Goal: Task Accomplishment & Management: Manage account settings

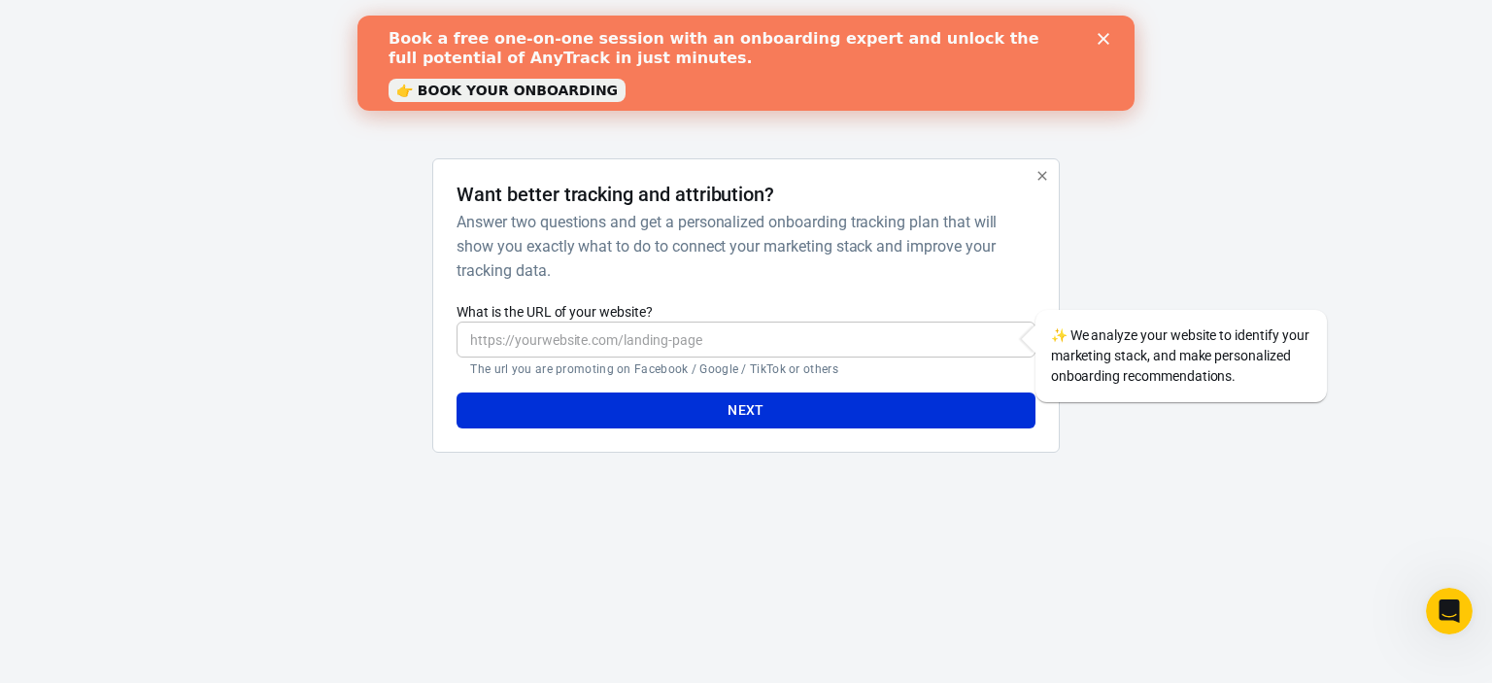
click at [1102, 31] on div "Book a free one-on-one session with an onboarding expert and unlock the full po…" at bounding box center [746, 63] width 715 height 80
click at [1101, 43] on icon "Close" at bounding box center [1104, 39] width 12 height 12
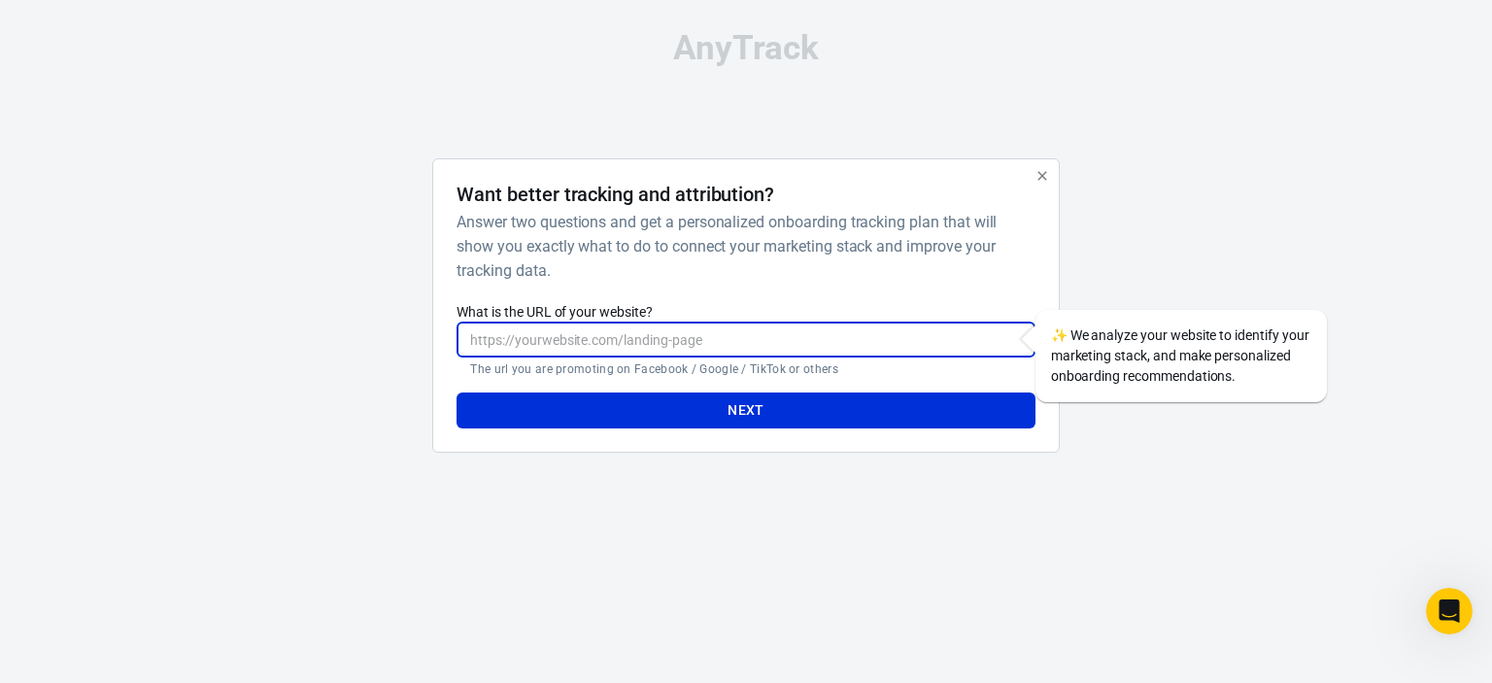
click at [641, 333] on input "What is the URL of your website?" at bounding box center [746, 340] width 578 height 36
paste input "https://comfyclip.pl/products/duze-plaskie-spinki-do-wlosow%E2%84%A2?pb=0"
type input "https://comfyclip.pl/products/duze-plaskie-spinki-do-wlosow%E2%84%A2?pb=0"
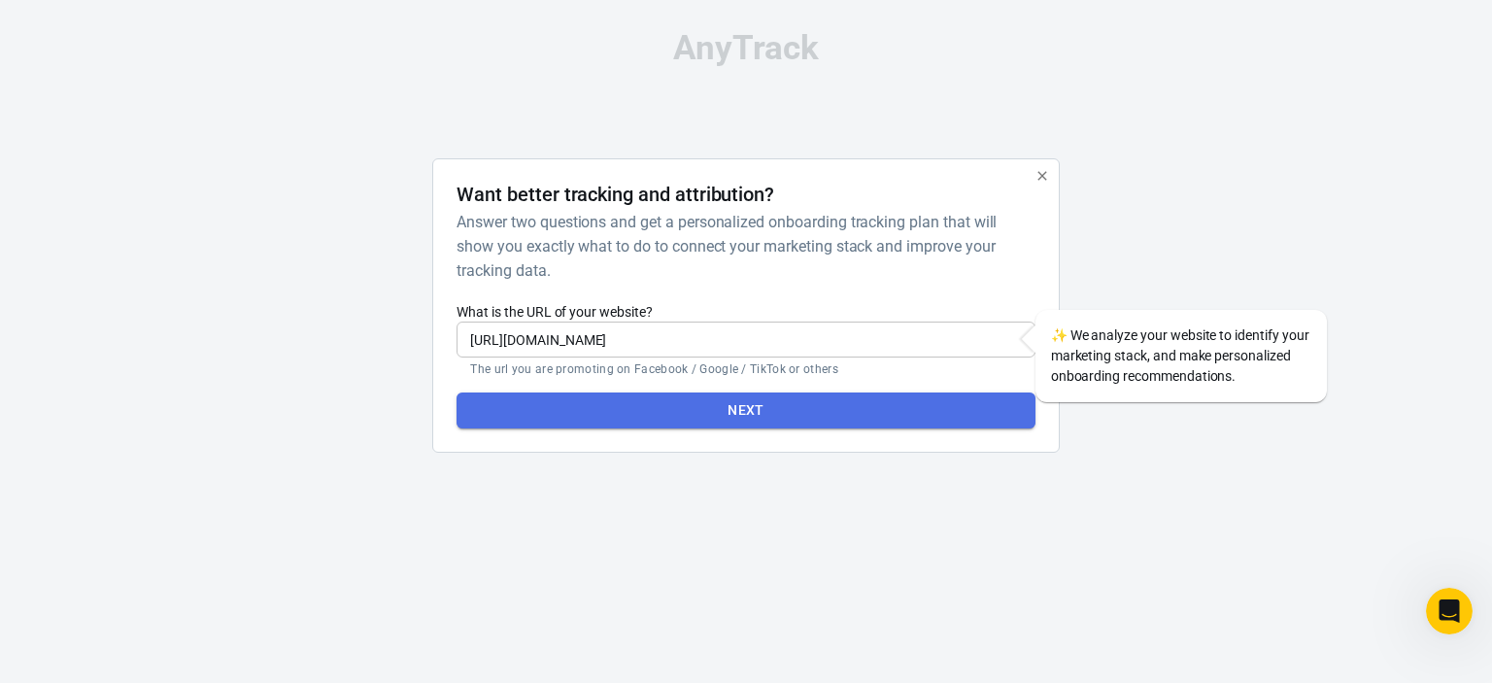
click at [793, 423] on button "Next" at bounding box center [746, 410] width 578 height 36
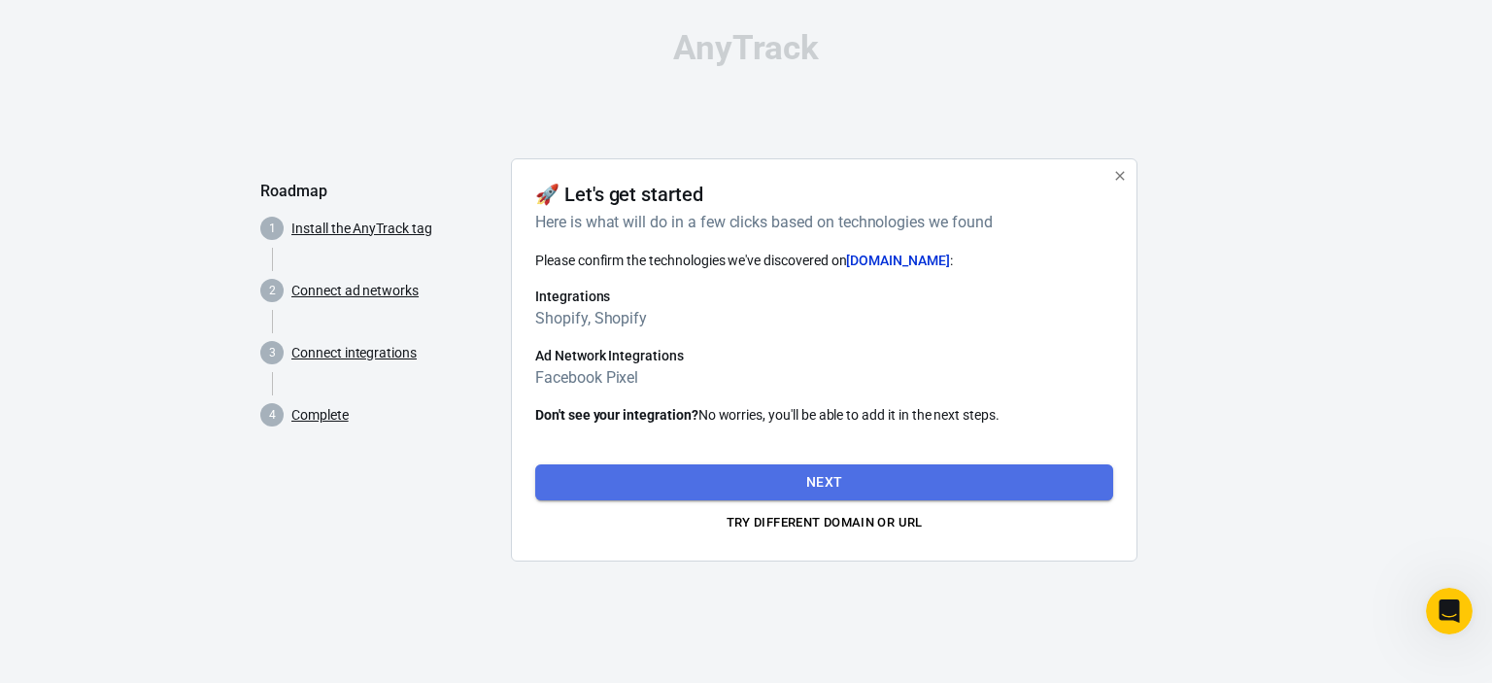
click at [802, 482] on button "Next" at bounding box center [824, 482] width 578 height 36
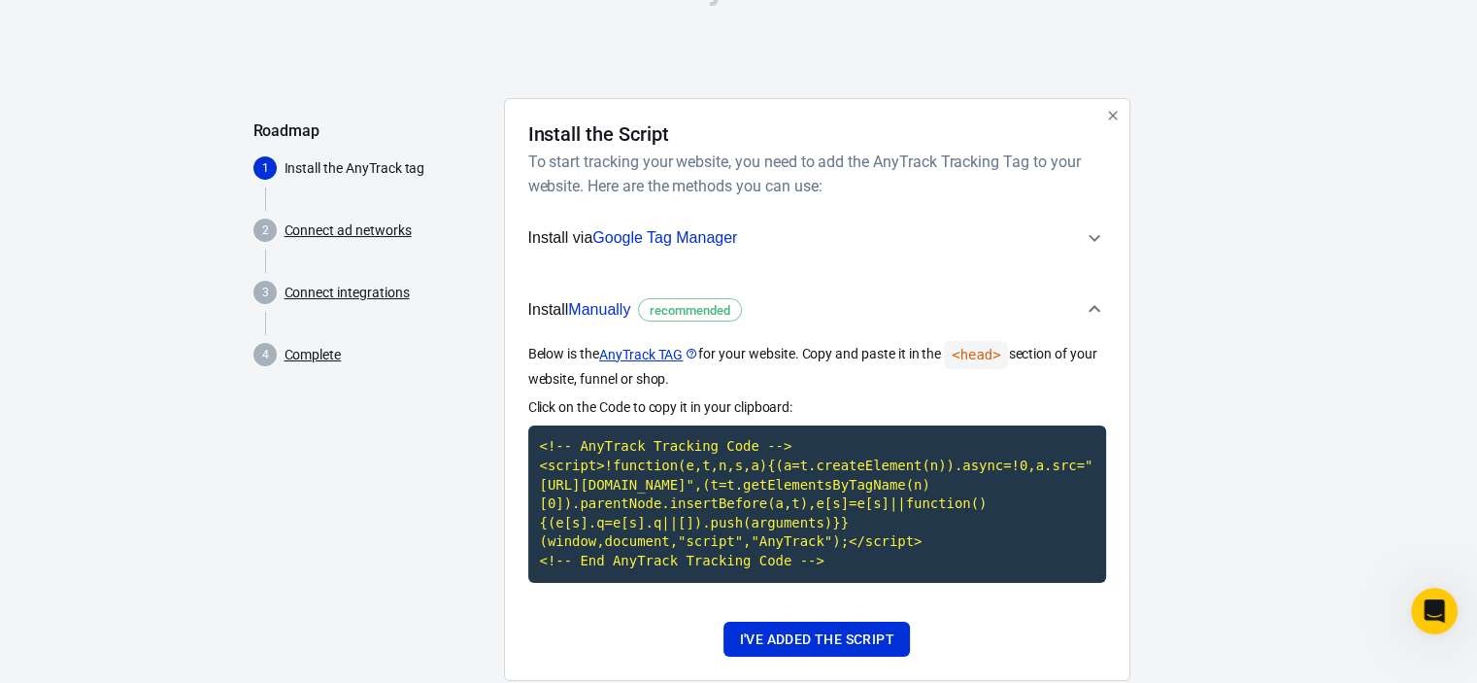
scroll to position [64, 0]
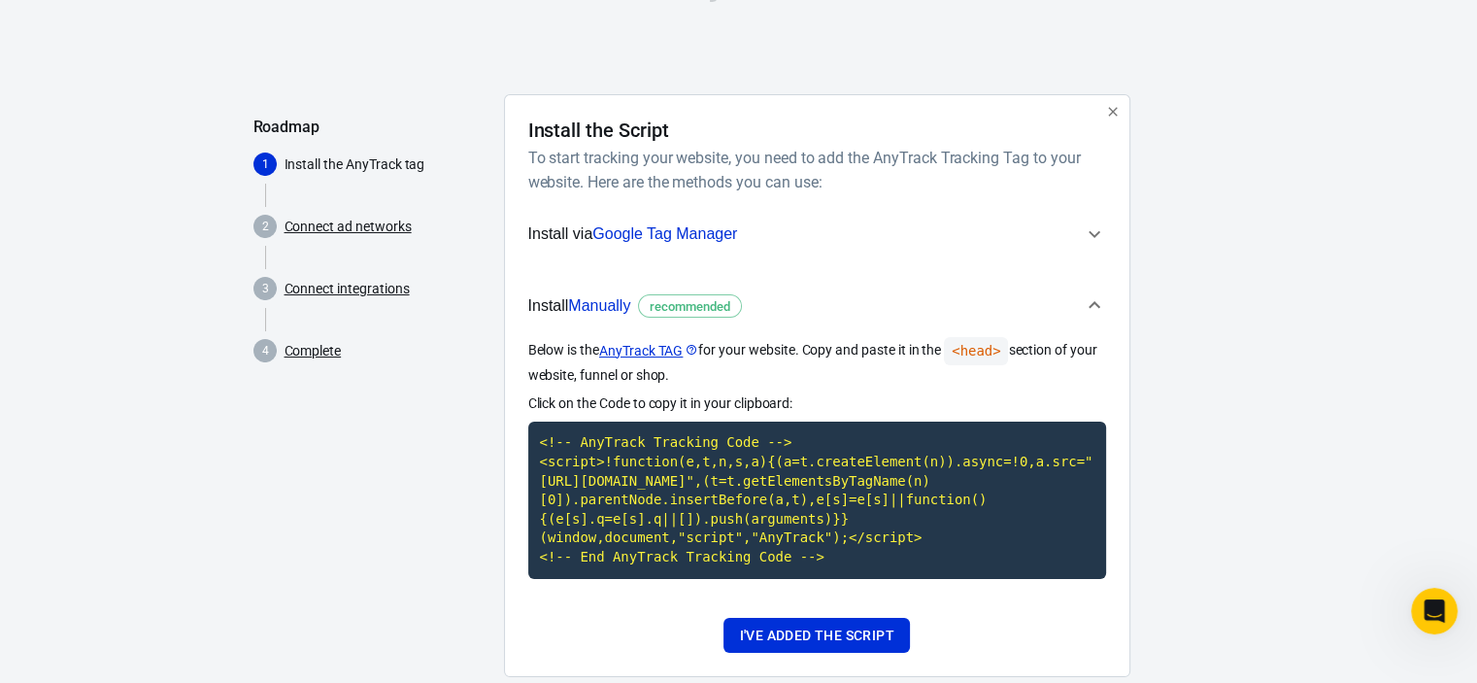
click at [932, 639] on div "I've added the script" at bounding box center [817, 636] width 578 height 36
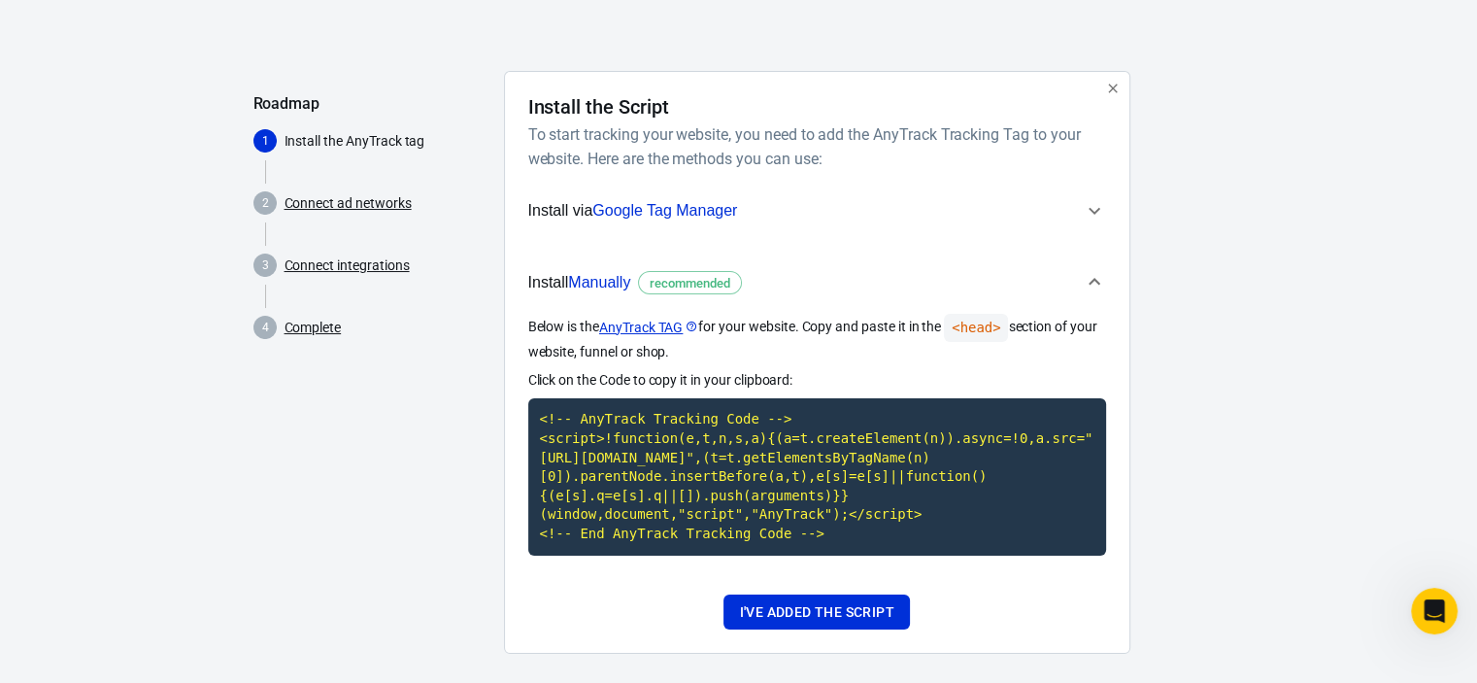
scroll to position [105, 0]
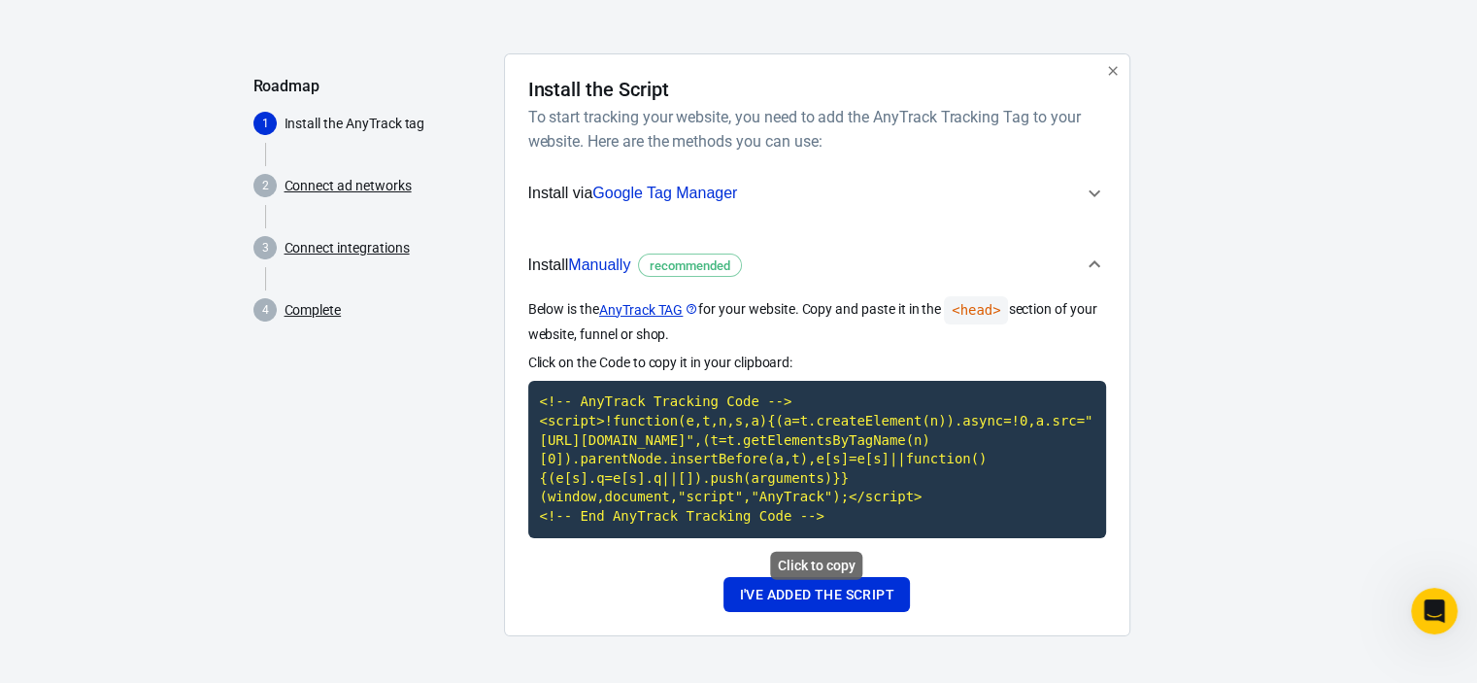
click at [751, 454] on code "<!-- AnyTrack Tracking Code --> <script>!function(e,t,n,s,a){(a=t.createElement…" at bounding box center [817, 459] width 578 height 156
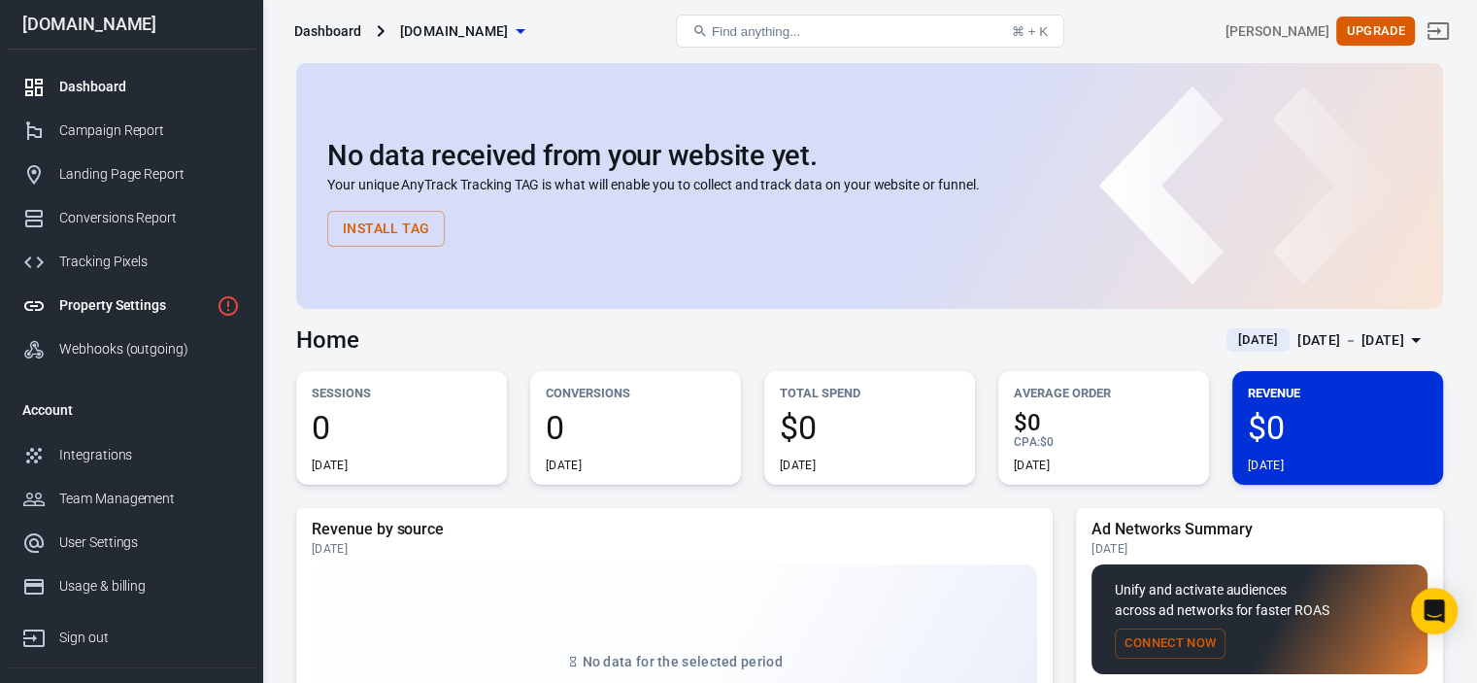
click at [163, 307] on div "Property Settings" at bounding box center [134, 305] width 150 height 20
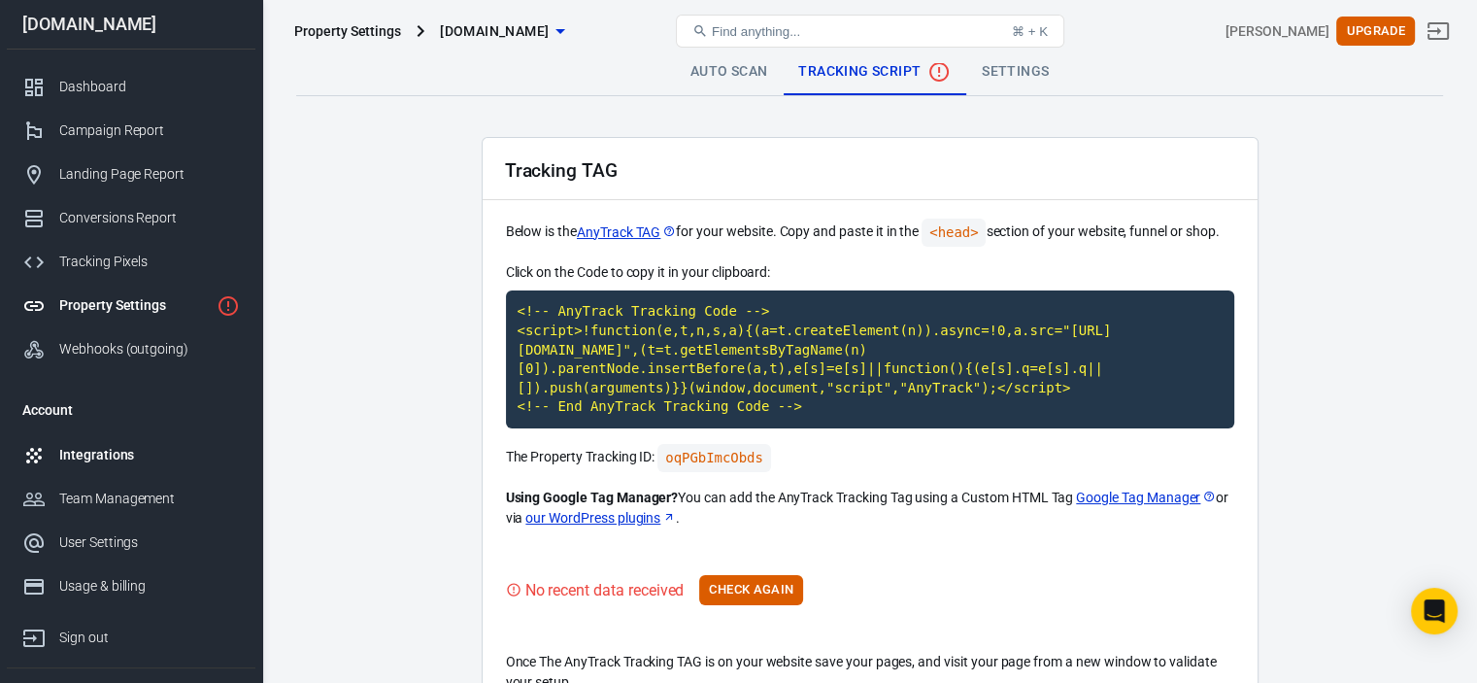
click at [132, 442] on link "Integrations" at bounding box center [131, 455] width 249 height 44
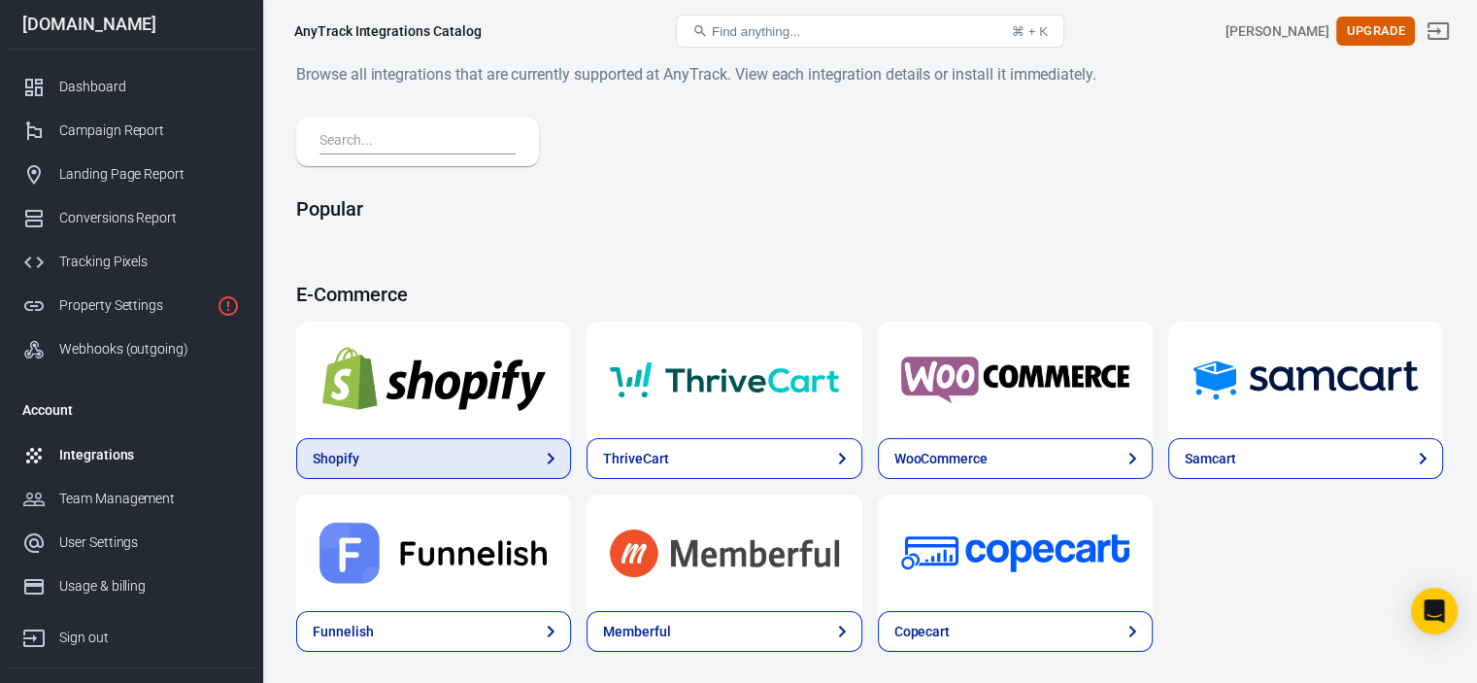
click at [384, 457] on link "Shopify" at bounding box center [433, 458] width 275 height 41
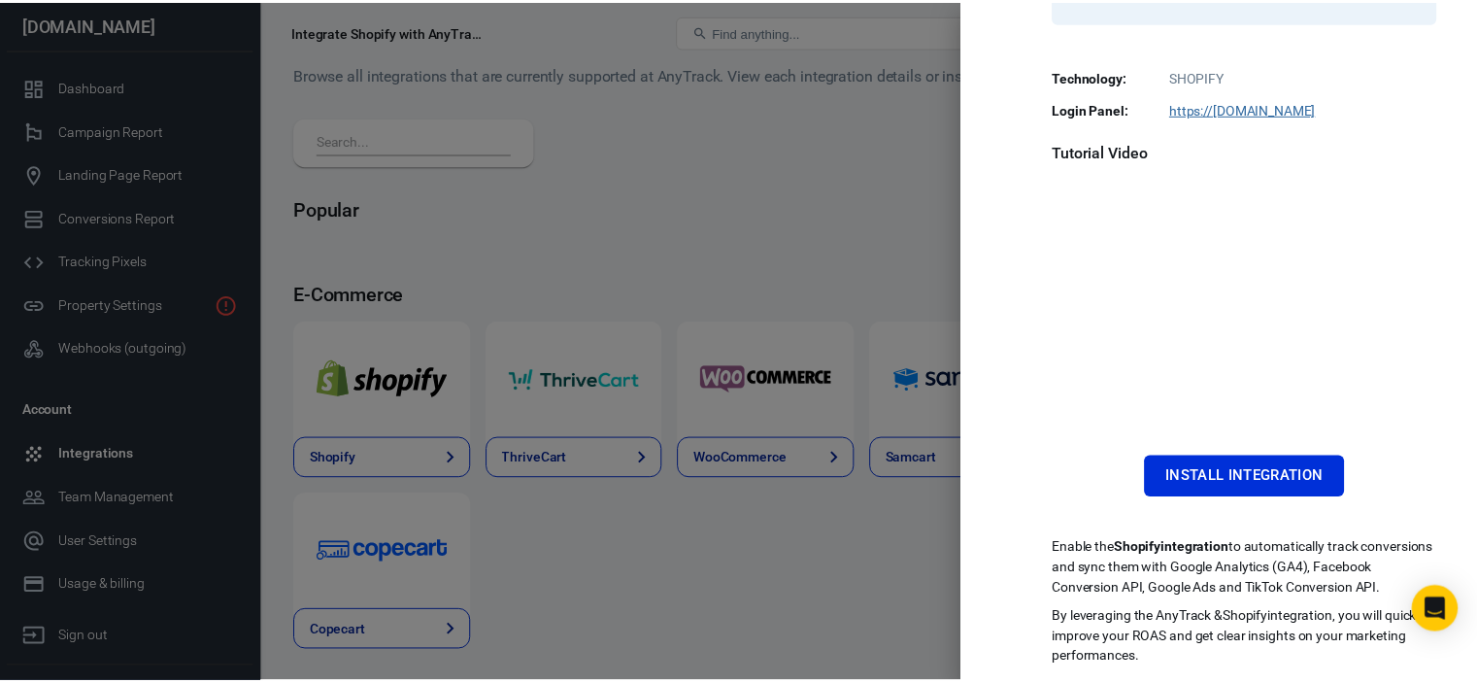
scroll to position [419, 0]
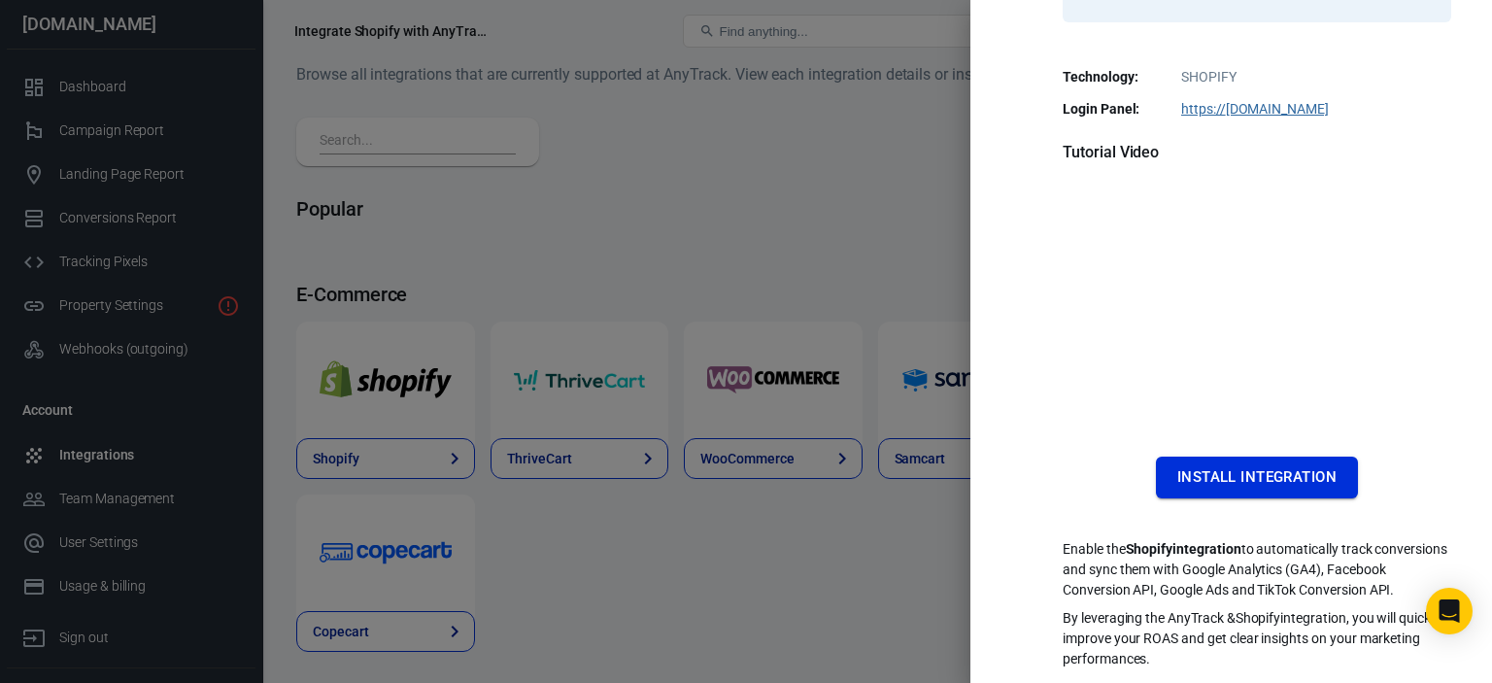
click at [1290, 457] on button "Install Integration" at bounding box center [1257, 477] width 202 height 41
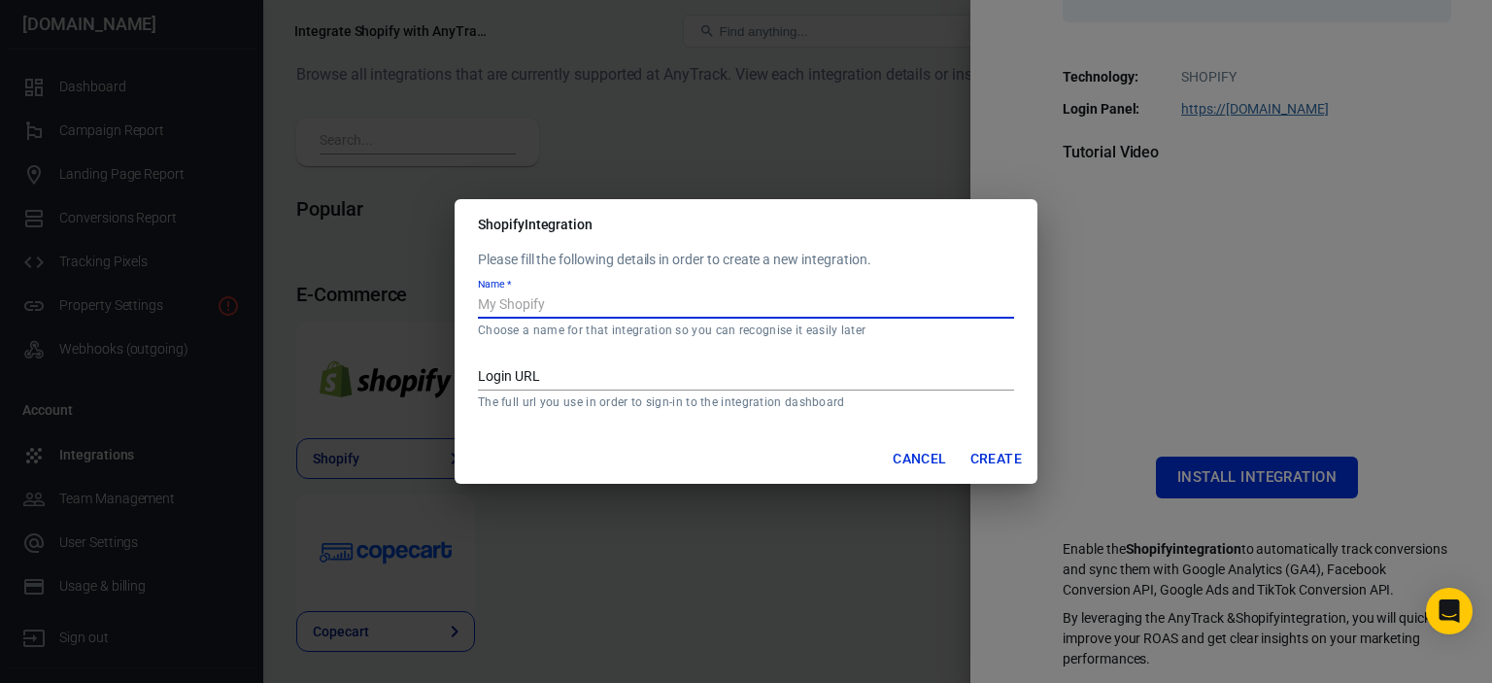
click at [666, 301] on input "Name   *" at bounding box center [746, 305] width 536 height 25
type input "ComfyClip"
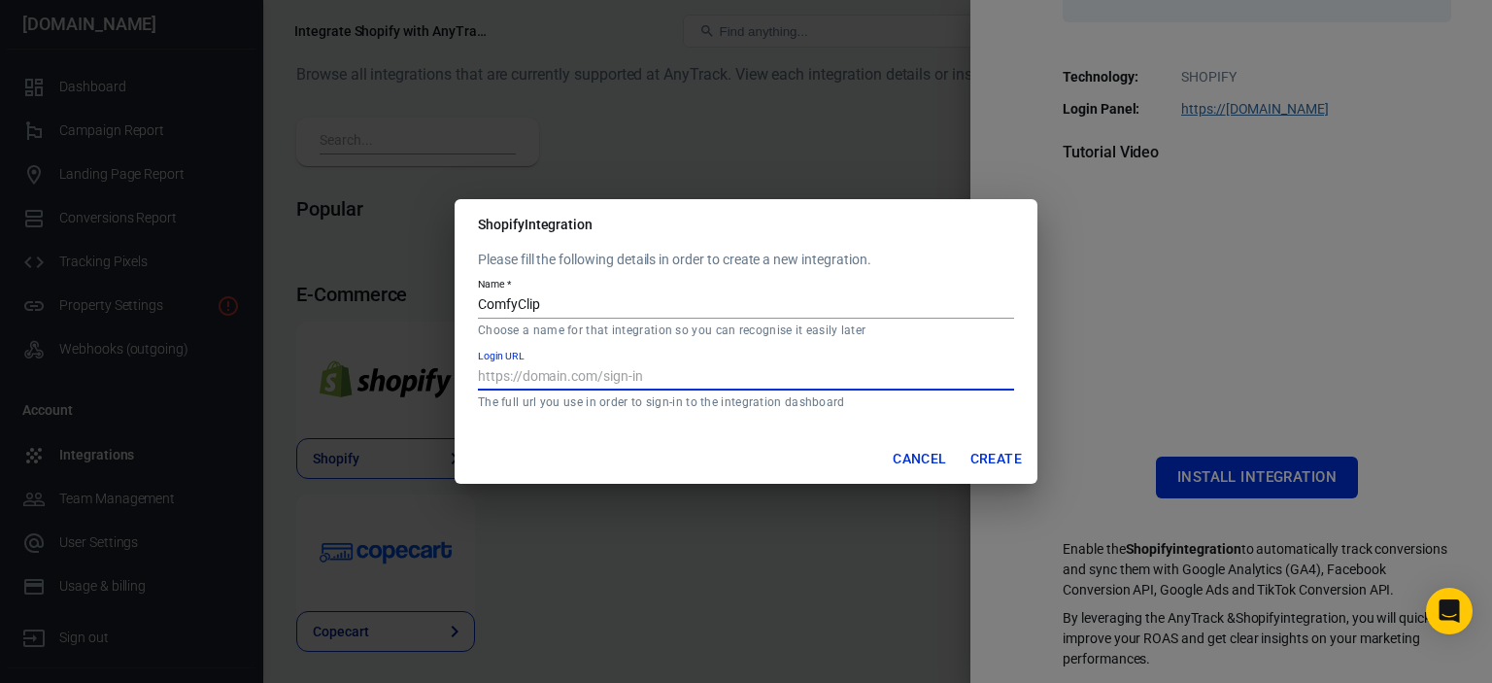
click at [582, 377] on input "Login URL" at bounding box center [746, 377] width 536 height 25
click at [683, 379] on input "Login URL" at bounding box center [746, 377] width 536 height 25
paste input "[URL][DOMAIN_NAME]"
type input "[URL][DOMAIN_NAME]"
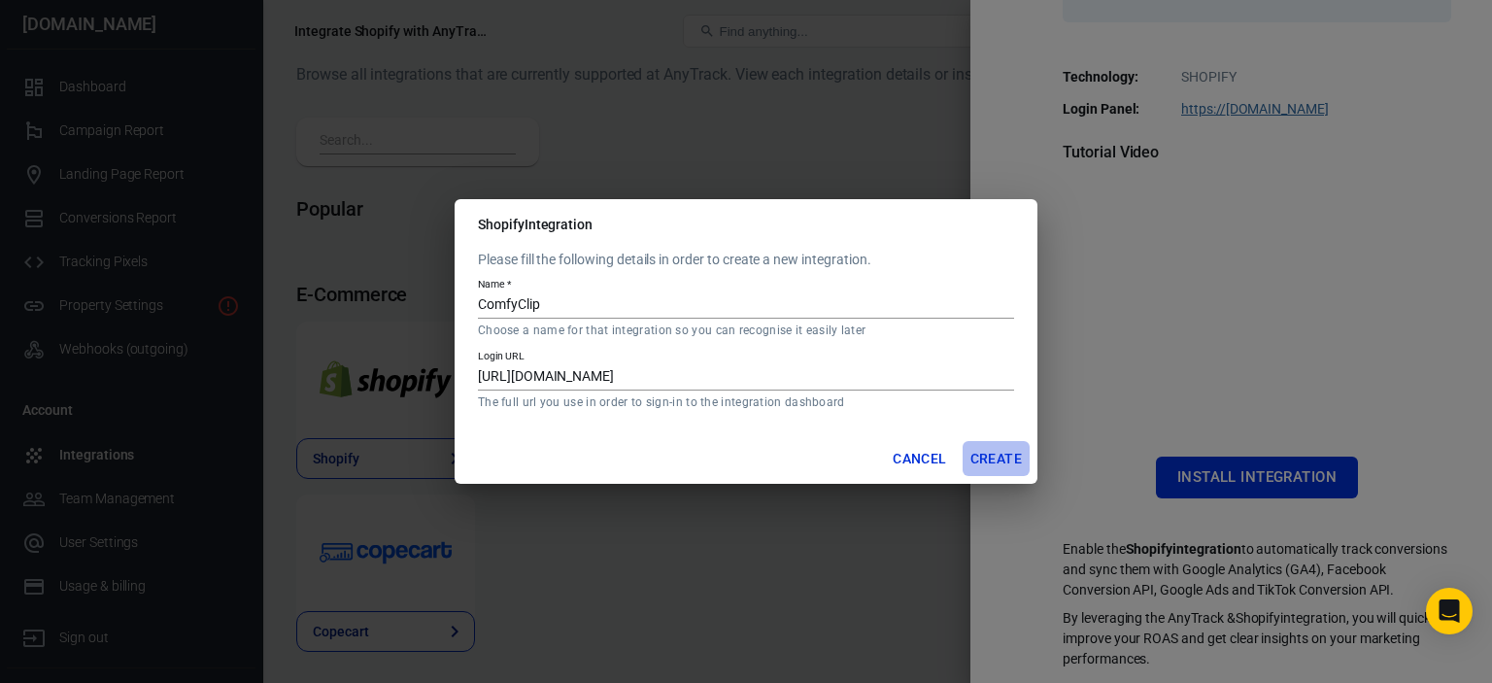
click at [996, 451] on button "Create" at bounding box center [996, 459] width 67 height 36
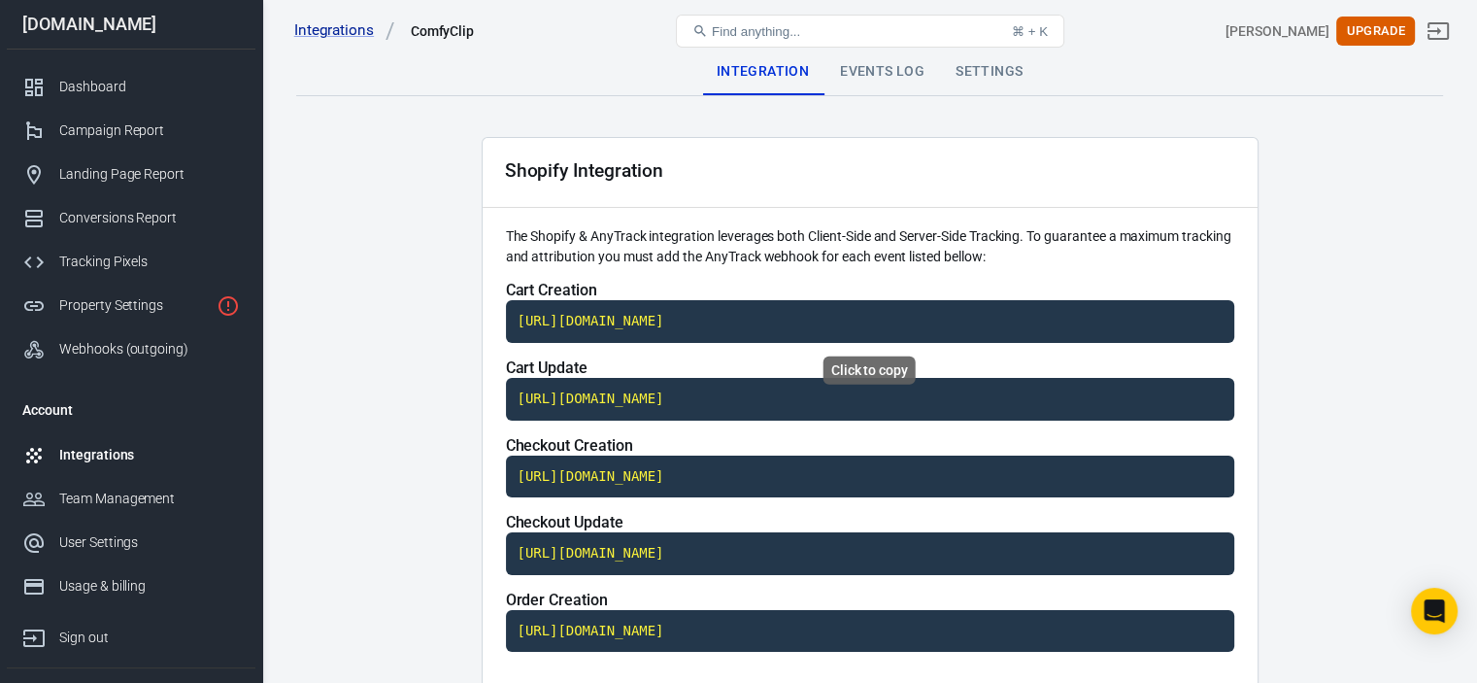
click at [816, 321] on code "[URL][DOMAIN_NAME]" at bounding box center [870, 321] width 728 height 43
click at [693, 402] on code "[URL][DOMAIN_NAME]" at bounding box center [870, 399] width 728 height 43
click at [645, 319] on code "[URL][DOMAIN_NAME]" at bounding box center [870, 321] width 728 height 43
click at [695, 323] on code "[URL][DOMAIN_NAME]" at bounding box center [870, 321] width 728 height 43
click at [749, 399] on code "[URL][DOMAIN_NAME]" at bounding box center [870, 399] width 728 height 43
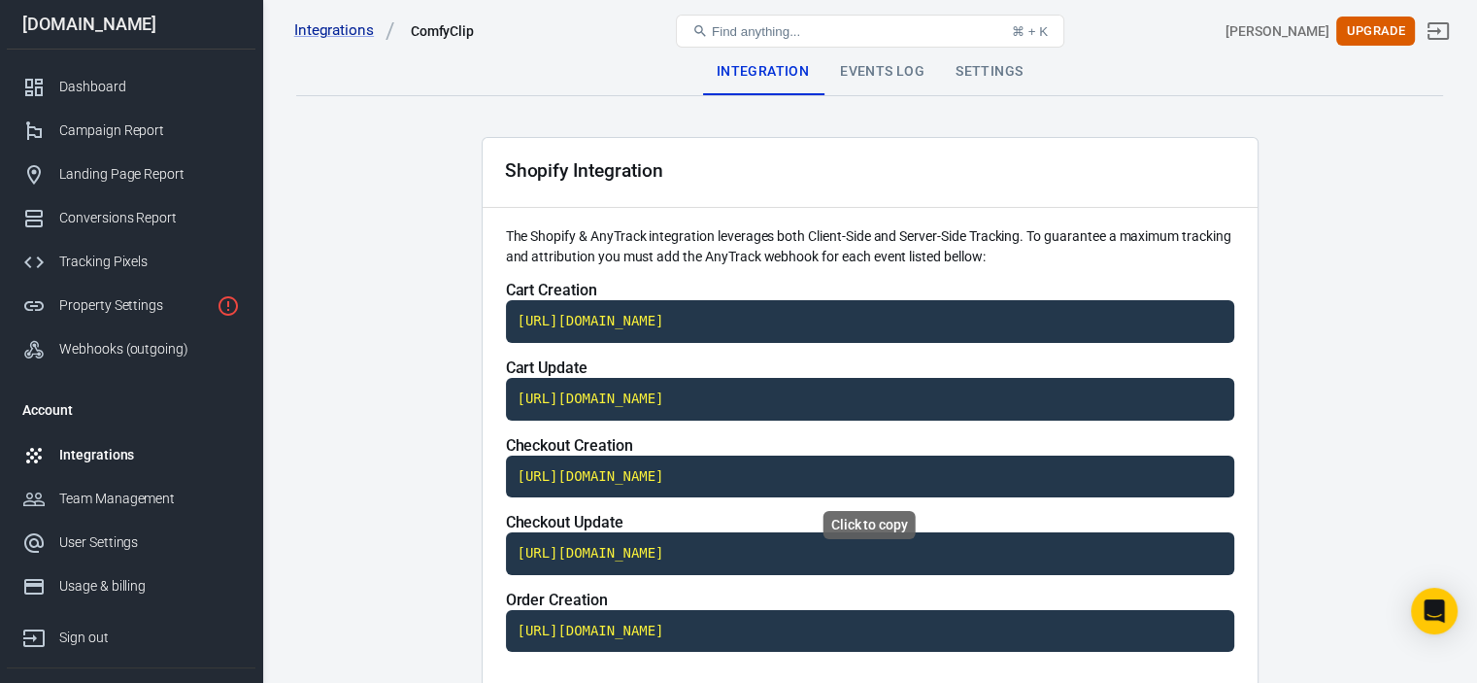
click at [697, 480] on code "[URL][DOMAIN_NAME]" at bounding box center [870, 477] width 728 height 43
click at [608, 544] on code "[URL][DOMAIN_NAME]" at bounding box center [870, 553] width 728 height 43
click at [676, 623] on code "[URL][DOMAIN_NAME]" at bounding box center [870, 631] width 728 height 43
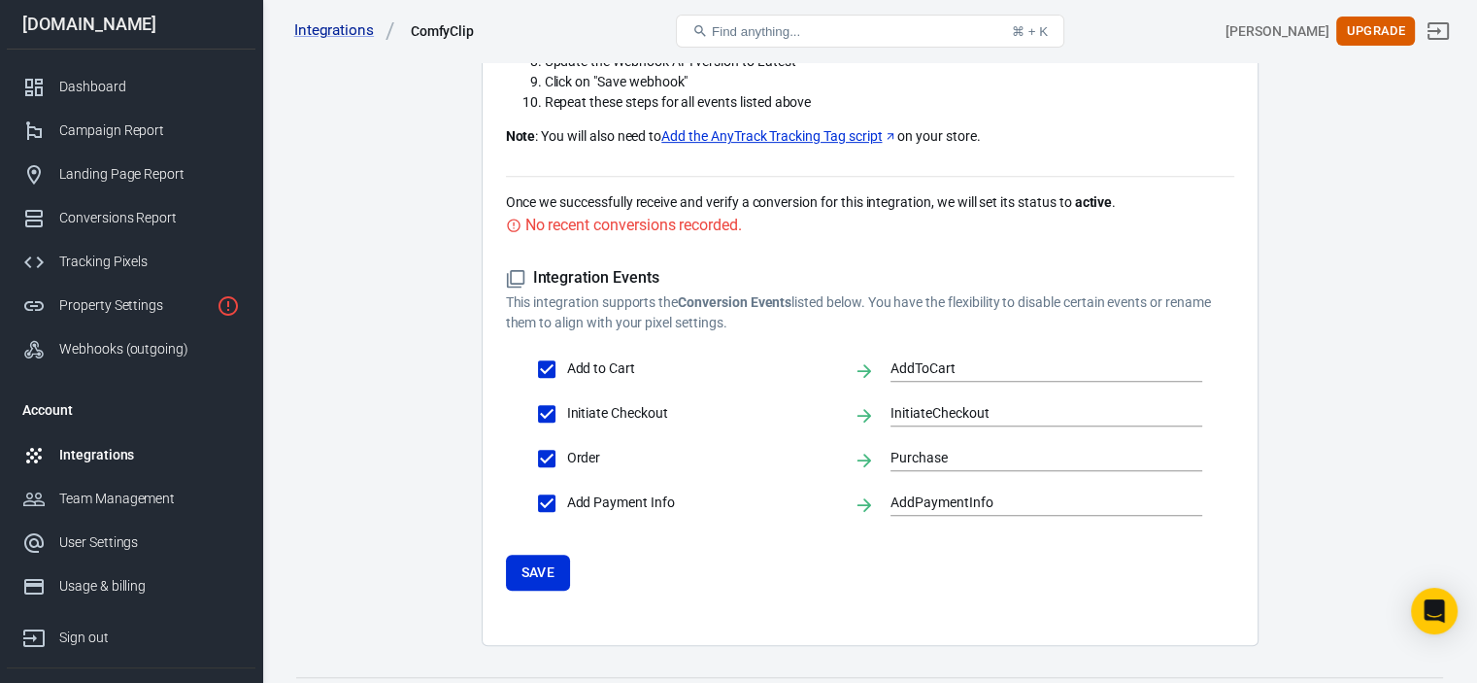
scroll to position [852, 0]
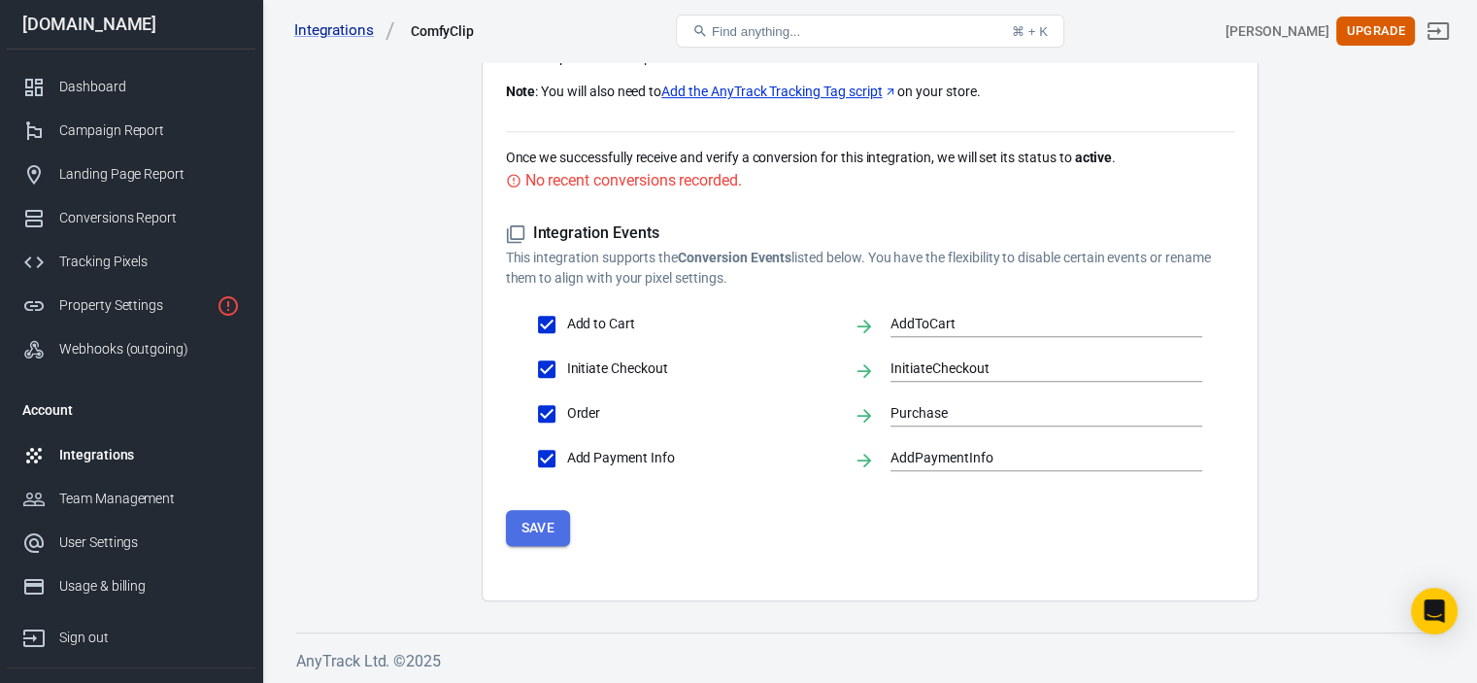
click at [552, 531] on button "Save" at bounding box center [538, 528] width 65 height 36
click at [559, 524] on button "Save" at bounding box center [538, 528] width 65 height 36
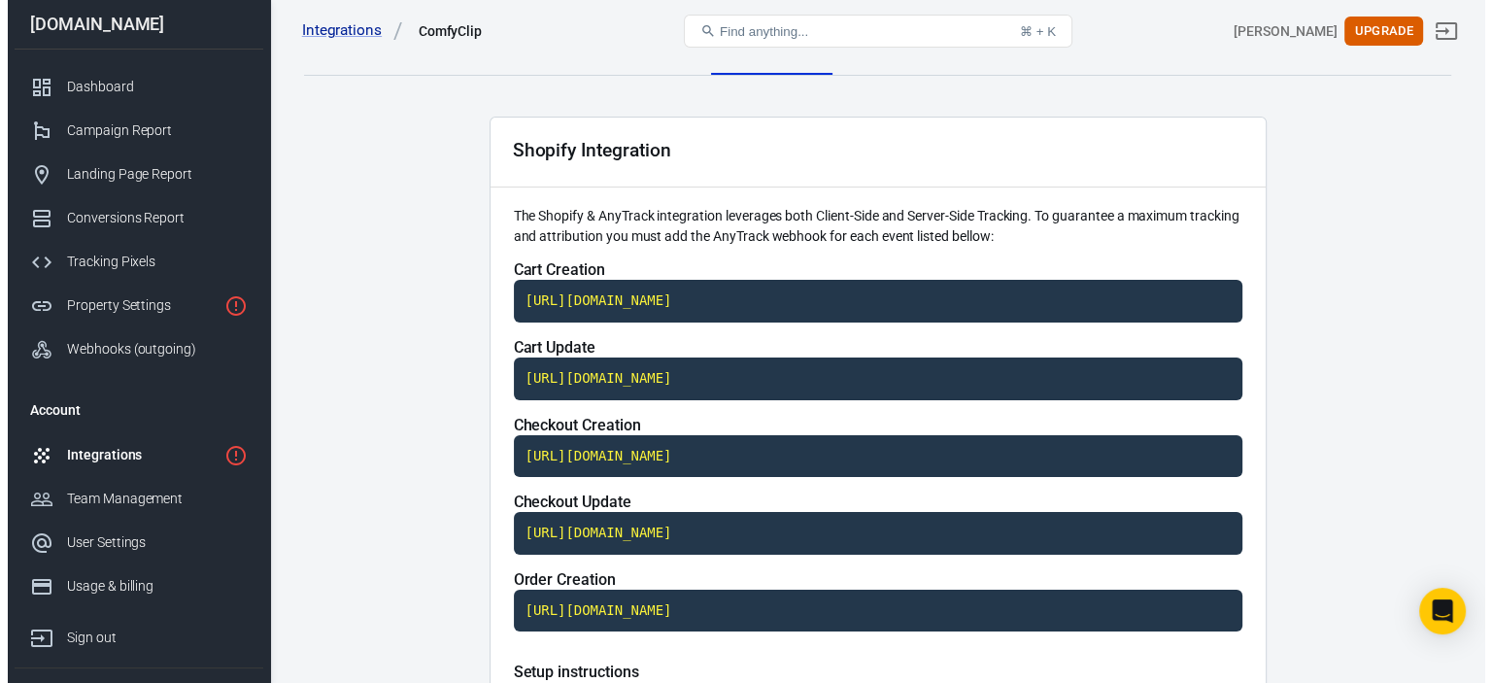
scroll to position [0, 0]
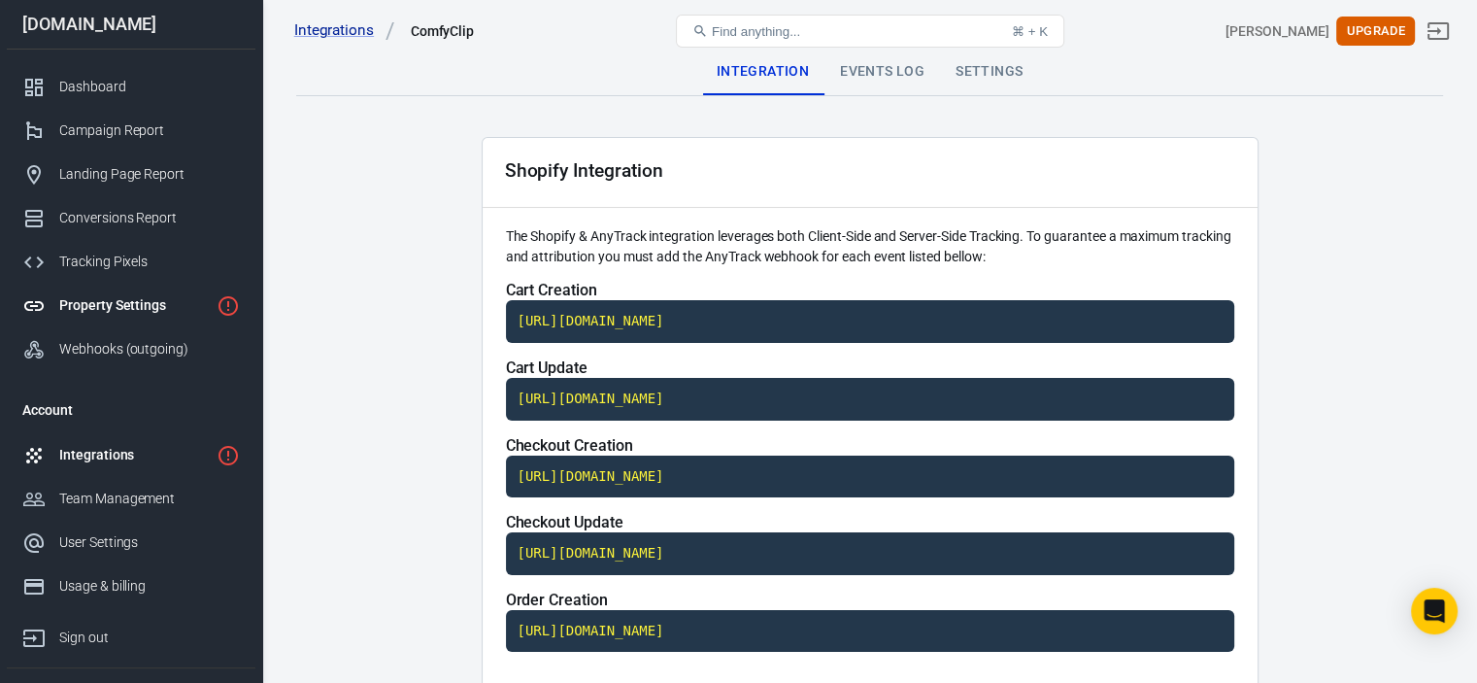
click at [107, 294] on link "Property Settings" at bounding box center [131, 306] width 249 height 44
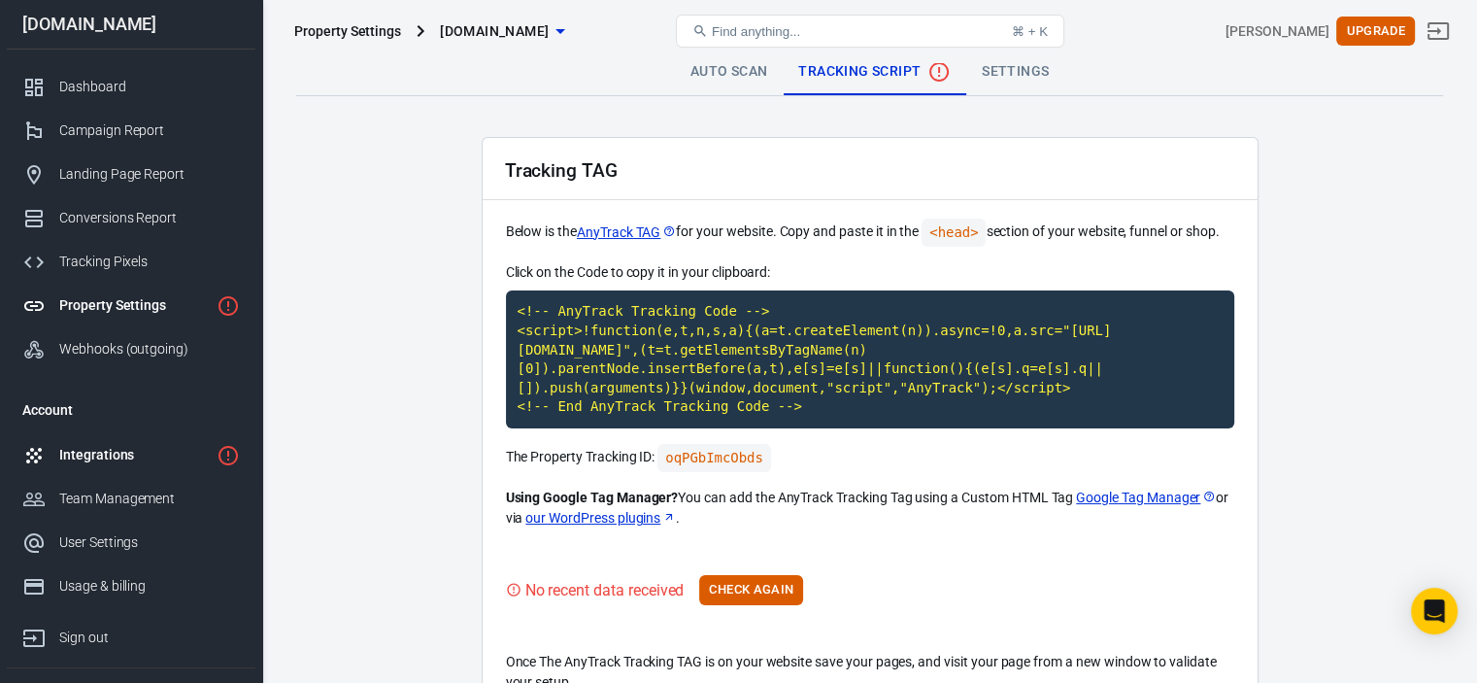
click at [219, 450] on icon "1 networks not verified yet" at bounding box center [228, 455] width 23 height 23
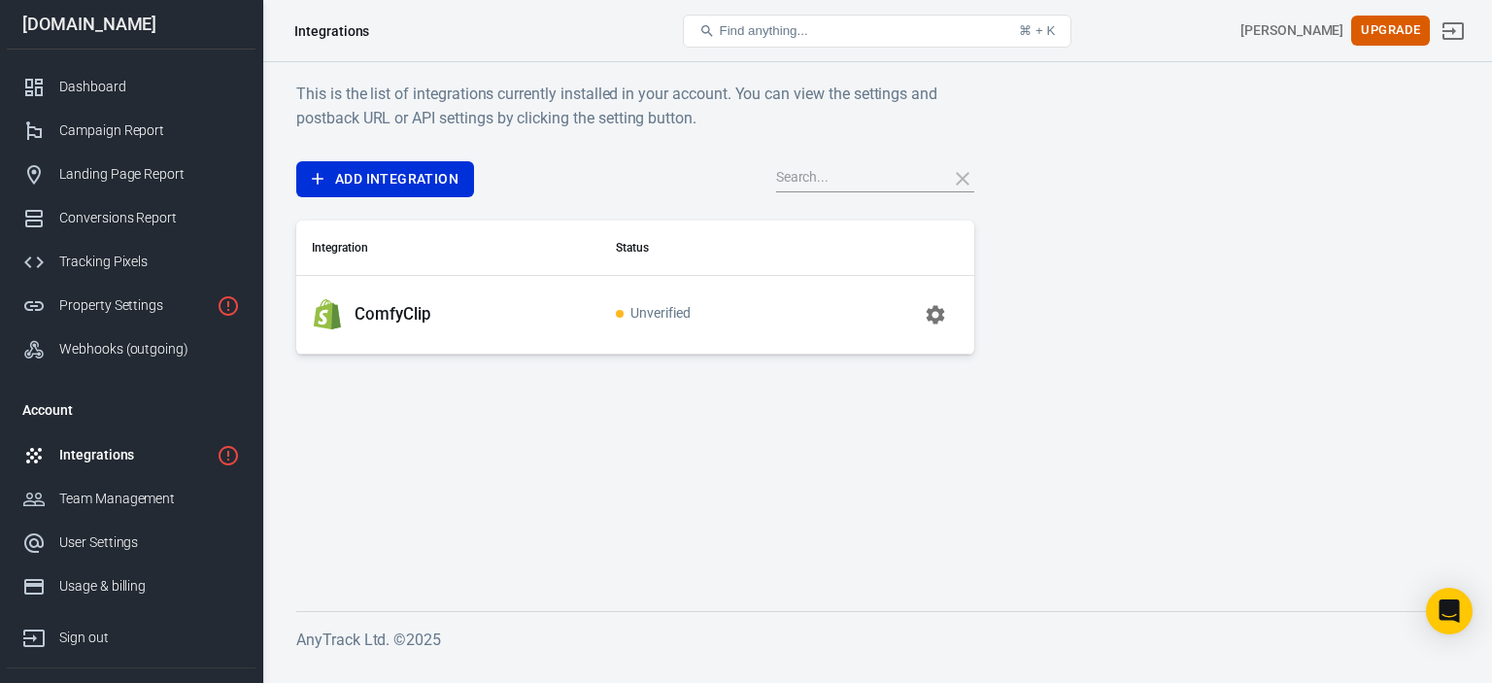
click at [658, 323] on td "Unverified" at bounding box center [707, 314] width 215 height 79
click at [932, 303] on icon "button" at bounding box center [935, 314] width 23 height 23
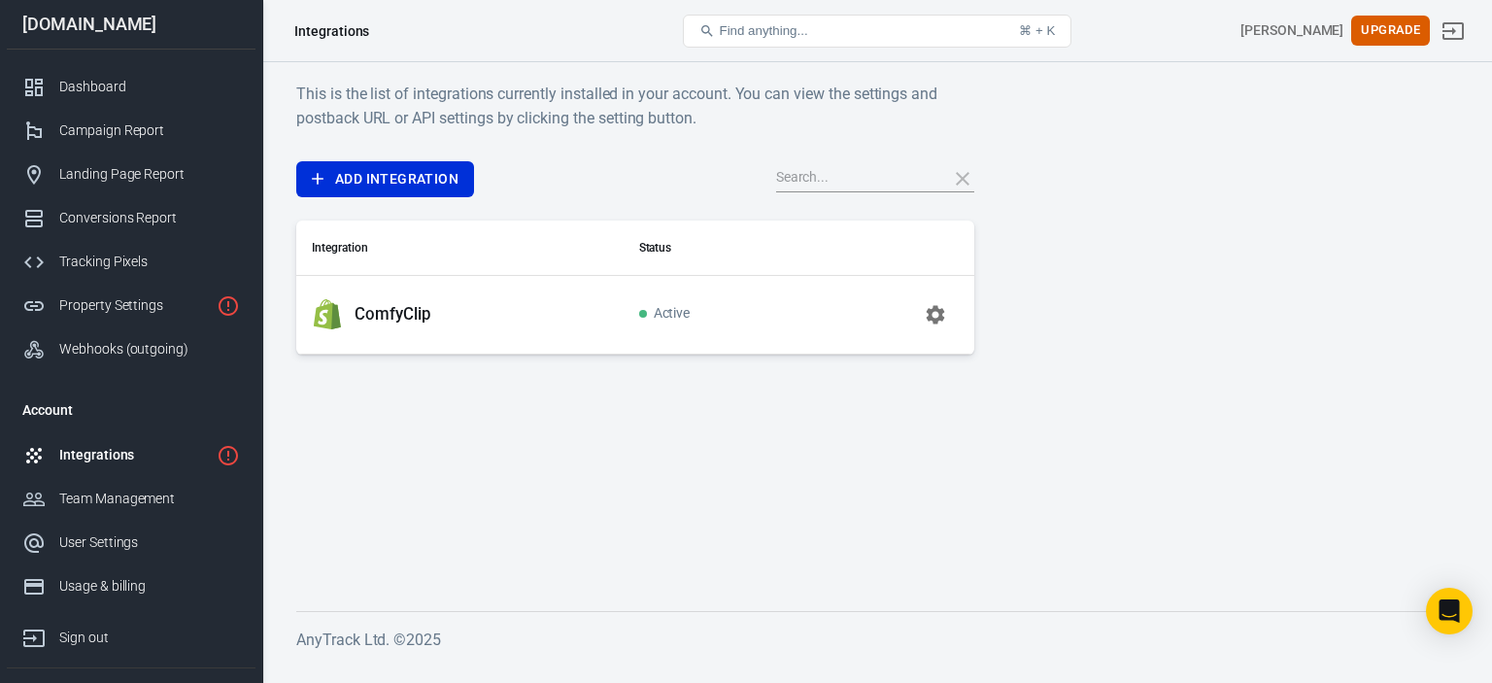
click at [132, 448] on div "Integrations" at bounding box center [134, 455] width 150 height 20
click at [166, 302] on div "Property Settings" at bounding box center [134, 305] width 150 height 20
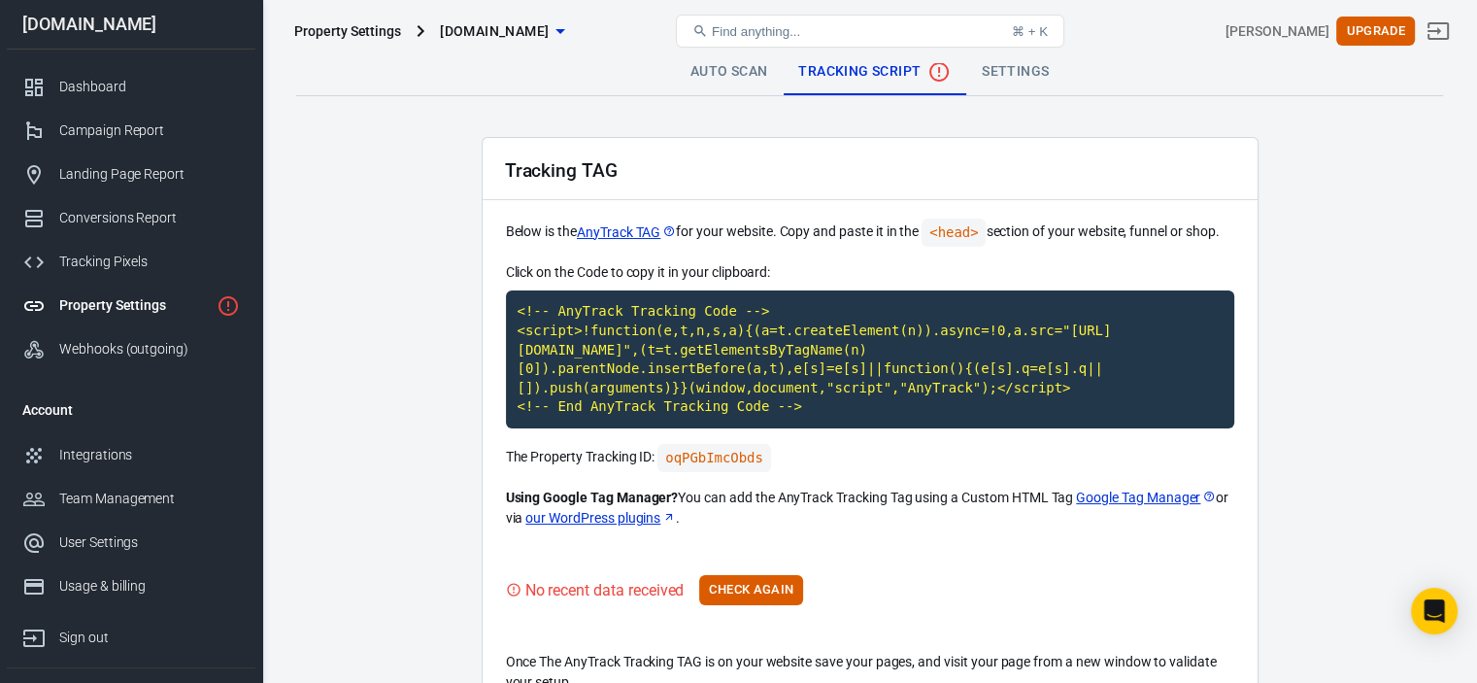
click at [818, 196] on div "Tracking TAG" at bounding box center [870, 169] width 775 height 62
click at [1180, 568] on div "Tracking TAG Below is the AnyTrack TAG for your website. Copy and paste it in t…" at bounding box center [870, 427] width 777 height 580
click at [92, 94] on div "Dashboard" at bounding box center [149, 87] width 181 height 20
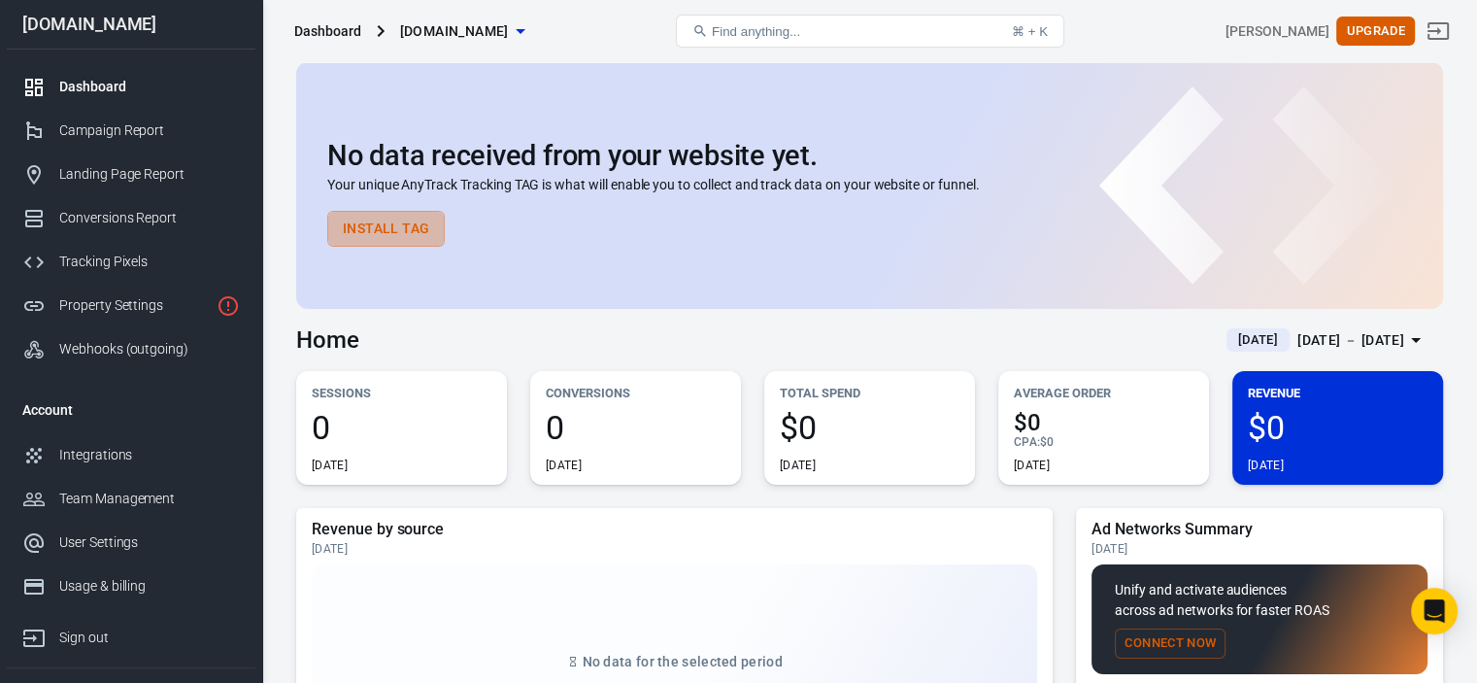
click at [424, 227] on button "Install Tag" at bounding box center [386, 229] width 118 height 36
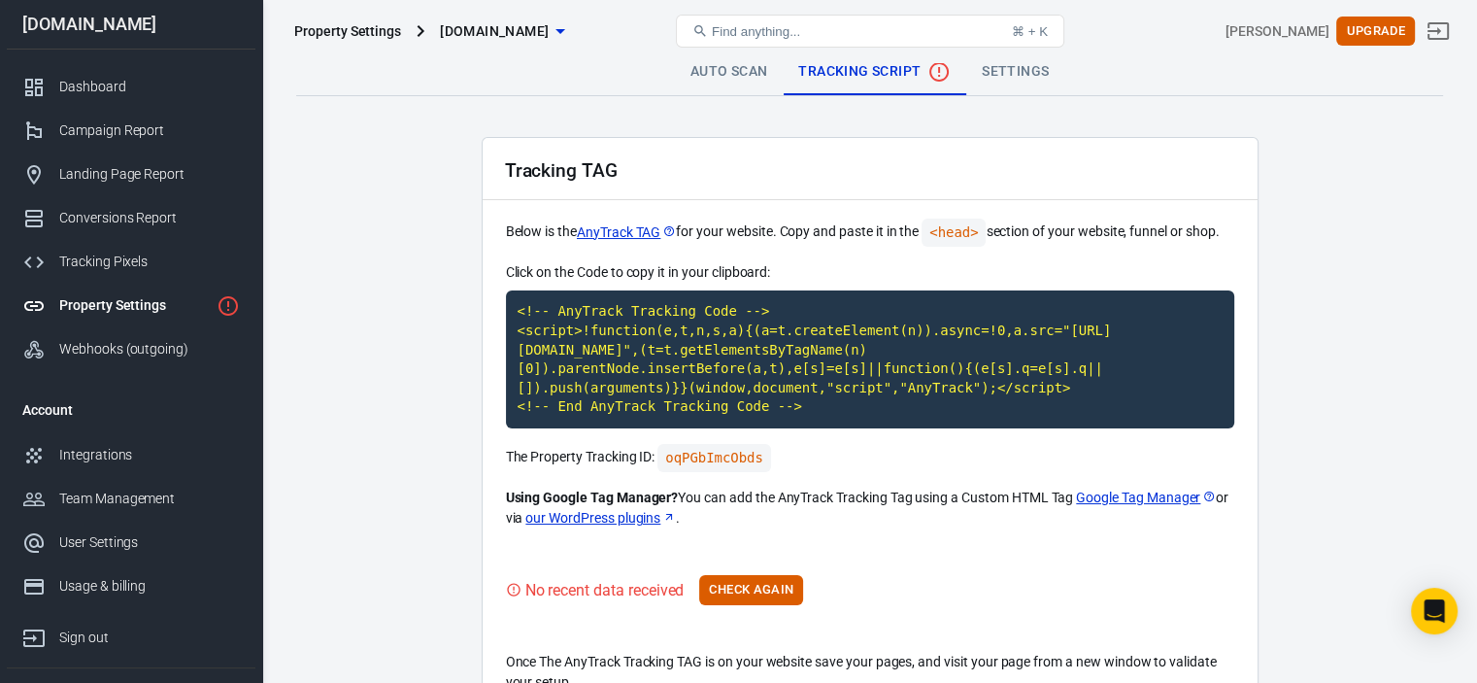
click at [754, 81] on link "Auto Scan" at bounding box center [729, 72] width 109 height 47
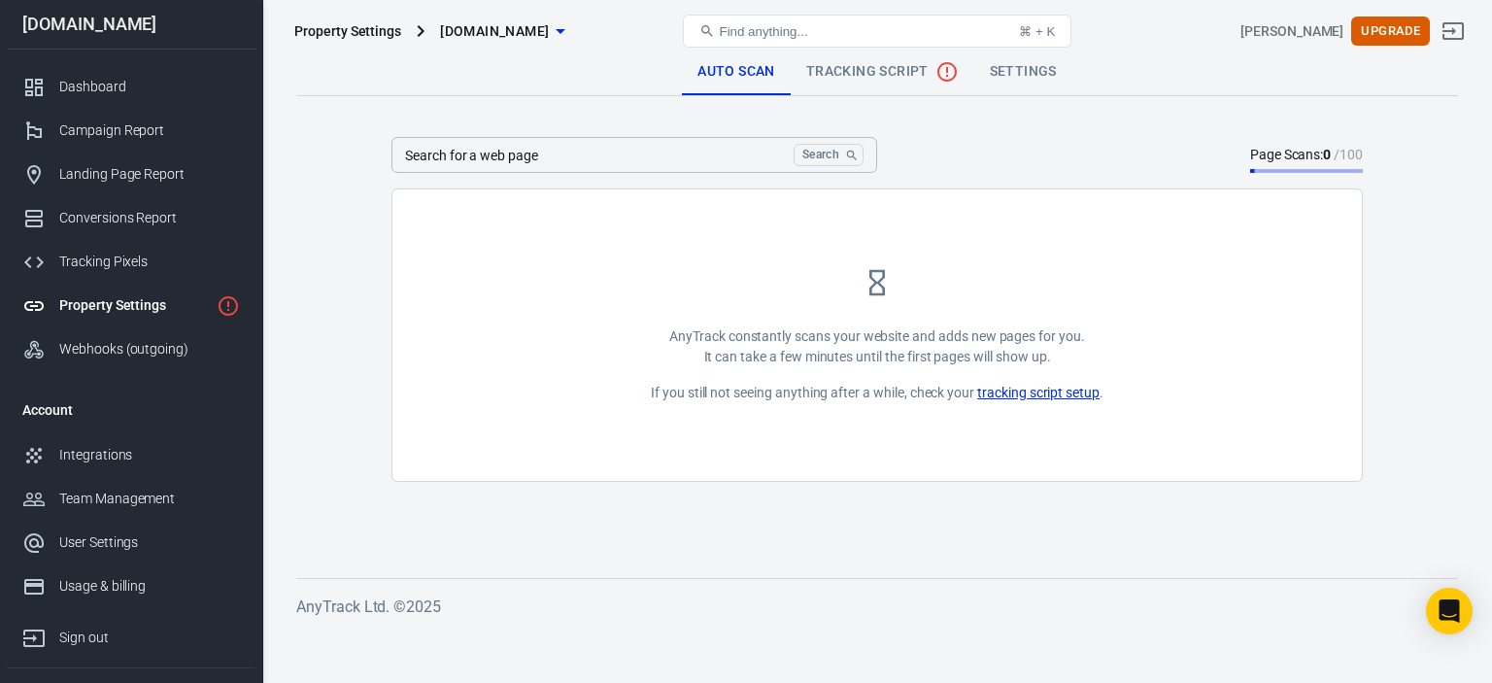
click at [1032, 73] on link "Settings" at bounding box center [1023, 72] width 98 height 47
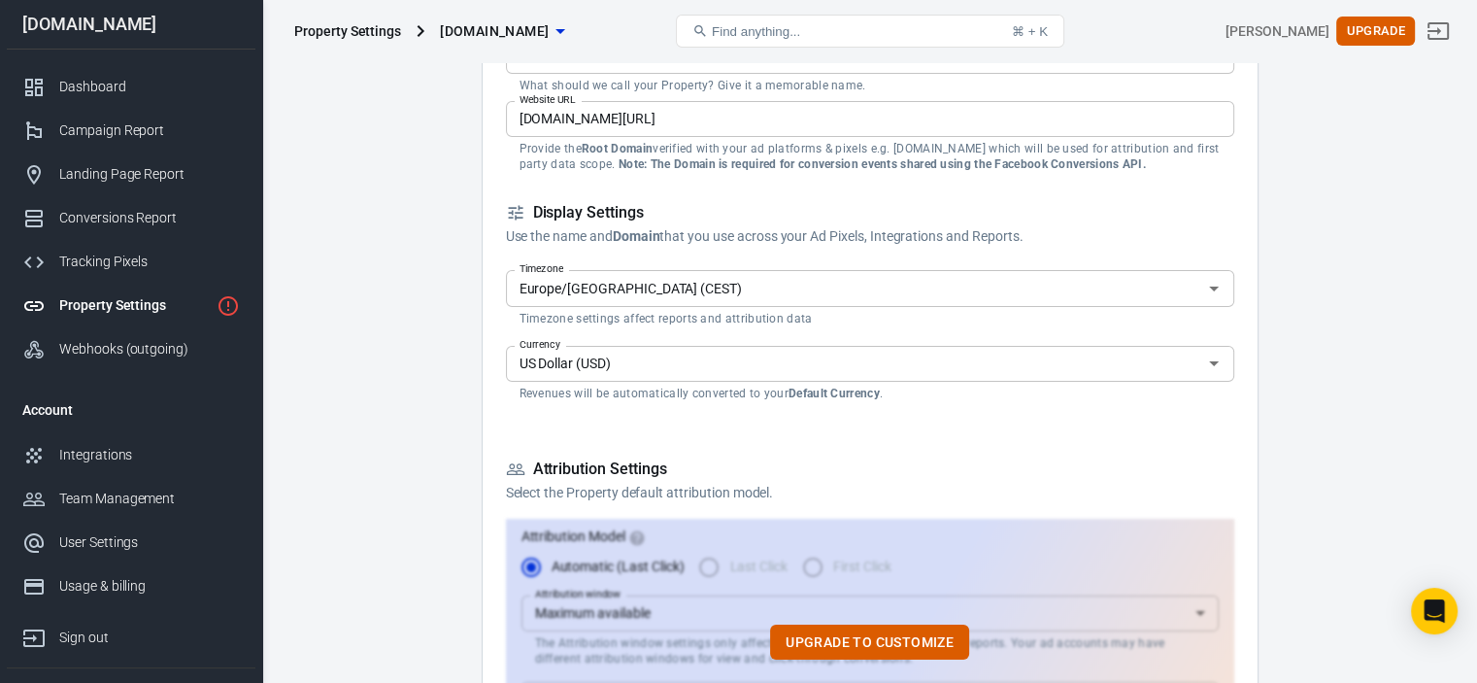
scroll to position [194, 0]
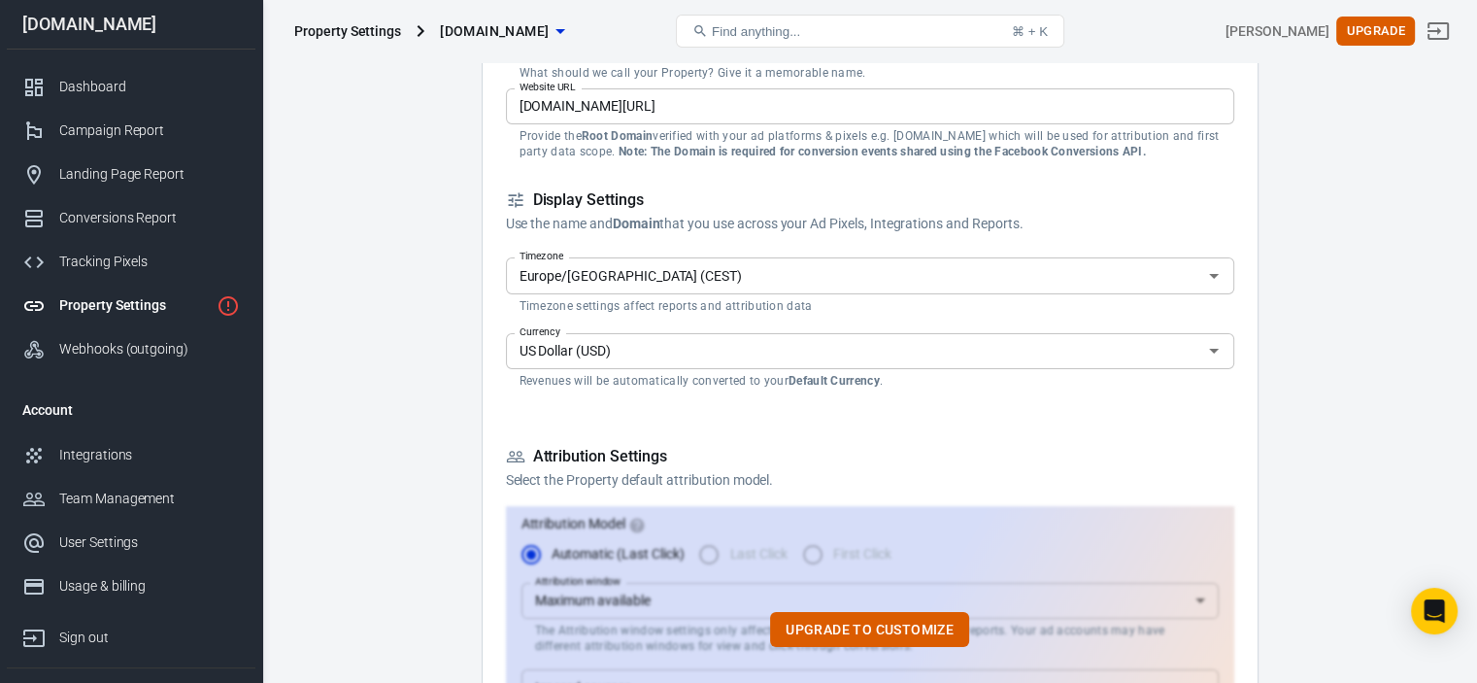
click at [1060, 339] on input "US Dollar (USD)" at bounding box center [854, 351] width 685 height 24
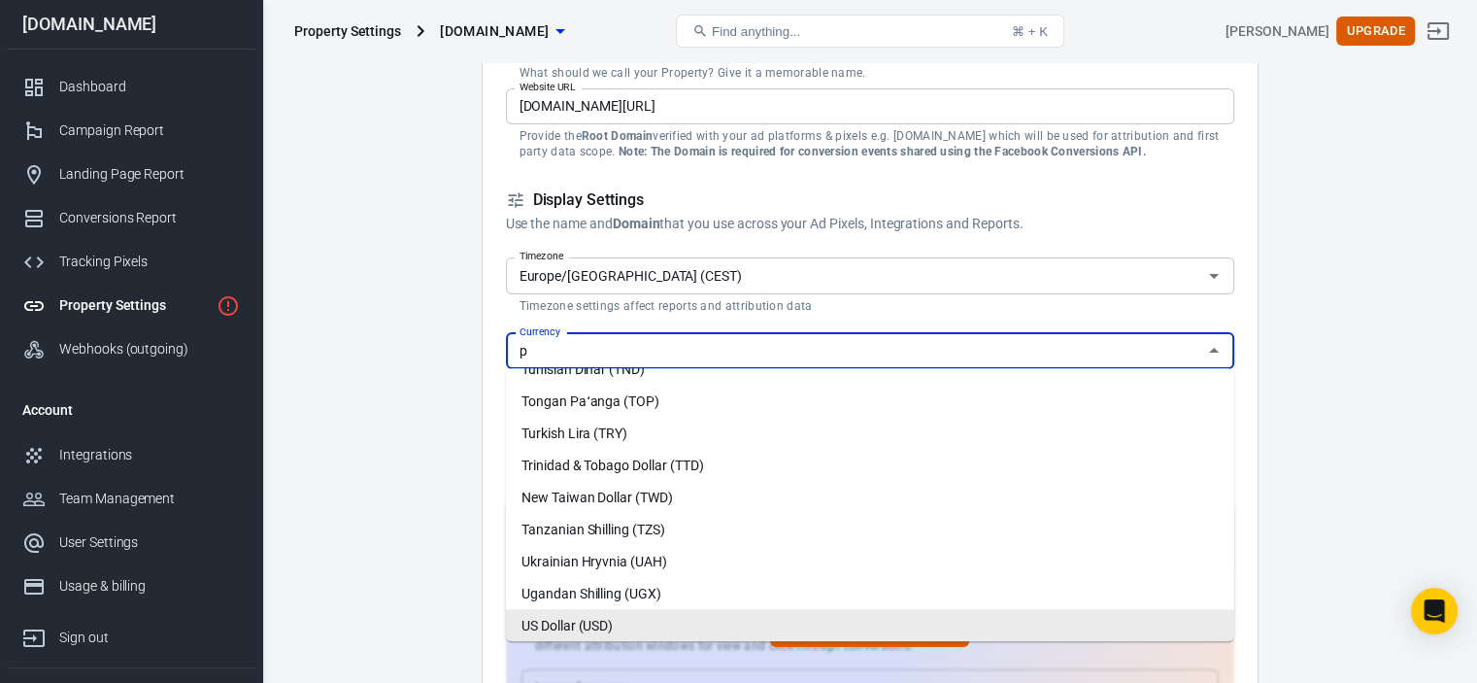
scroll to position [0, 0]
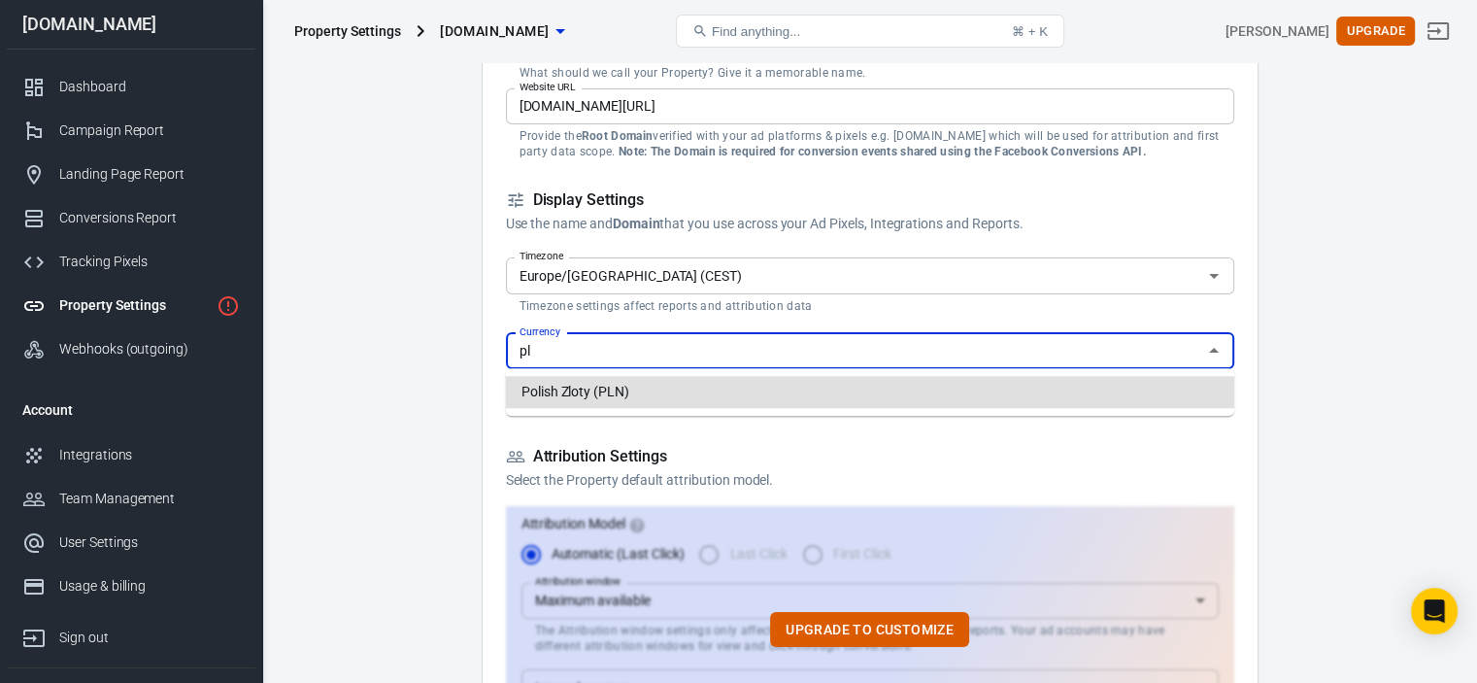
type input "Polish Zloty (PLN)"
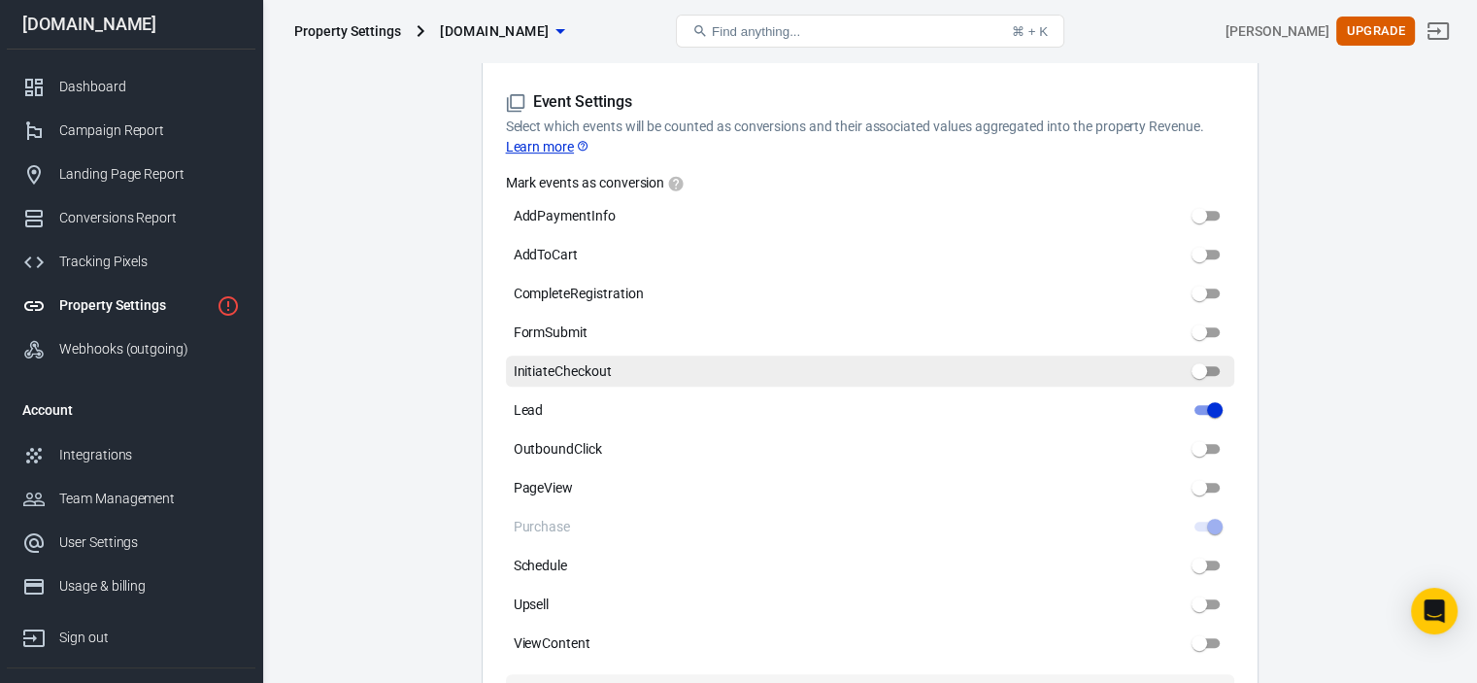
scroll to position [874, 0]
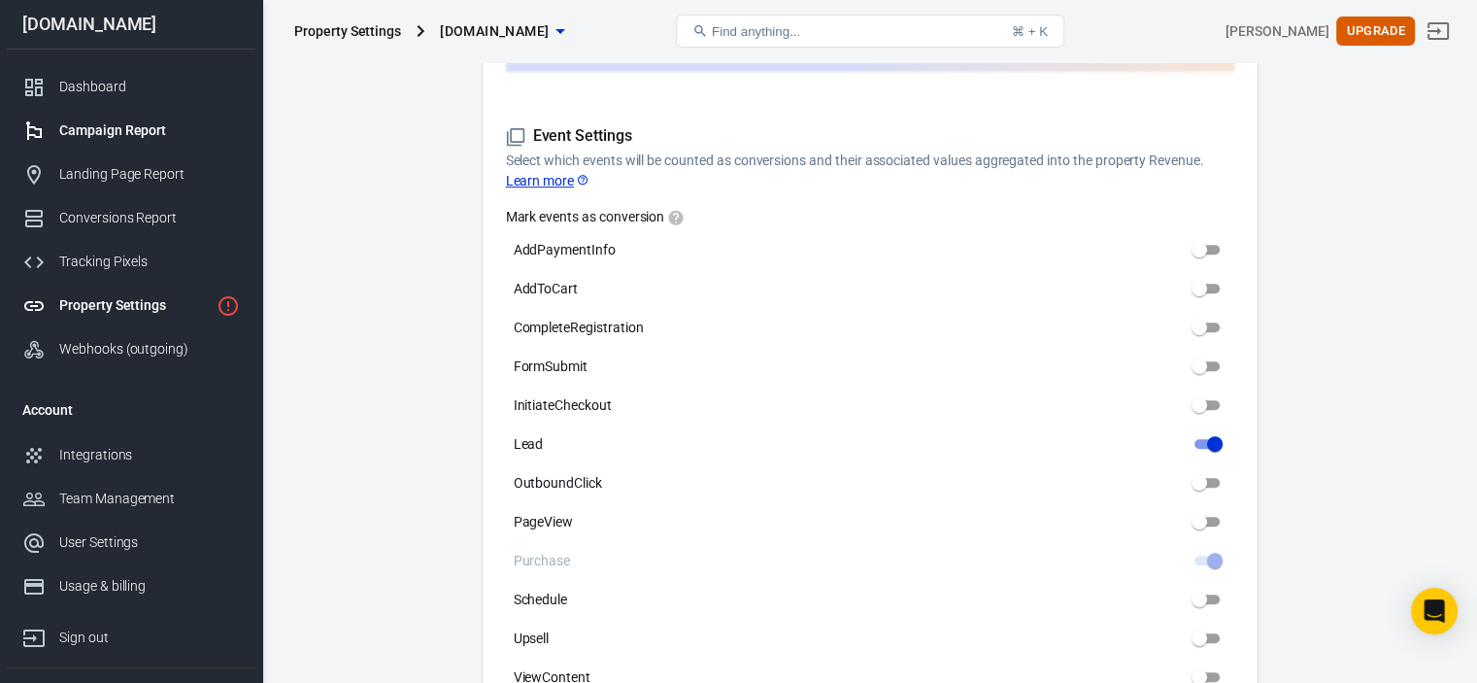
click at [106, 124] on div "Campaign Report" at bounding box center [149, 130] width 181 height 20
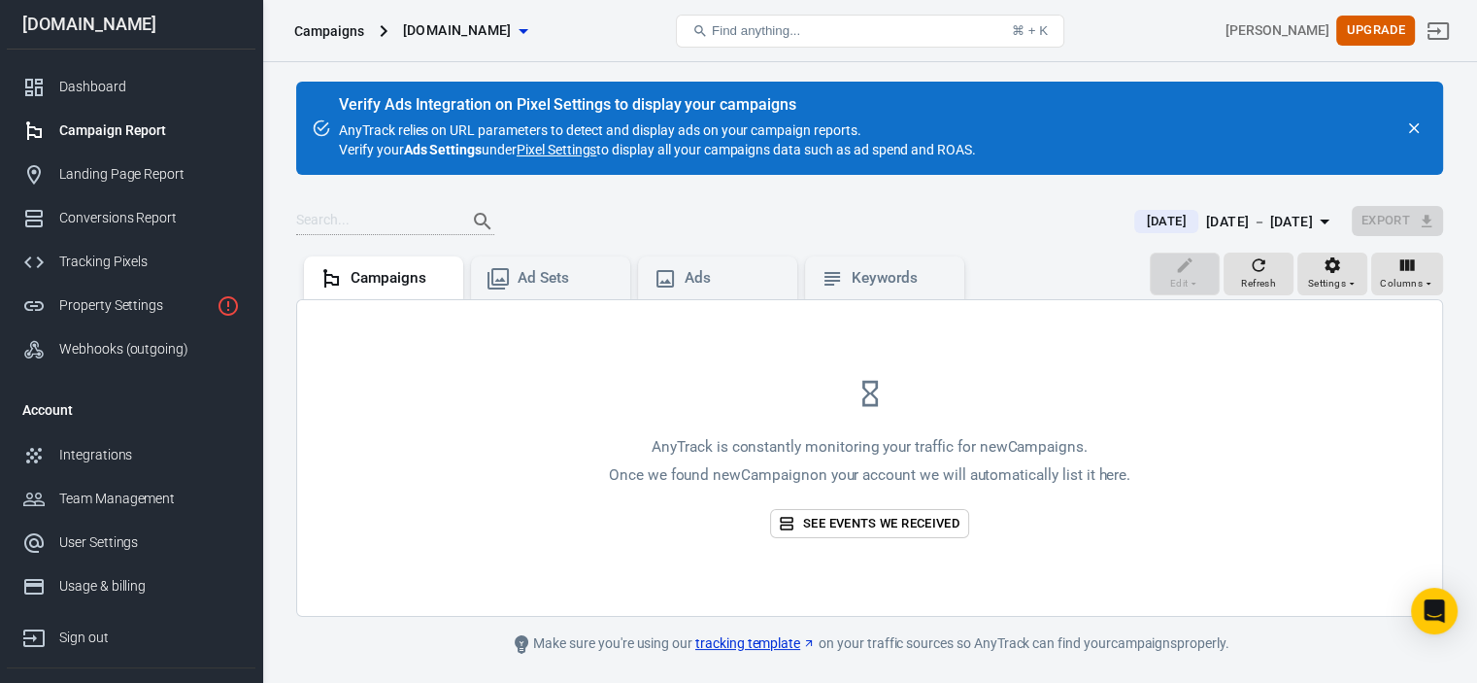
click at [426, 36] on span "[DOMAIN_NAME]" at bounding box center [457, 30] width 109 height 24
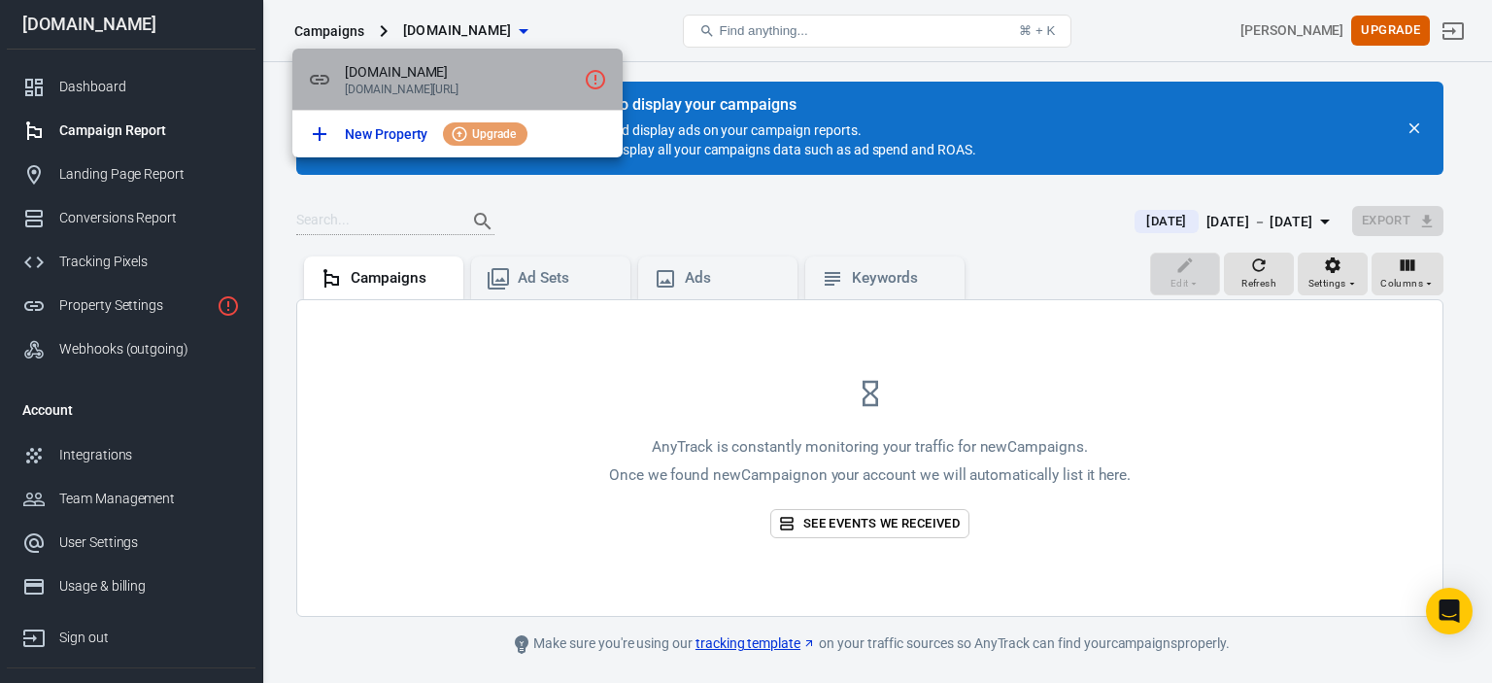
click at [500, 79] on span "[DOMAIN_NAME]" at bounding box center [460, 72] width 231 height 20
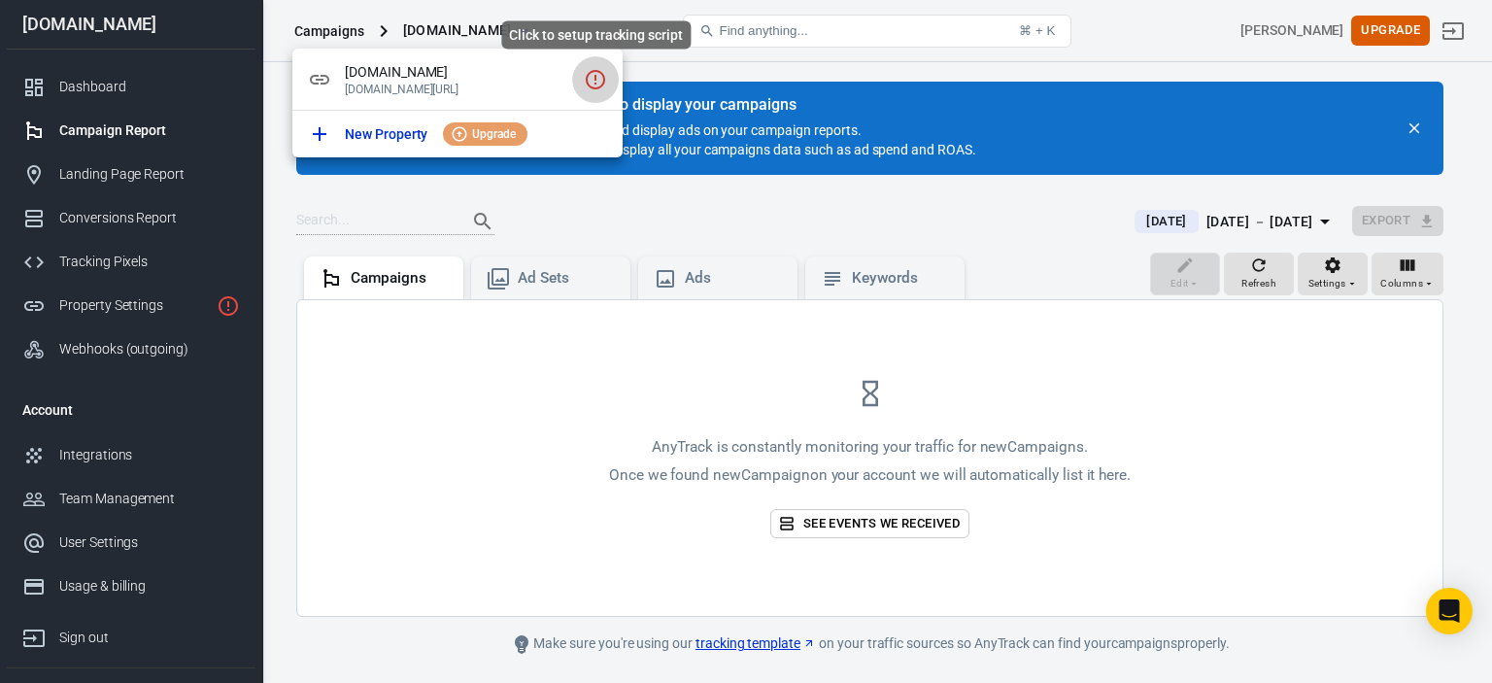
click at [591, 91] on icon "Click to setup tracking script" at bounding box center [595, 79] width 23 height 23
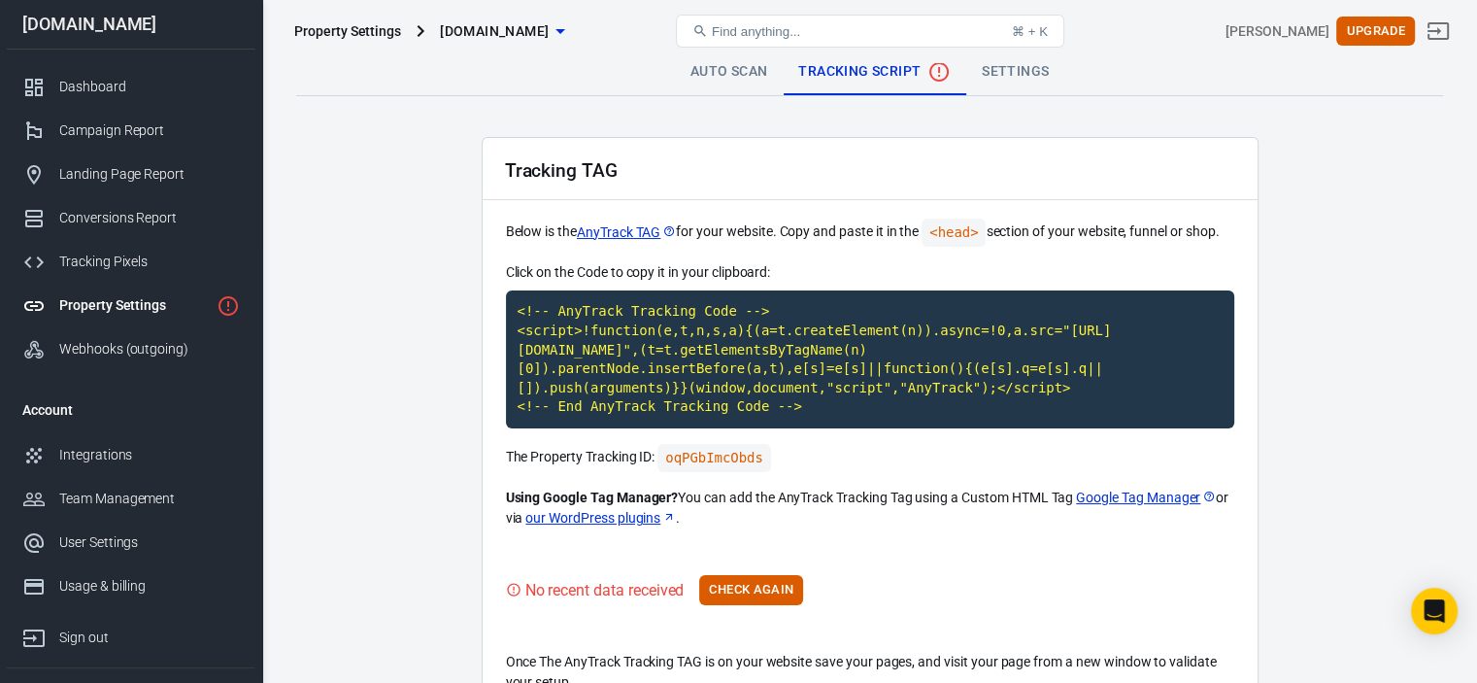
click at [144, 296] on div "Property Settings" at bounding box center [134, 305] width 150 height 20
click at [1445, 624] on div "Open Intercom Messenger" at bounding box center [1434, 611] width 51 height 51
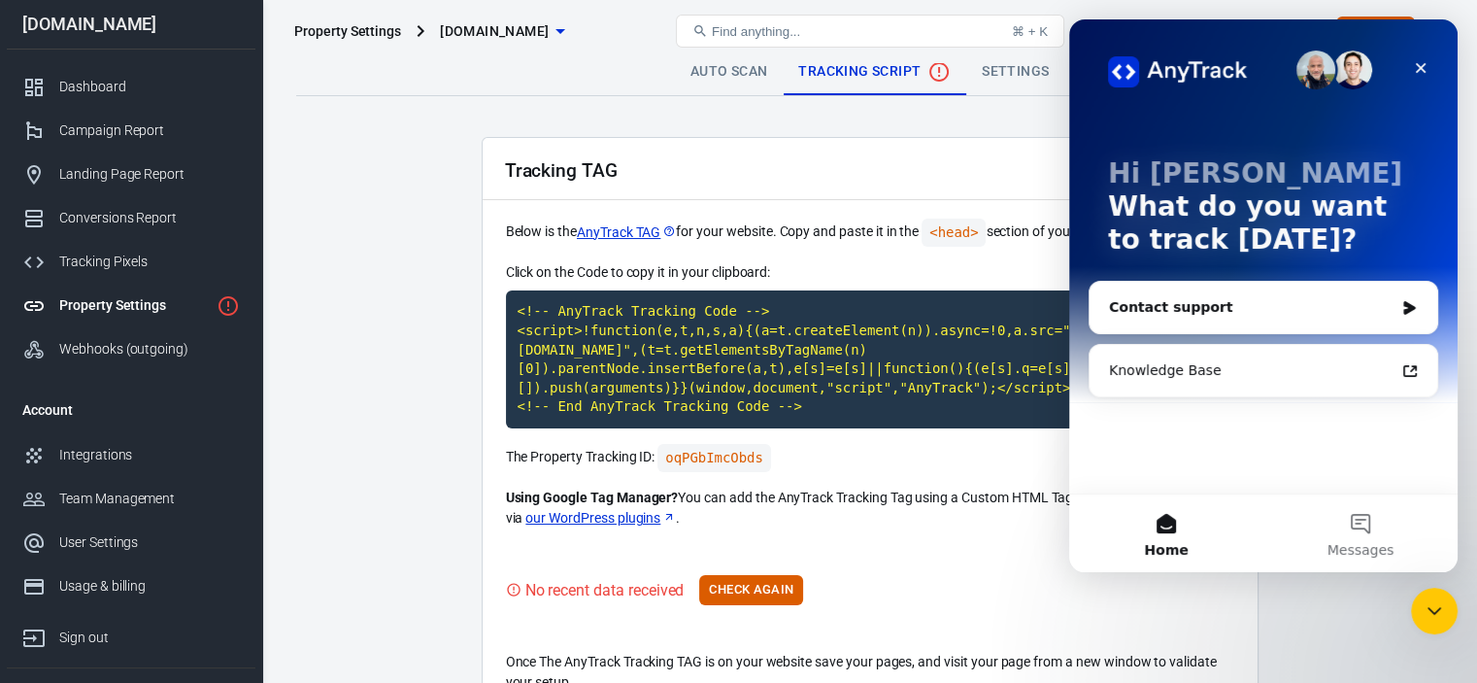
scroll to position [97, 0]
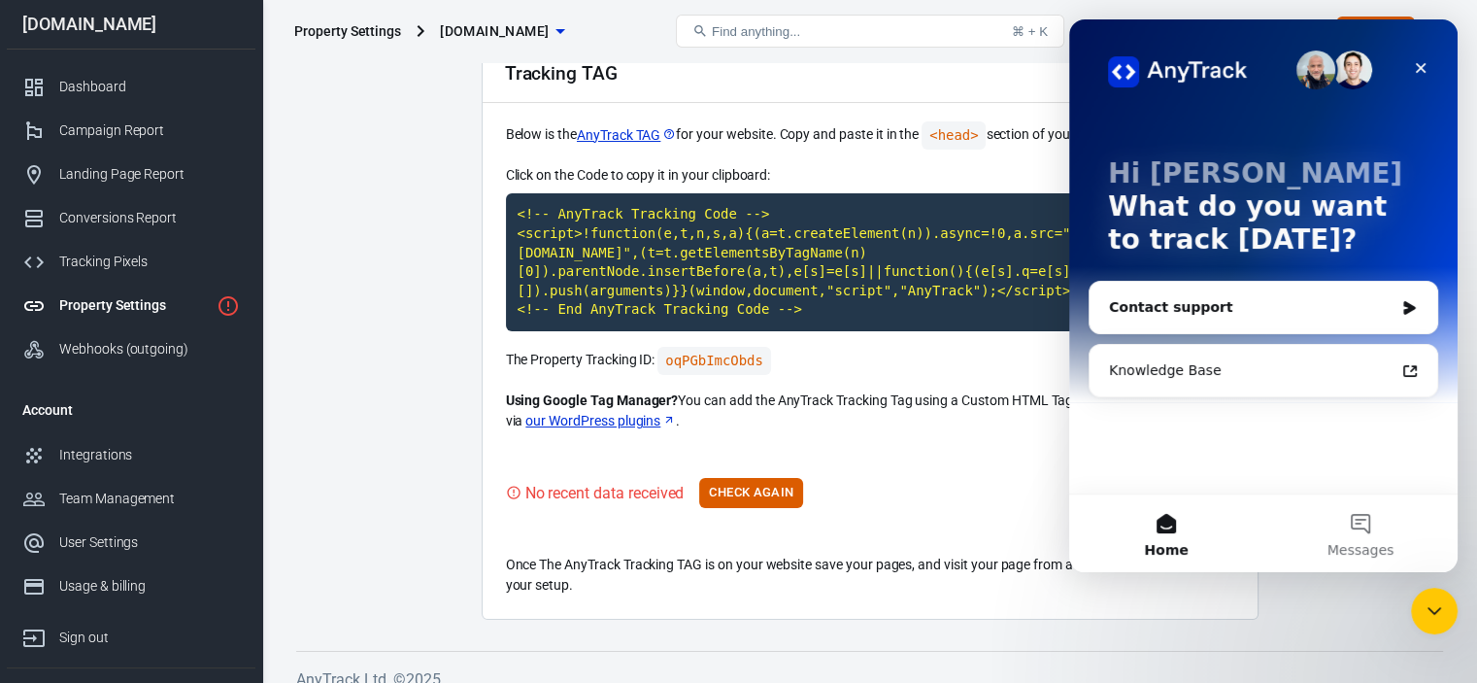
click at [1307, 309] on div "Contact support" at bounding box center [1251, 307] width 285 height 20
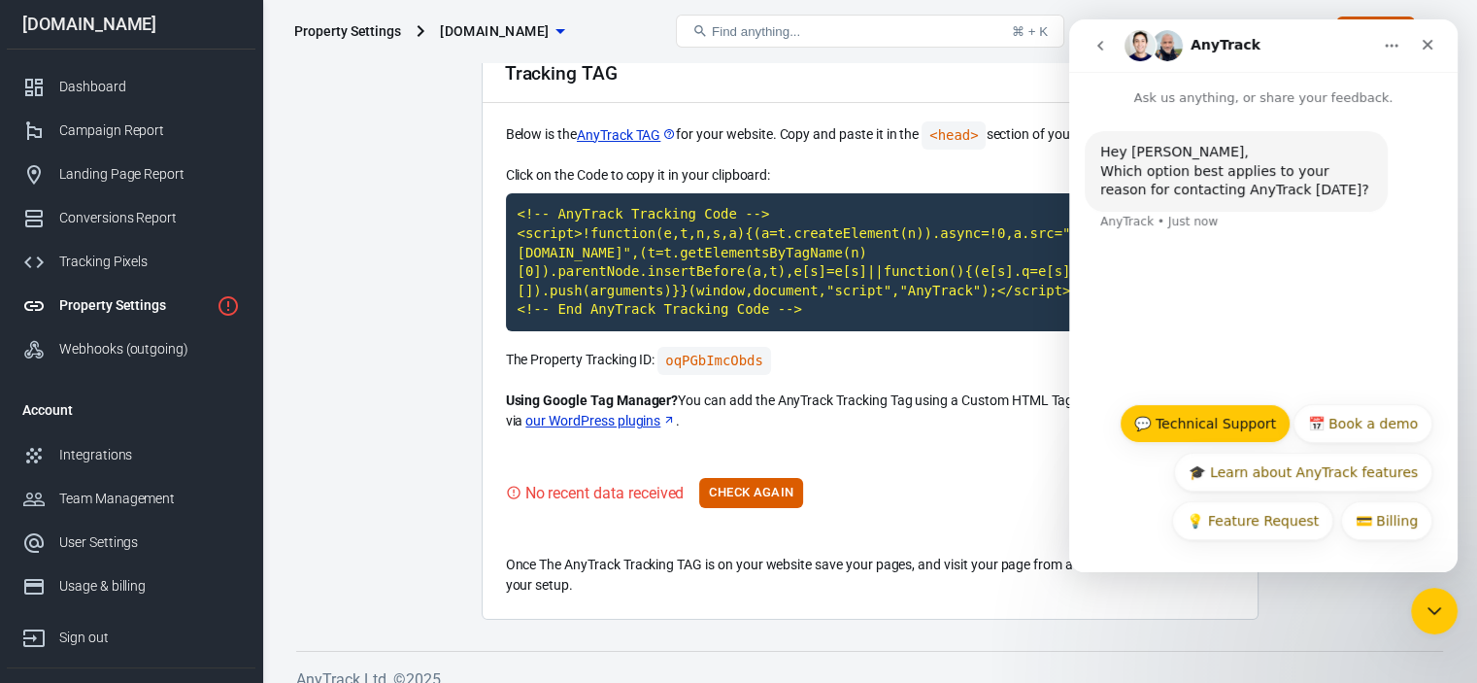
click at [1243, 423] on button "💬 Technical Support" at bounding box center [1205, 423] width 171 height 39
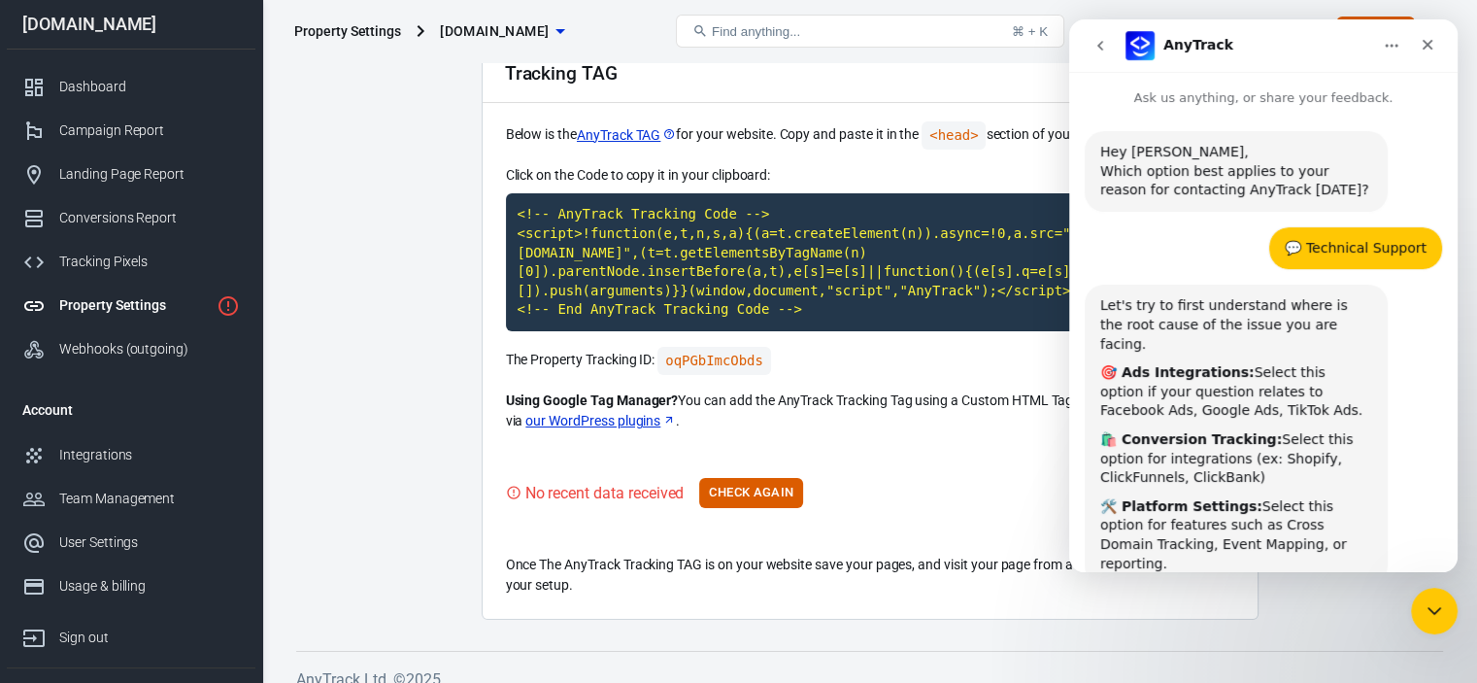
scroll to position [178, 0]
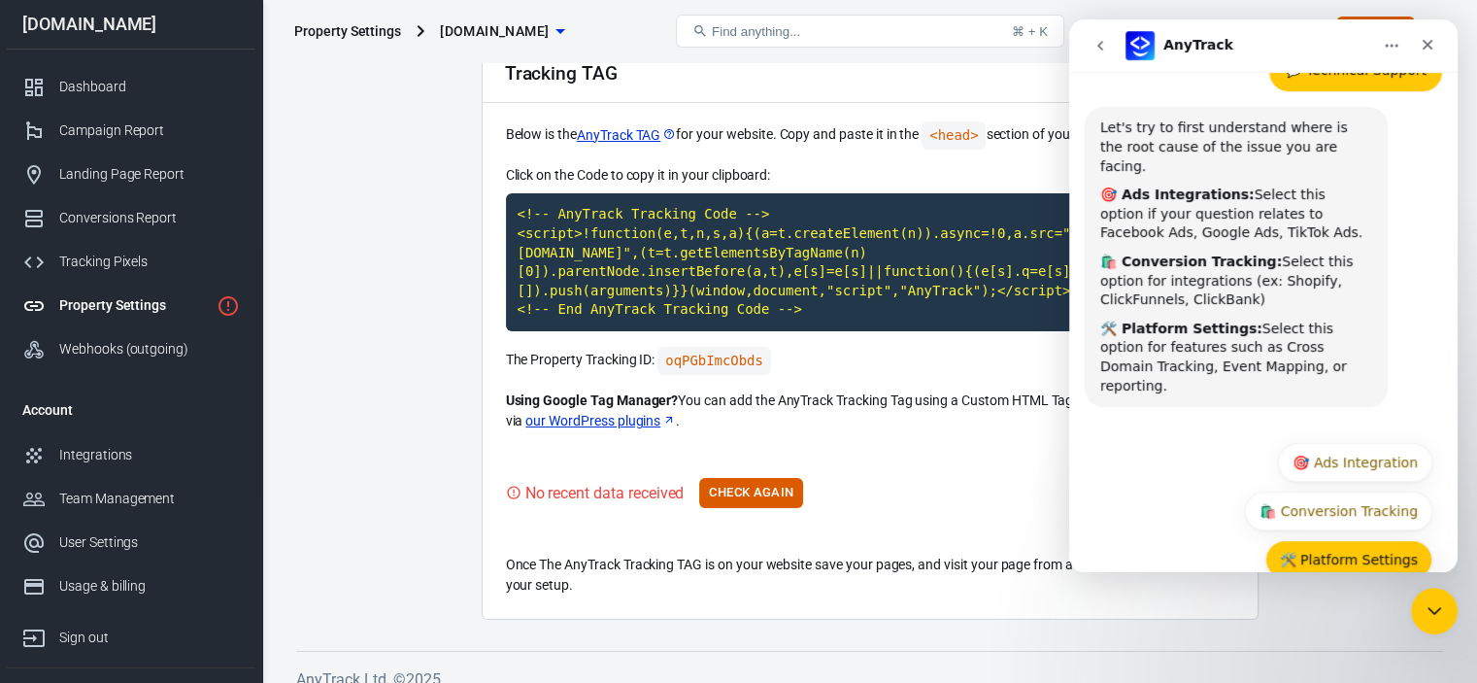
click at [1360, 540] on button "🛠️ Platform Settings" at bounding box center [1349, 559] width 167 height 39
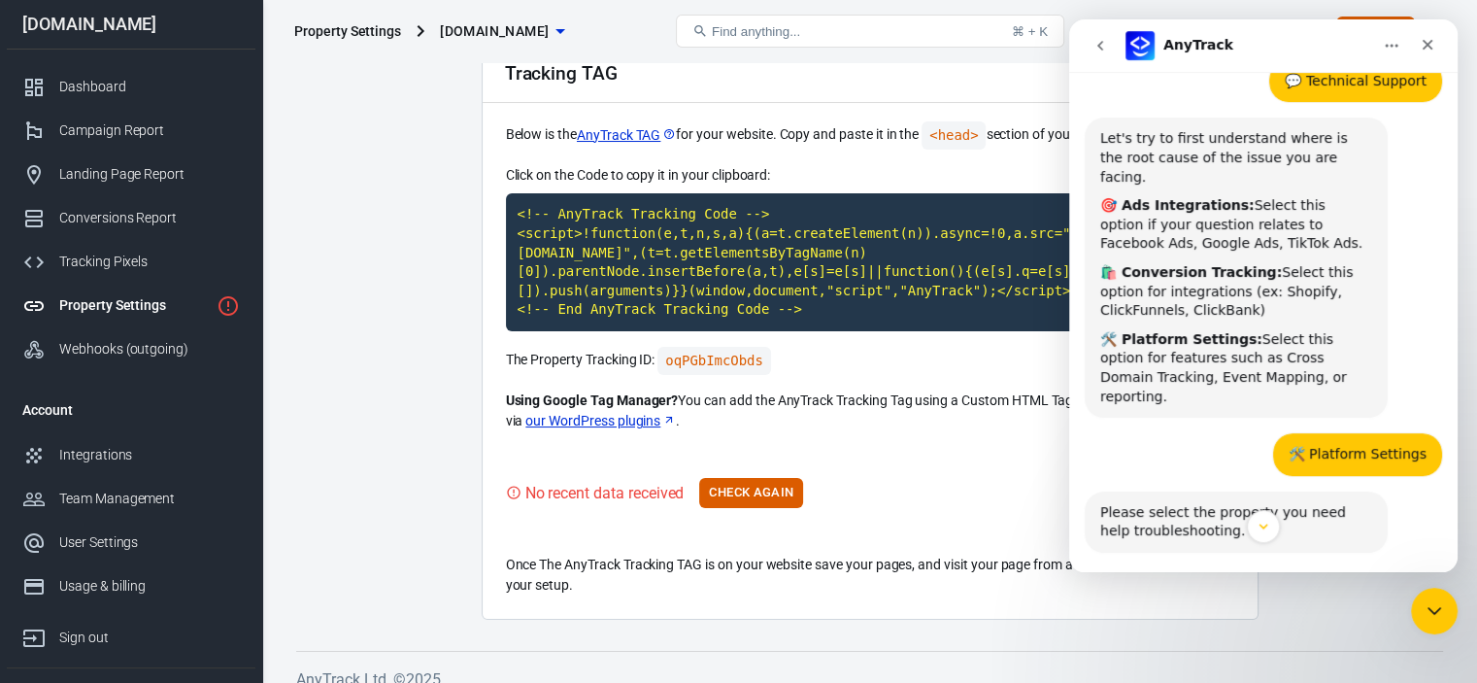
scroll to position [217, 0]
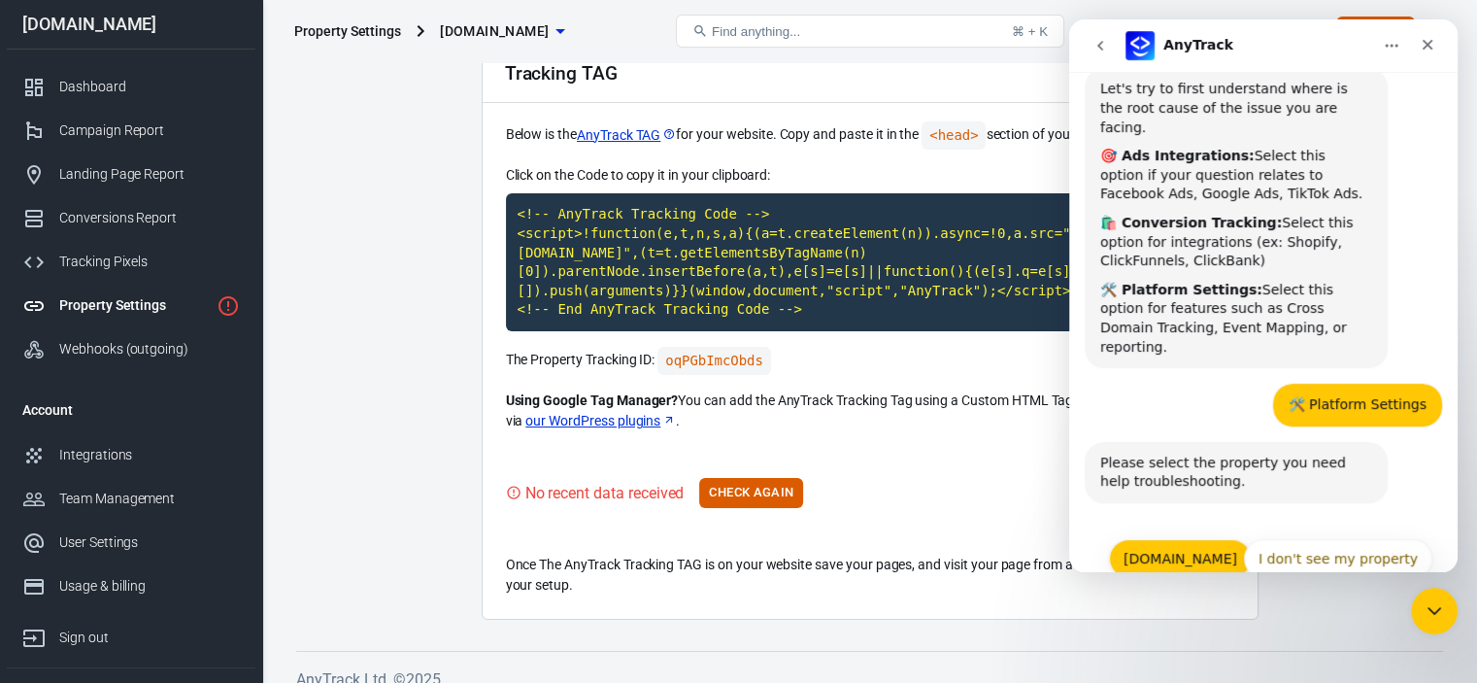
click at [1207, 539] on button "[DOMAIN_NAME]" at bounding box center [1180, 558] width 143 height 39
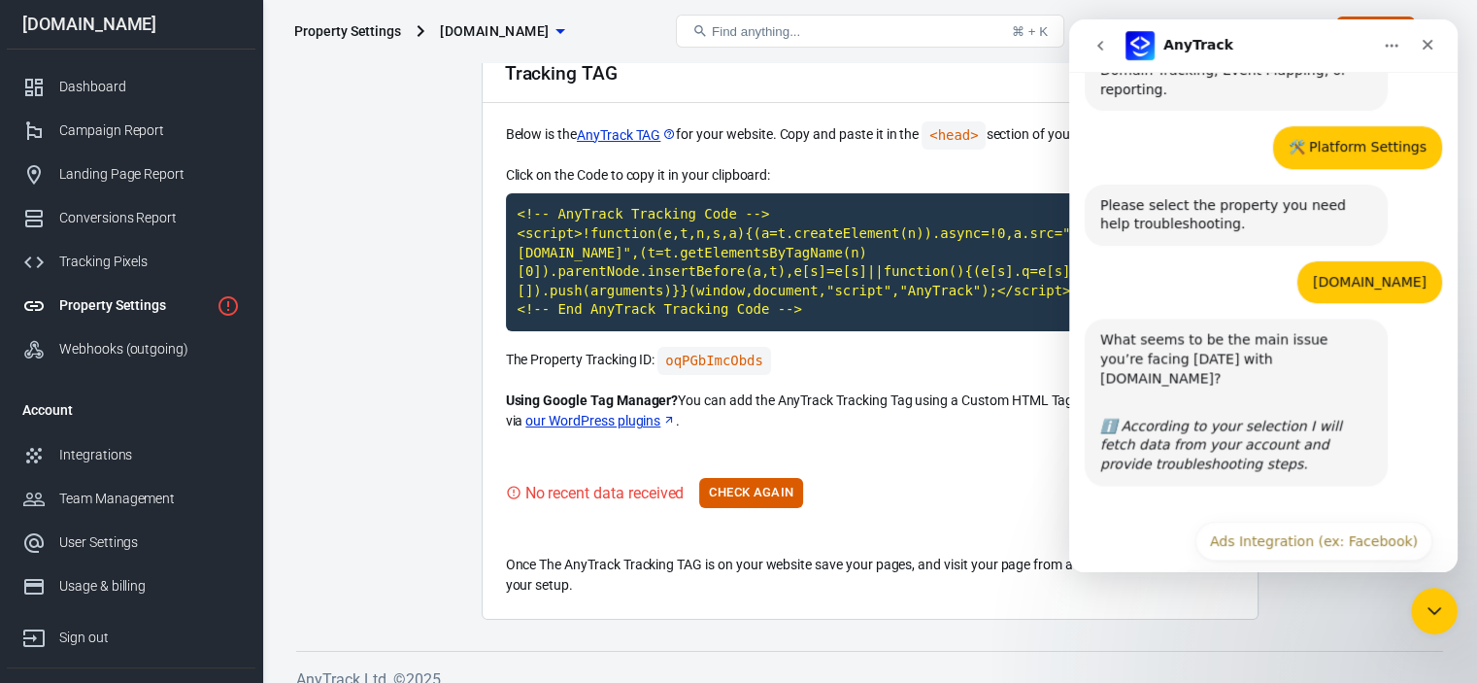
scroll to position [485, 0]
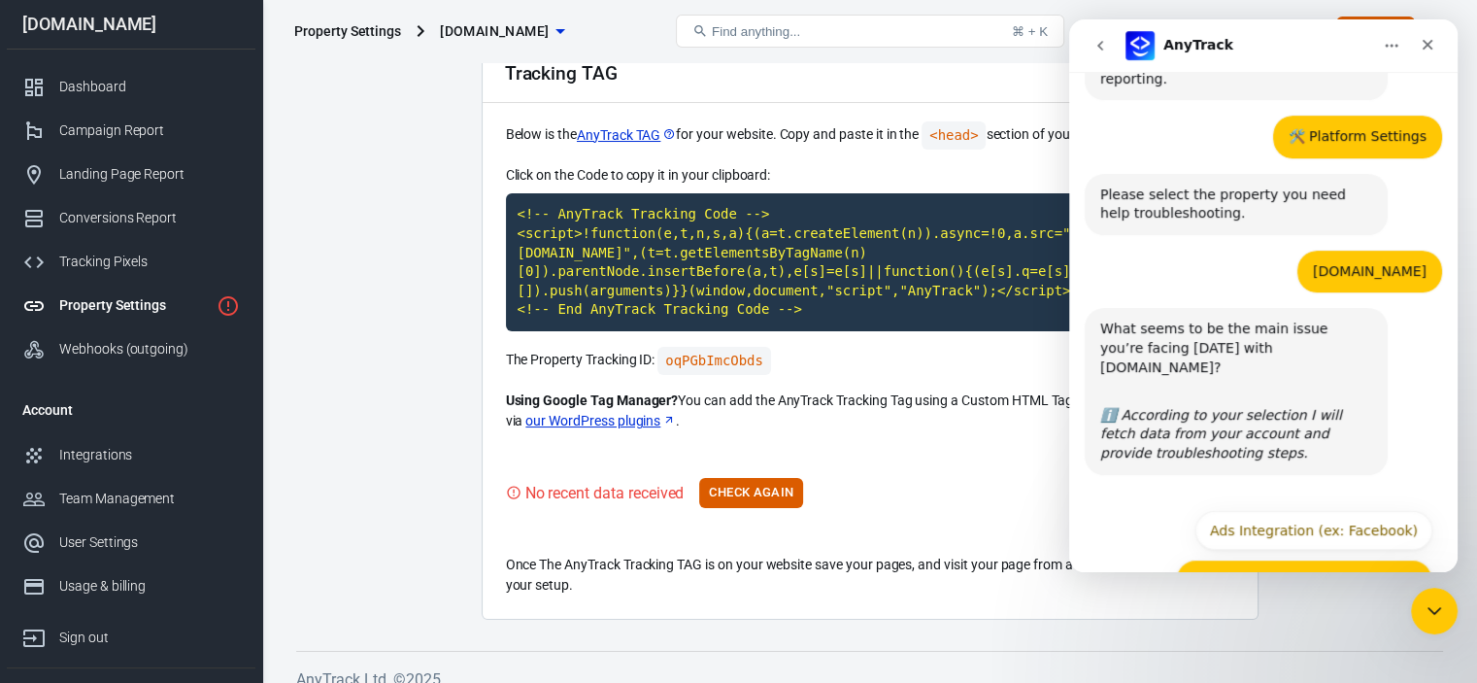
click at [1340, 559] on button "Conversion Tracking (ex: Shopify)" at bounding box center [1304, 578] width 257 height 39
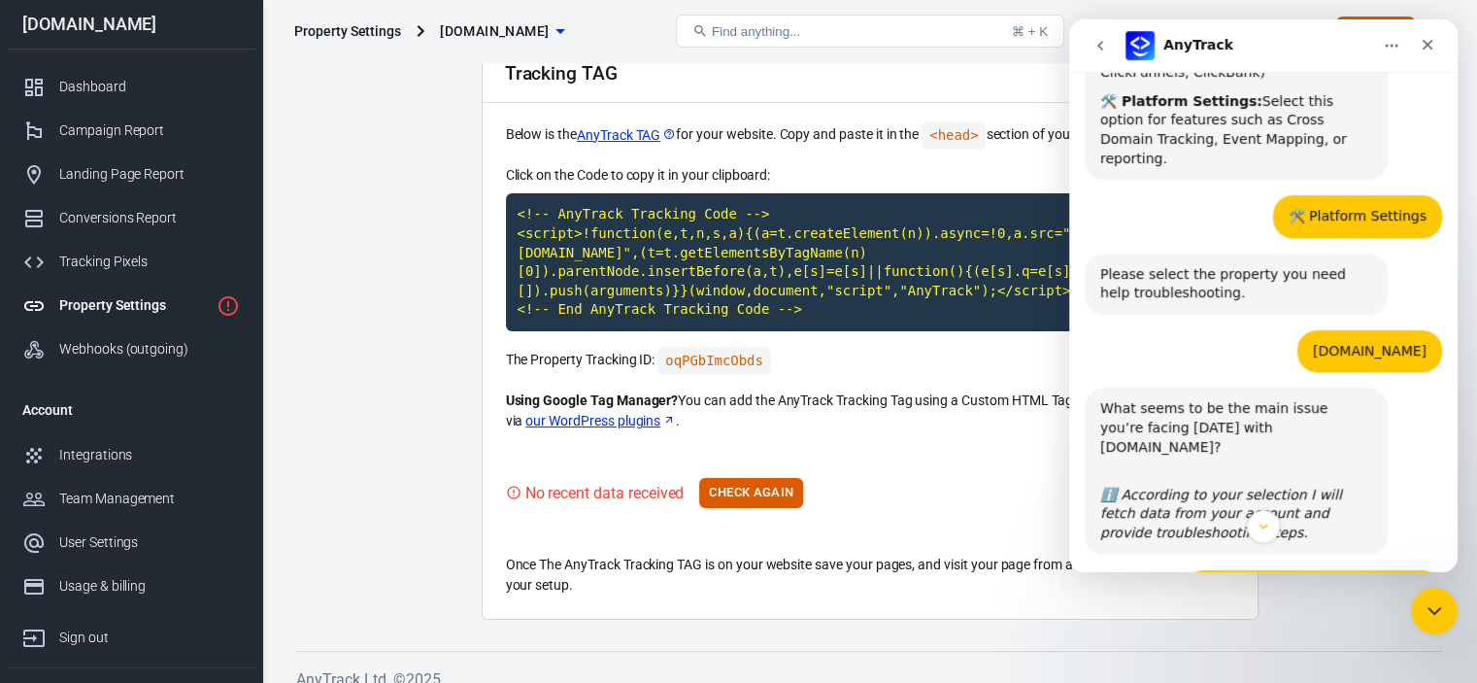
scroll to position [572, 0]
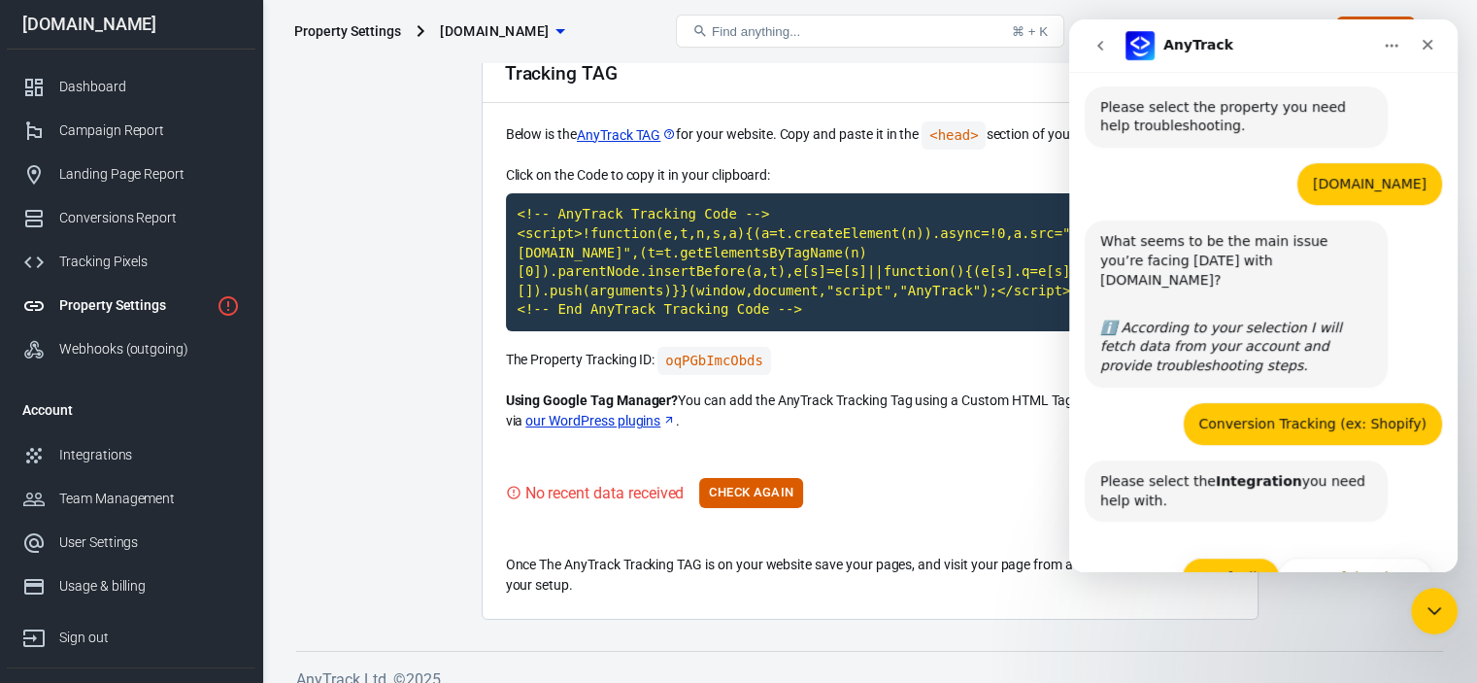
click at [1257, 558] on button "ComfyClip" at bounding box center [1231, 577] width 98 height 39
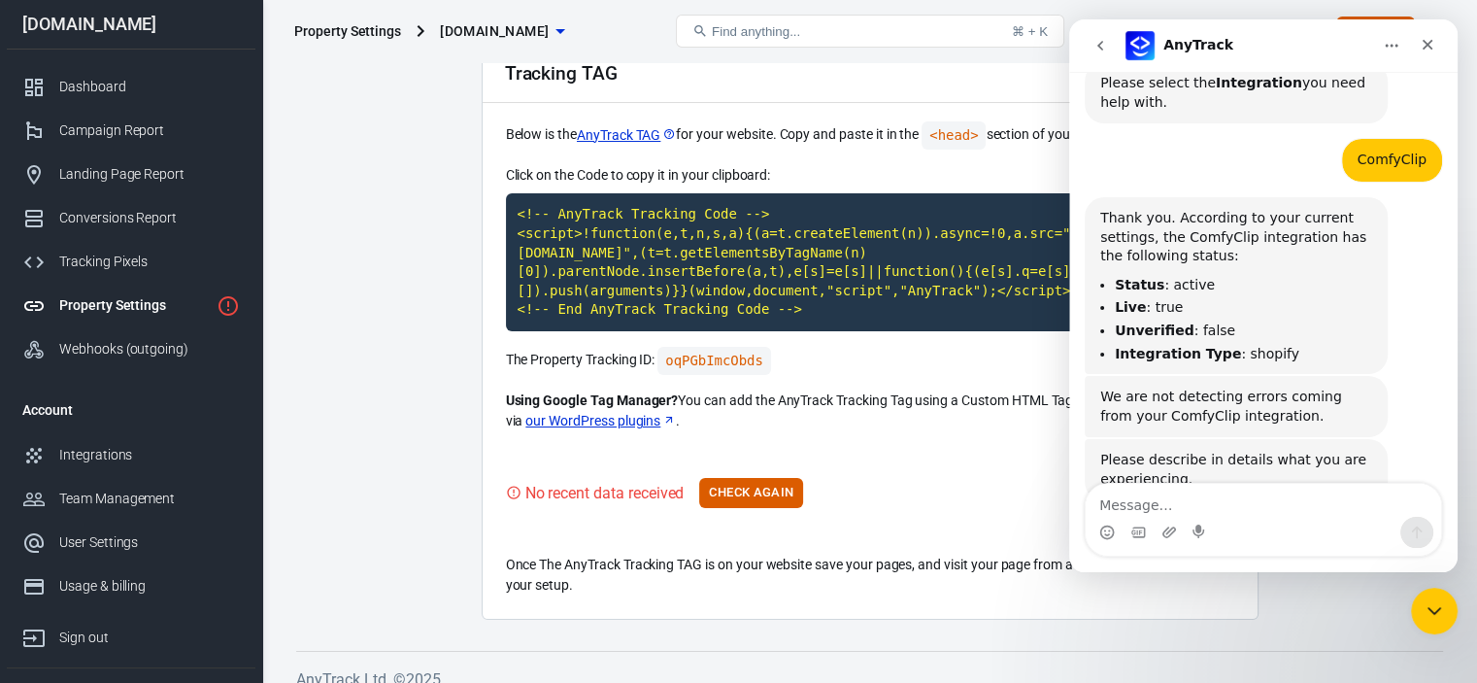
scroll to position [969, 0]
type textarea "tracking tag"
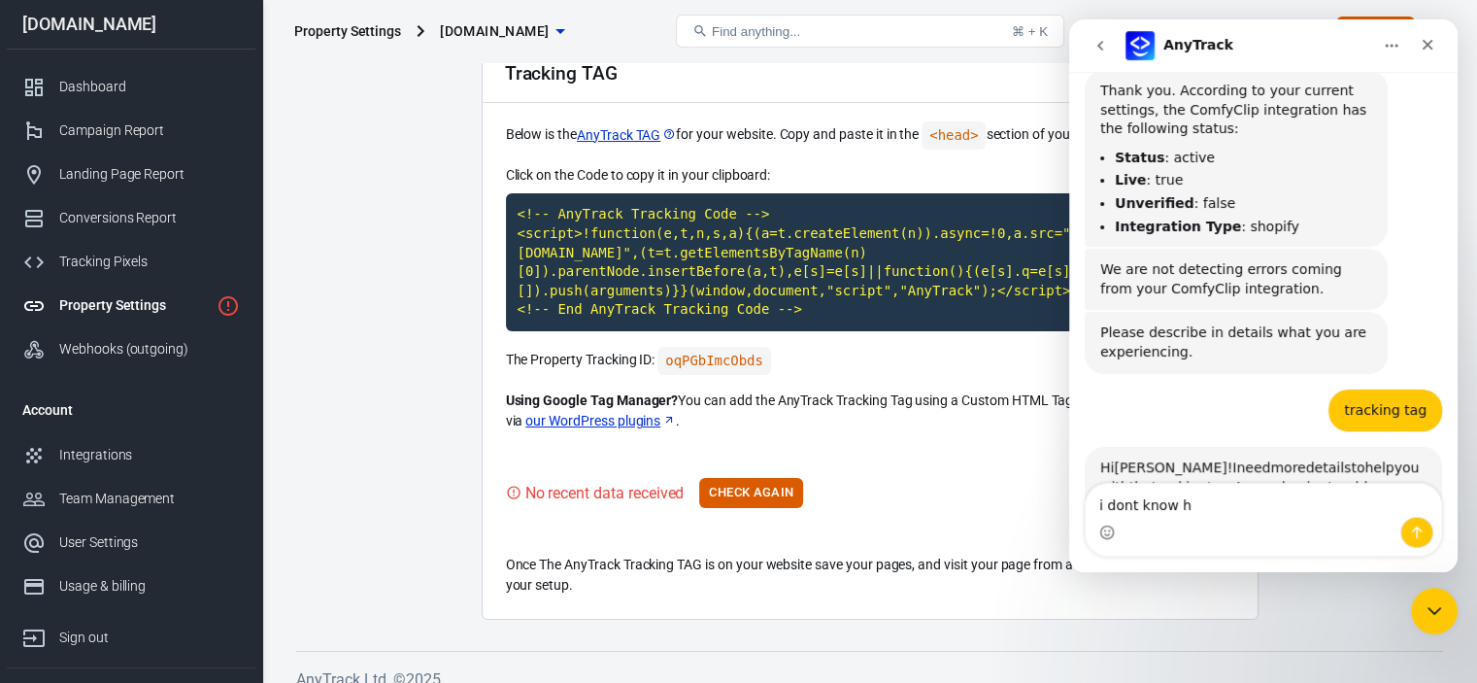
scroll to position [1363, 0]
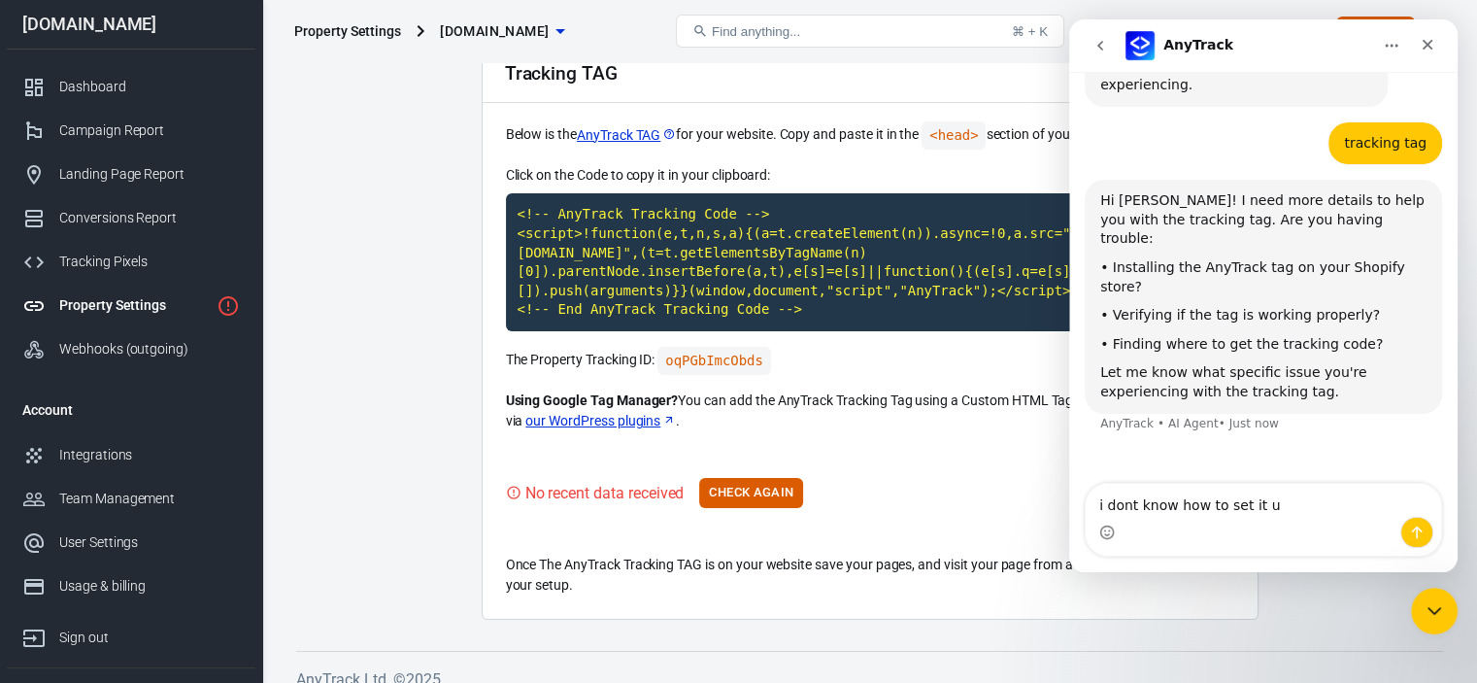
type textarea "i dont know how to set it up"
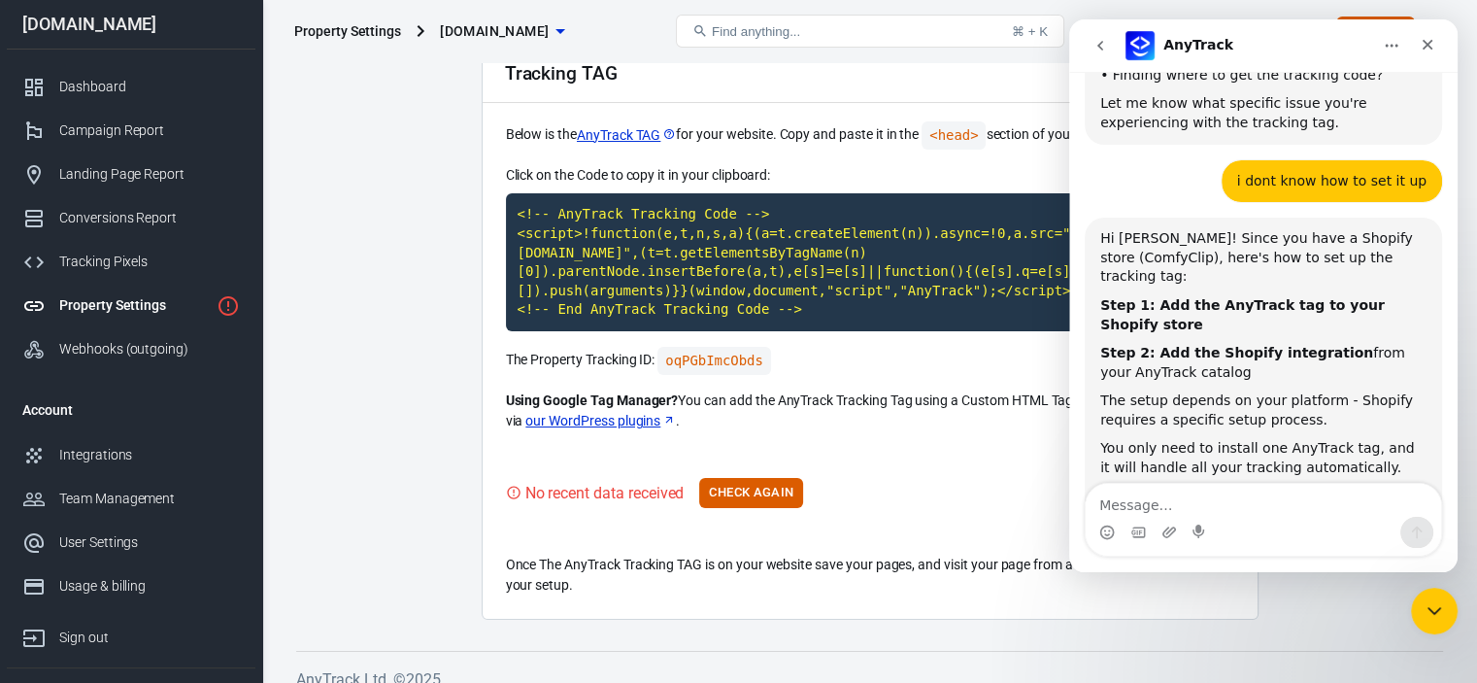
scroll to position [1631, 0]
click at [1250, 497] on textarea "Message…" at bounding box center [1264, 500] width 356 height 33
type textarea "adding to shopify store"
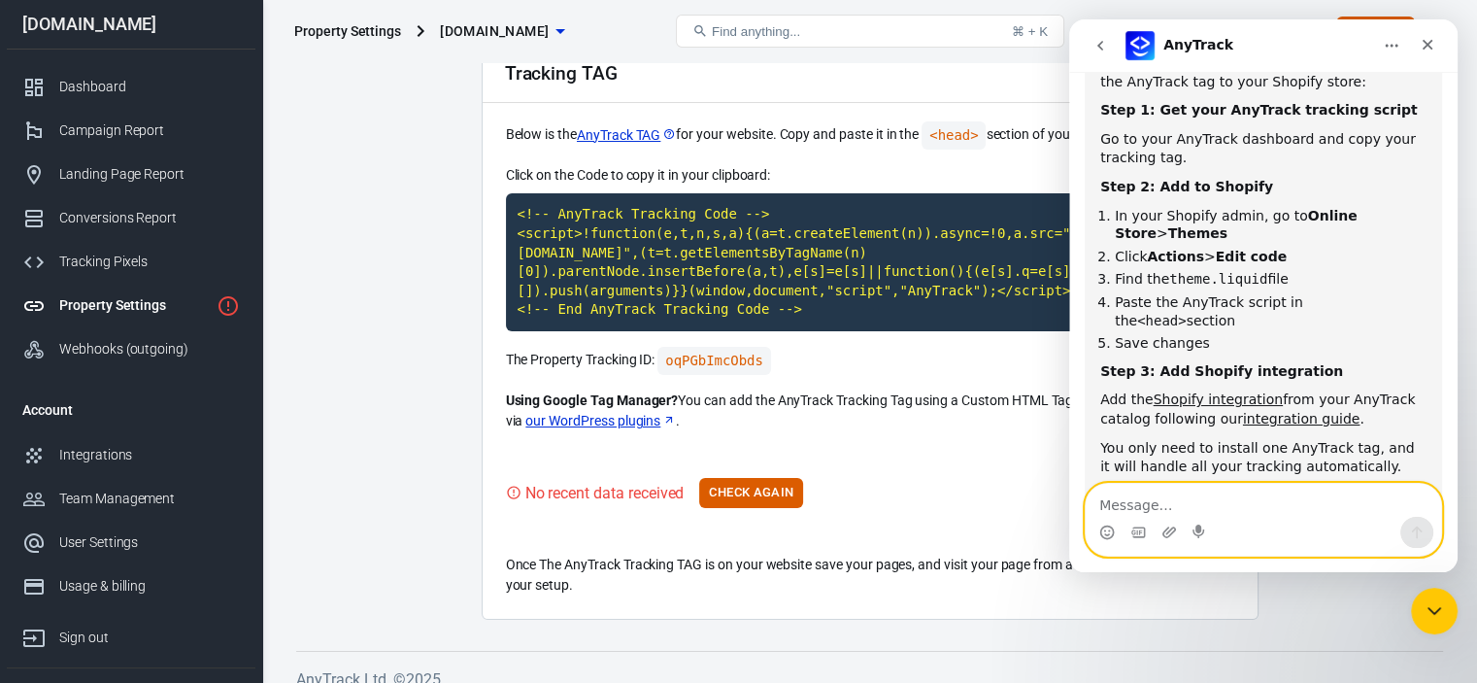
scroll to position [2222, 0]
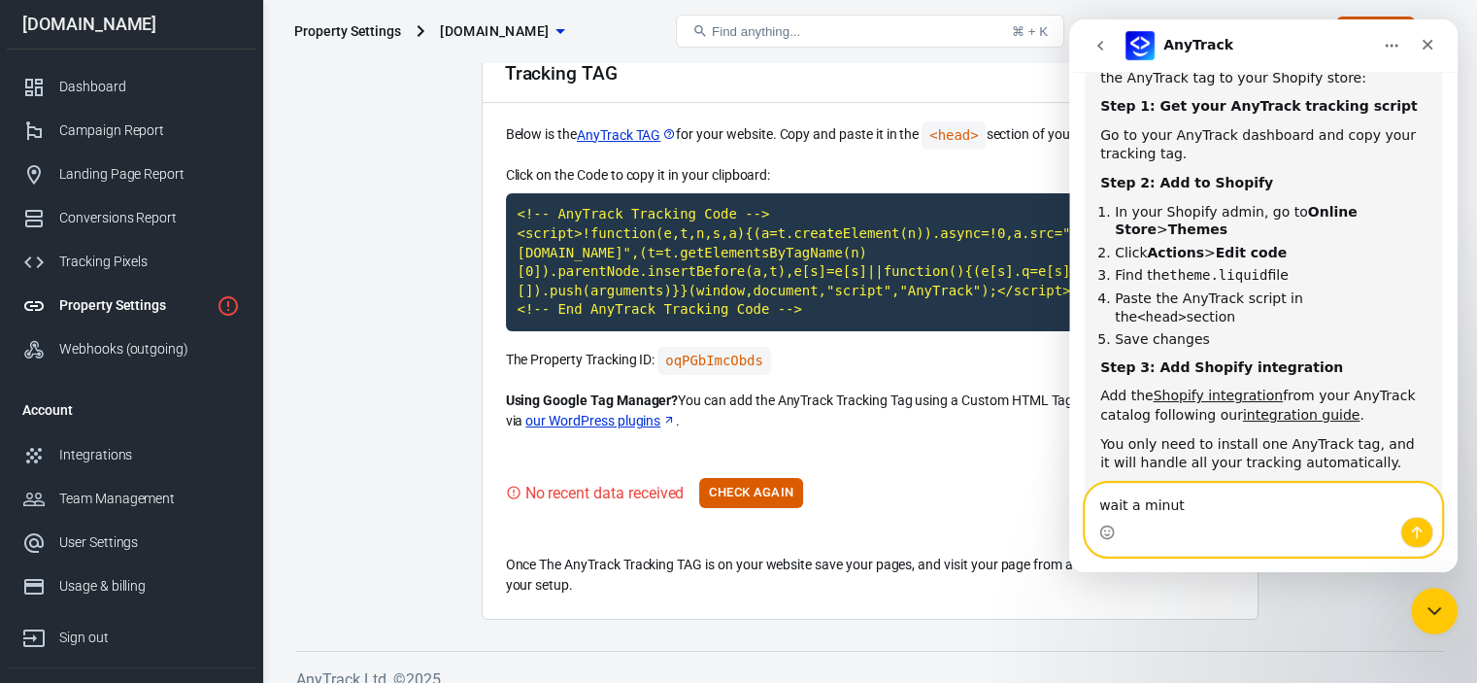
type textarea "wait a minute"
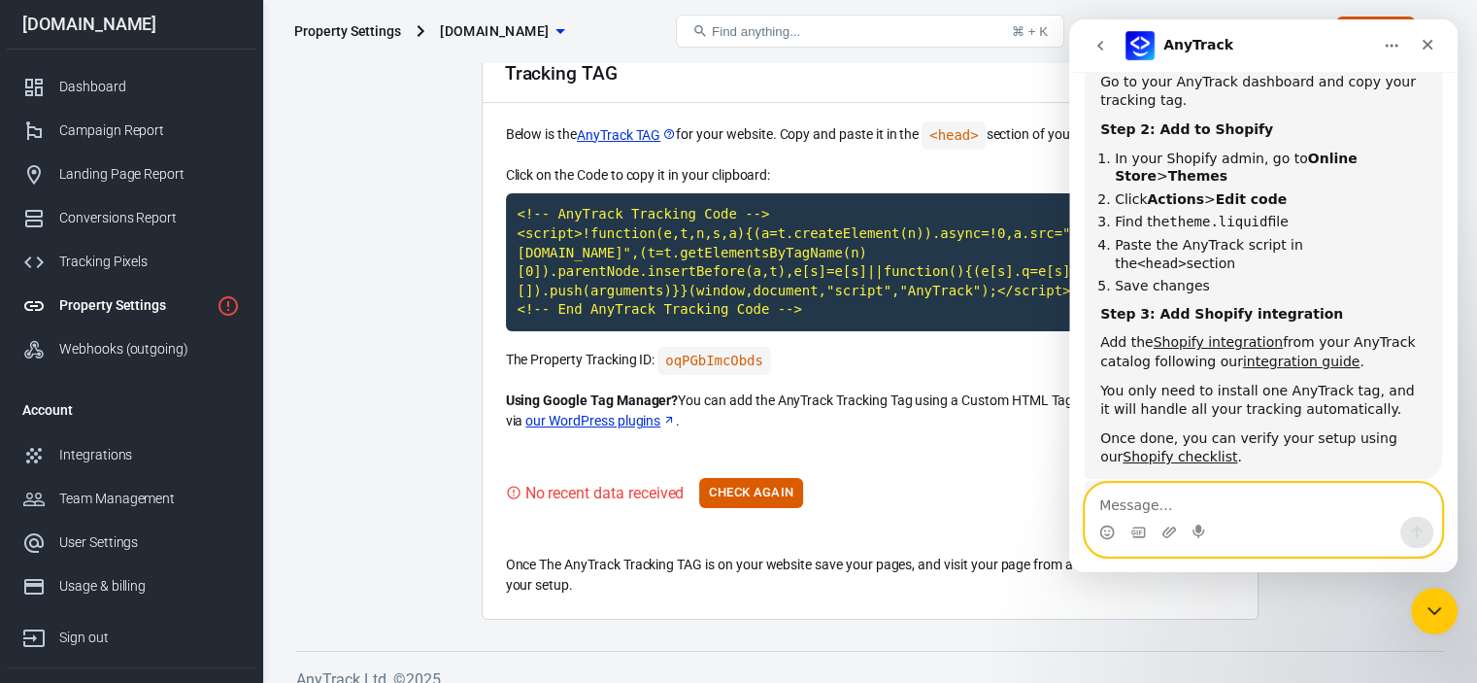
scroll to position [2247, 0]
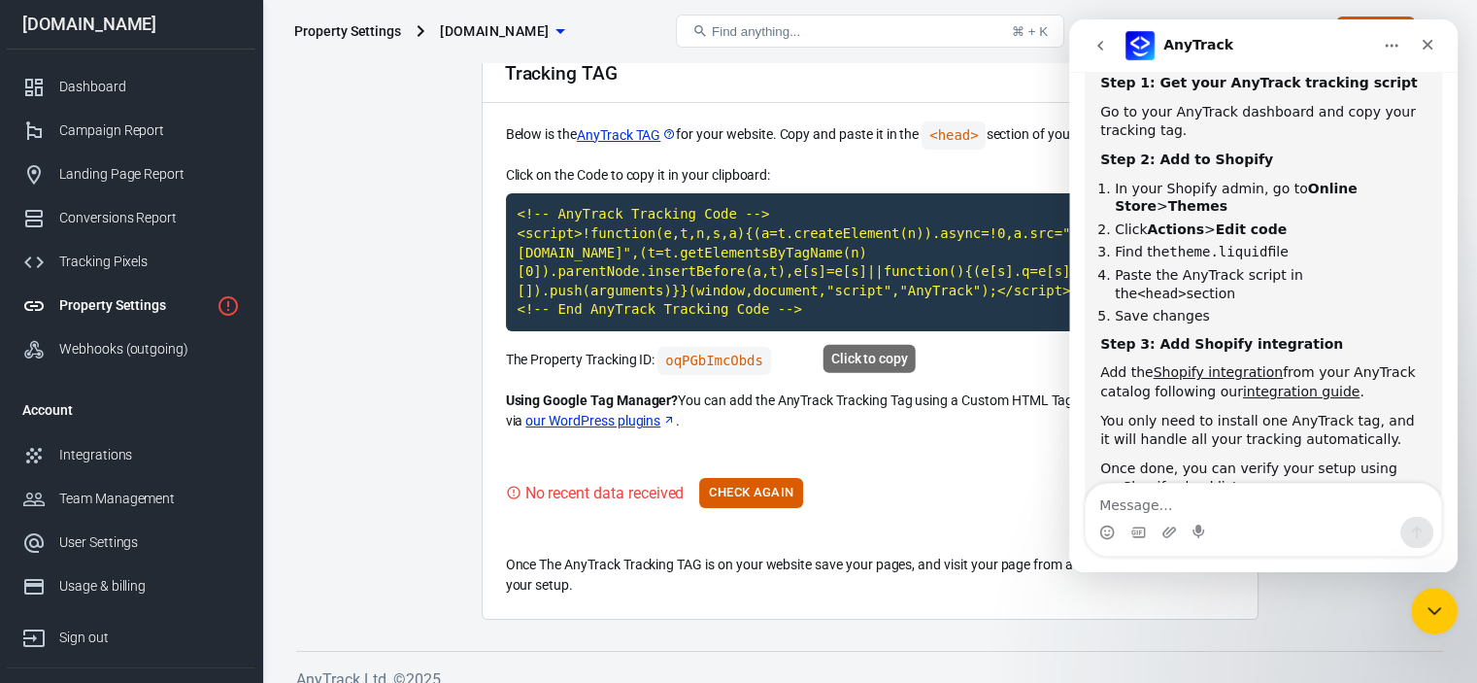
click at [940, 291] on code "<!-- AnyTrack Tracking Code --> <script>!function(e,t,n,s,a){(a=t.createElement…" at bounding box center [870, 262] width 728 height 138
click at [765, 481] on button "Check Again" at bounding box center [751, 493] width 104 height 30
click at [764, 489] on button "Check Again" at bounding box center [751, 493] width 104 height 30
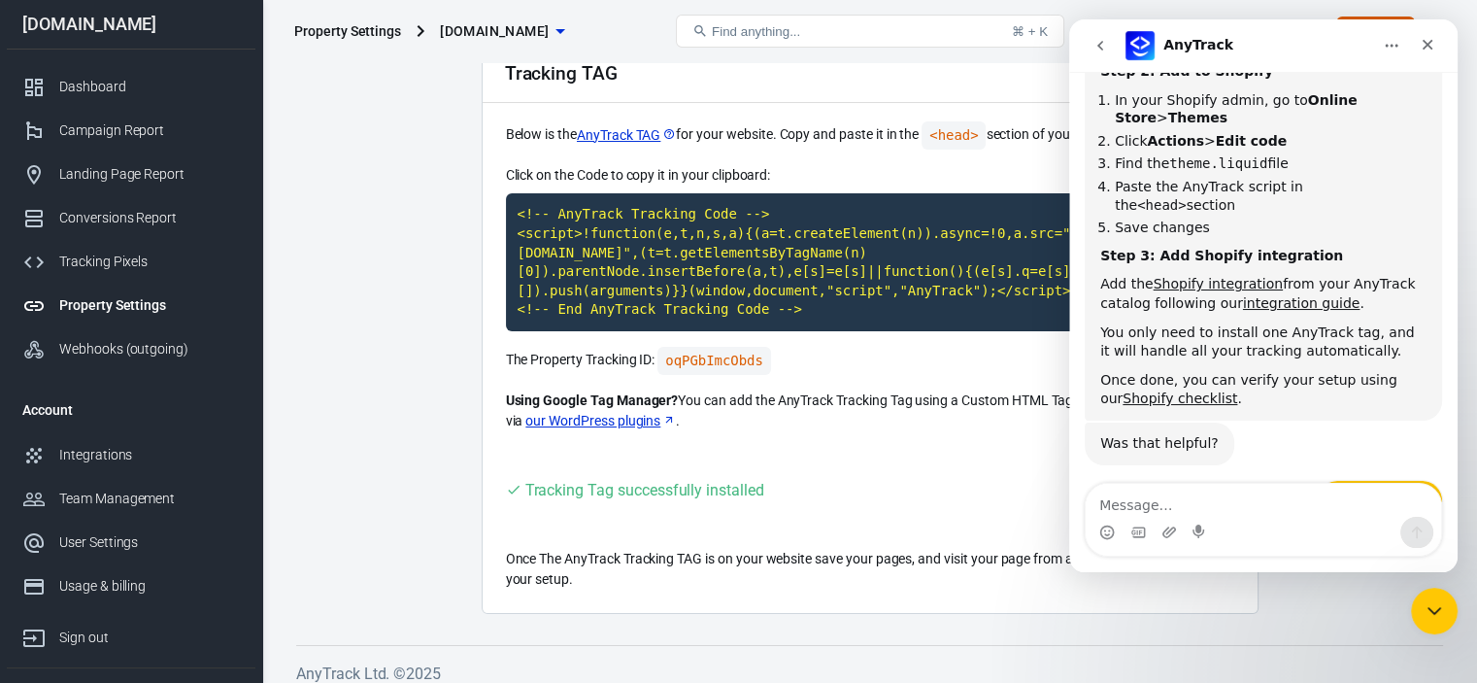
scroll to position [2344, 0]
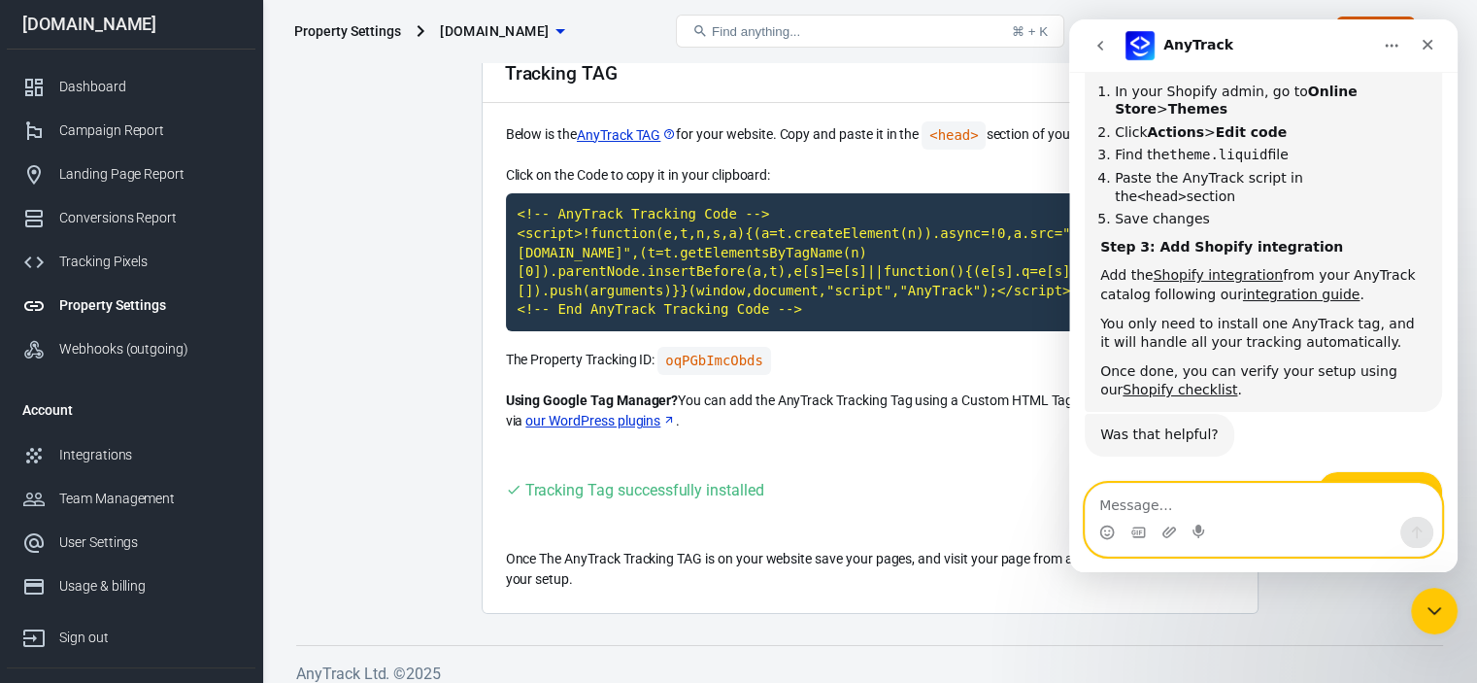
click at [1223, 513] on textarea "Message…" at bounding box center [1264, 500] width 356 height 33
type textarea "ok, i think it worked"
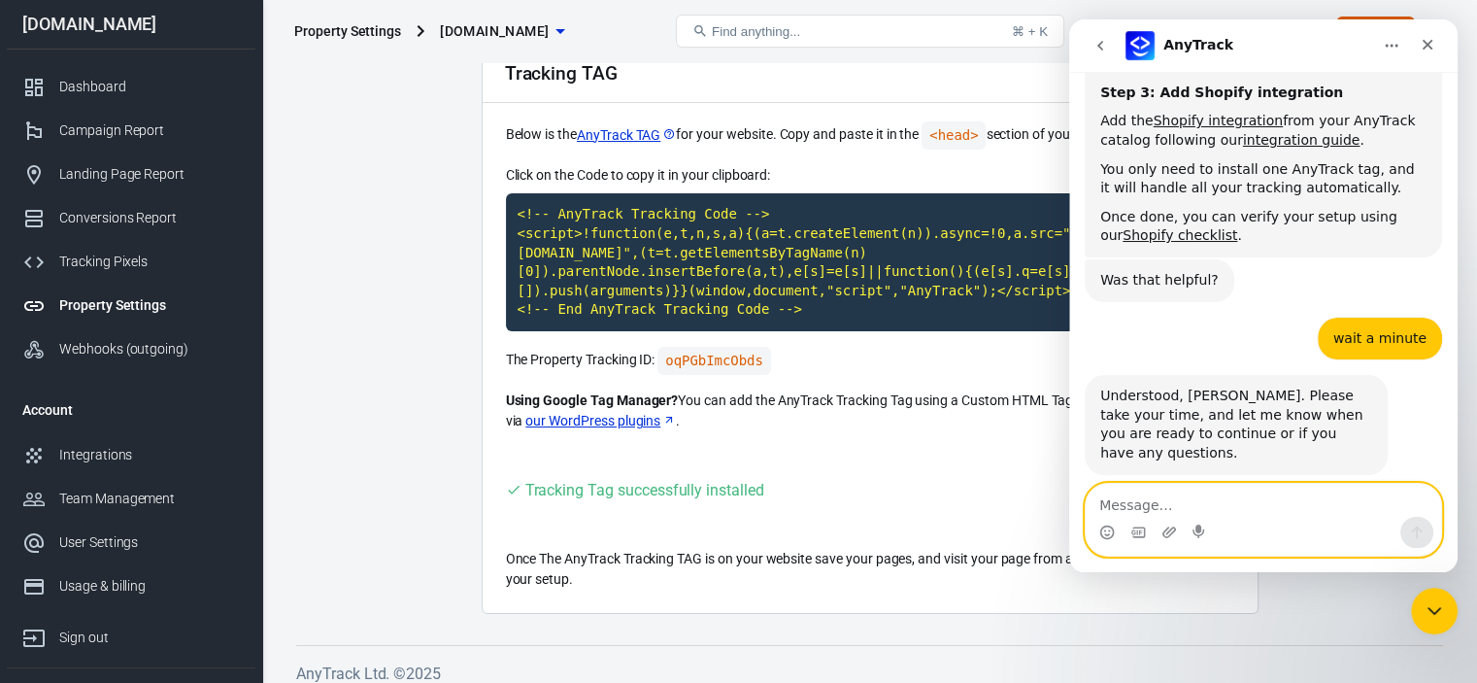
scroll to position [2659, 0]
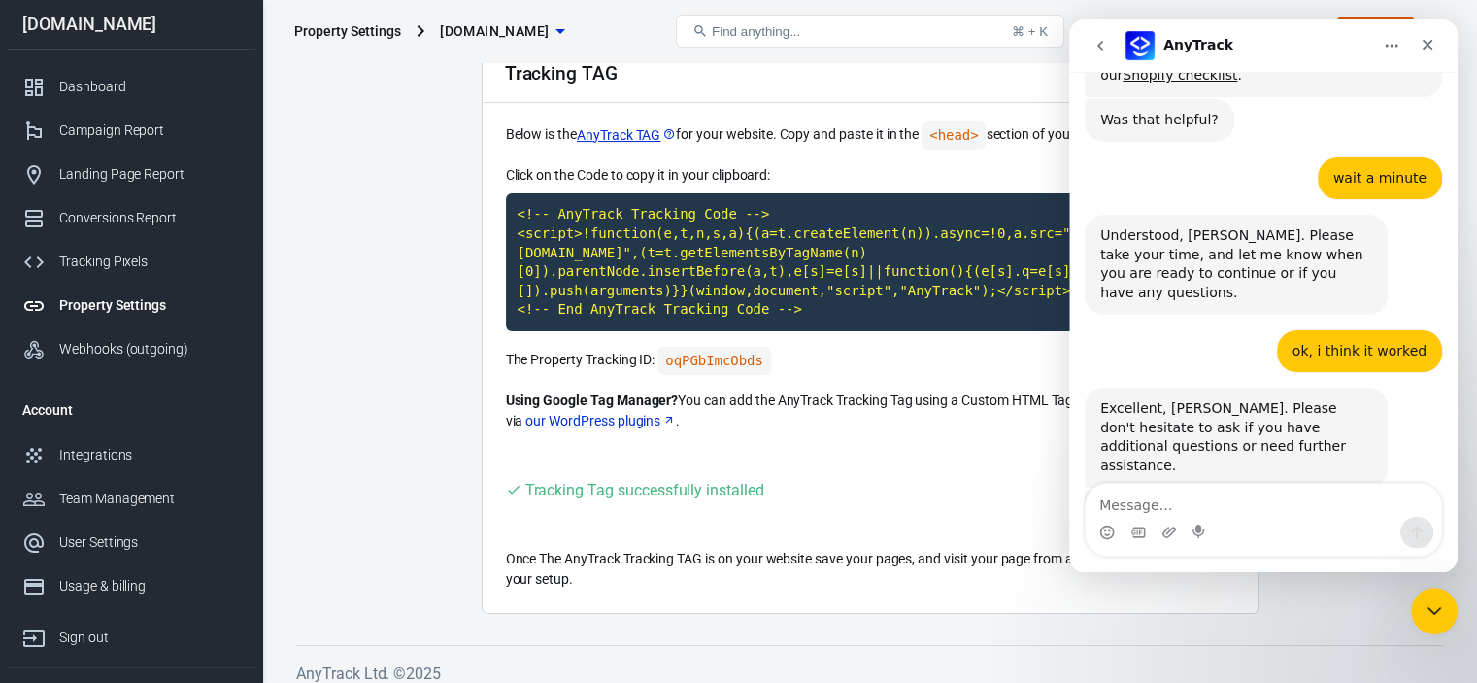
click at [1380, 553] on div "Rate your conversation Terrible Bad OK Great Amazing" at bounding box center [1263, 622] width 357 height 138
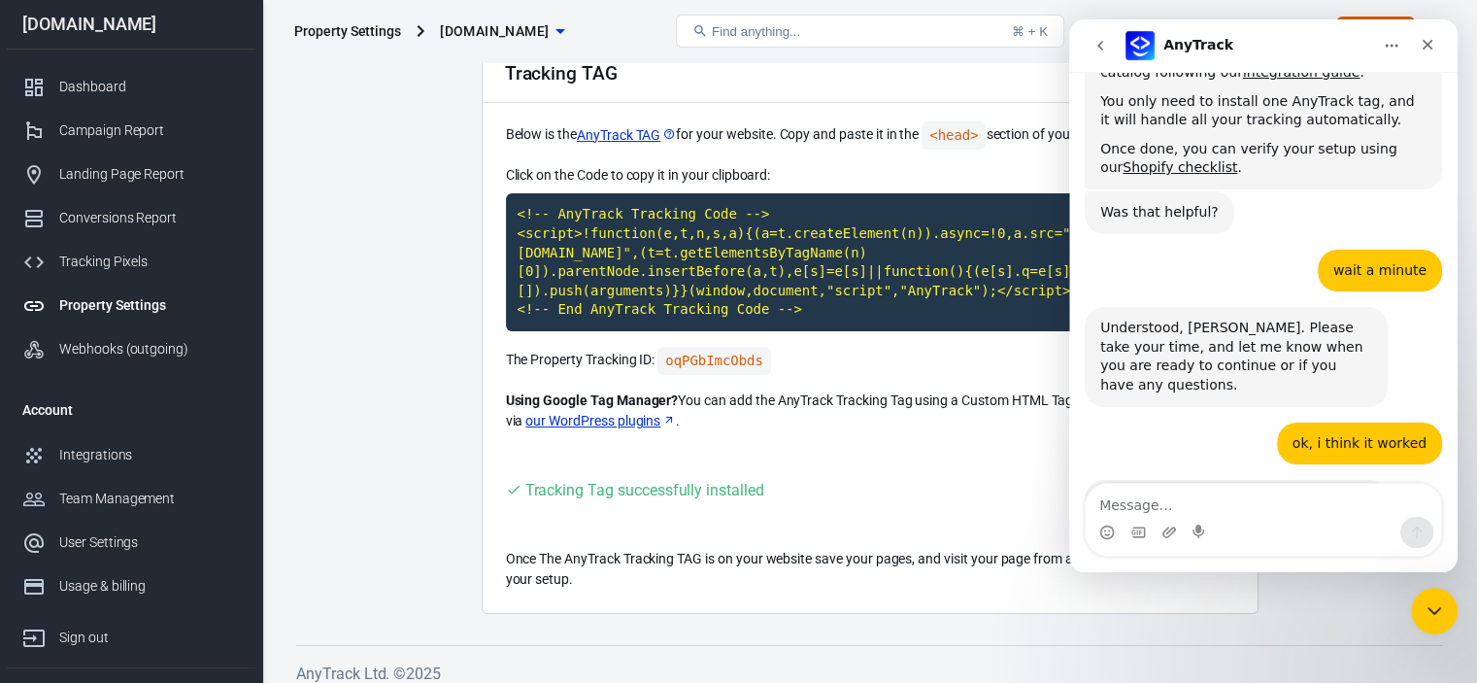
scroll to position [2649, 0]
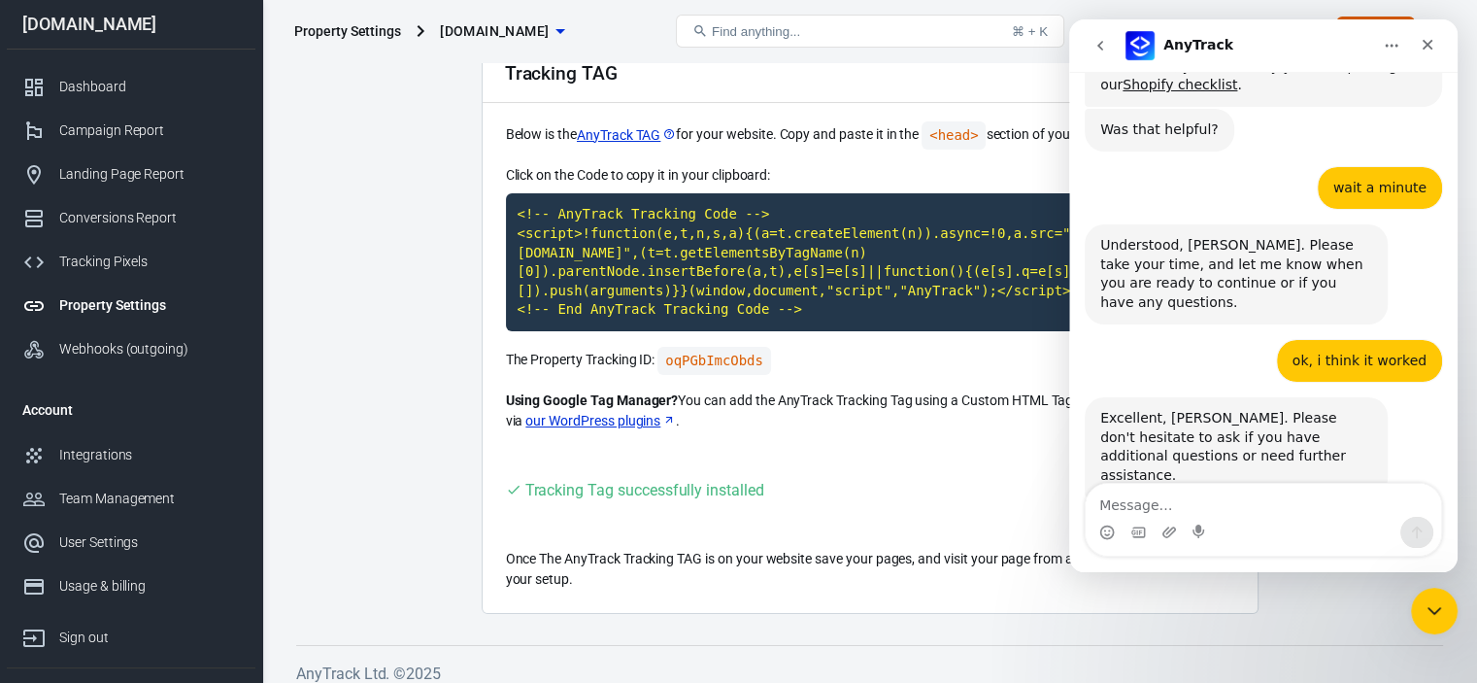
click at [961, 478] on div "Tracking Tag successfully installed" at bounding box center [870, 490] width 728 height 24
click at [72, 82] on div "Dashboard" at bounding box center [149, 87] width 181 height 20
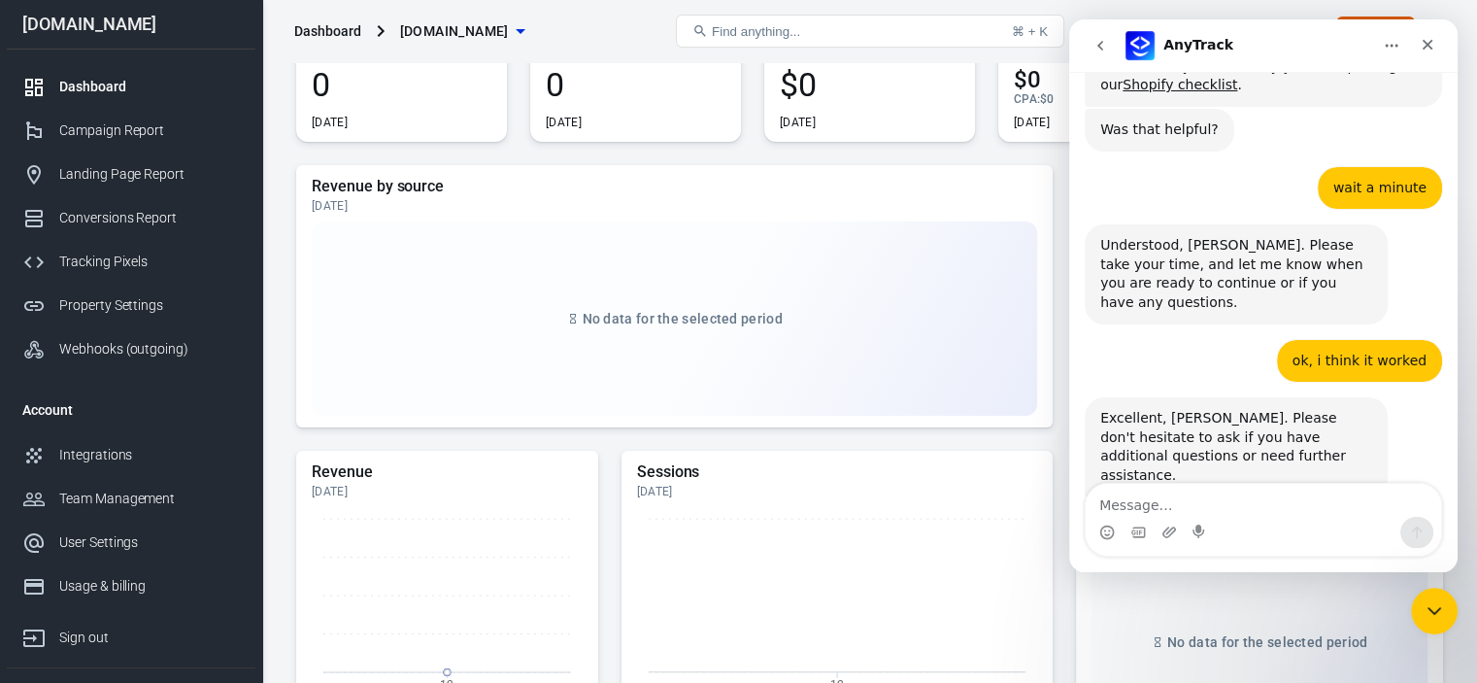
click at [1307, 616] on span "Amazing" at bounding box center [1312, 633] width 35 height 35
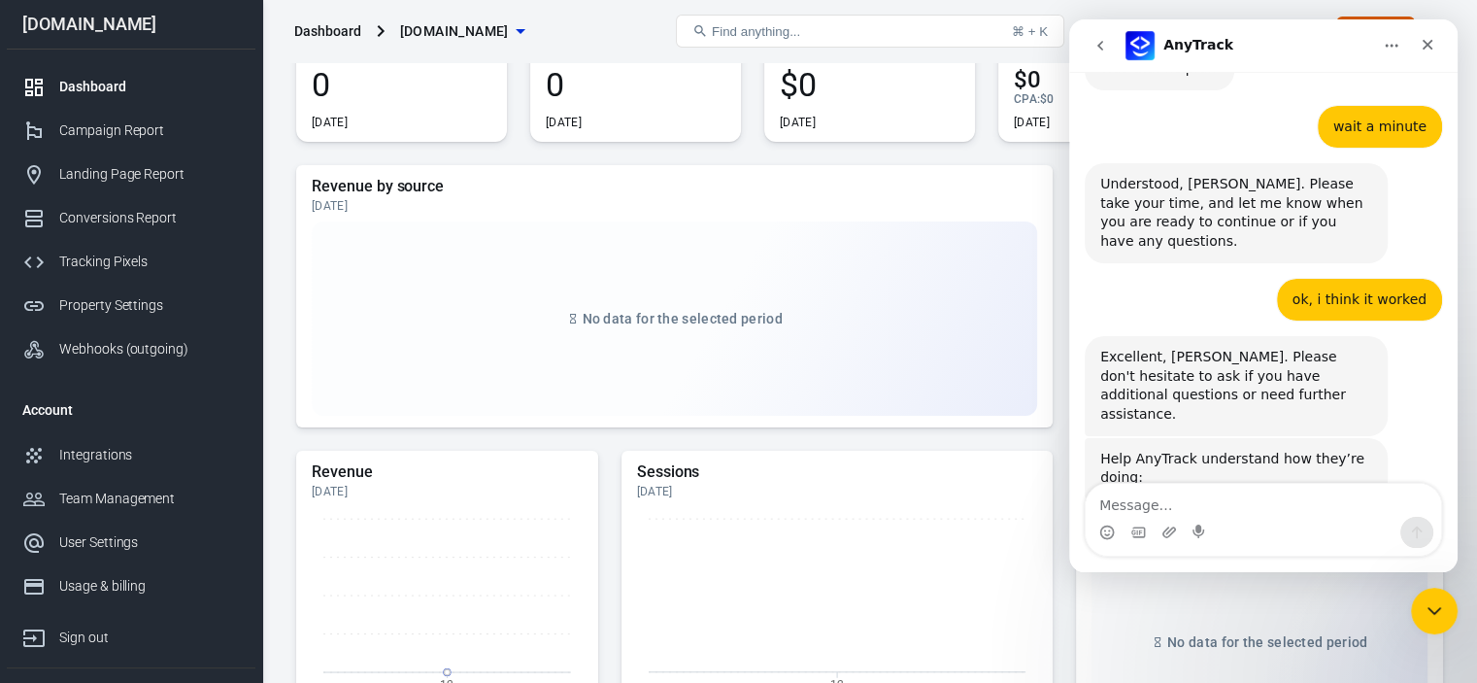
scroll to position [2711, 0]
type textarea "everything was helpfull"
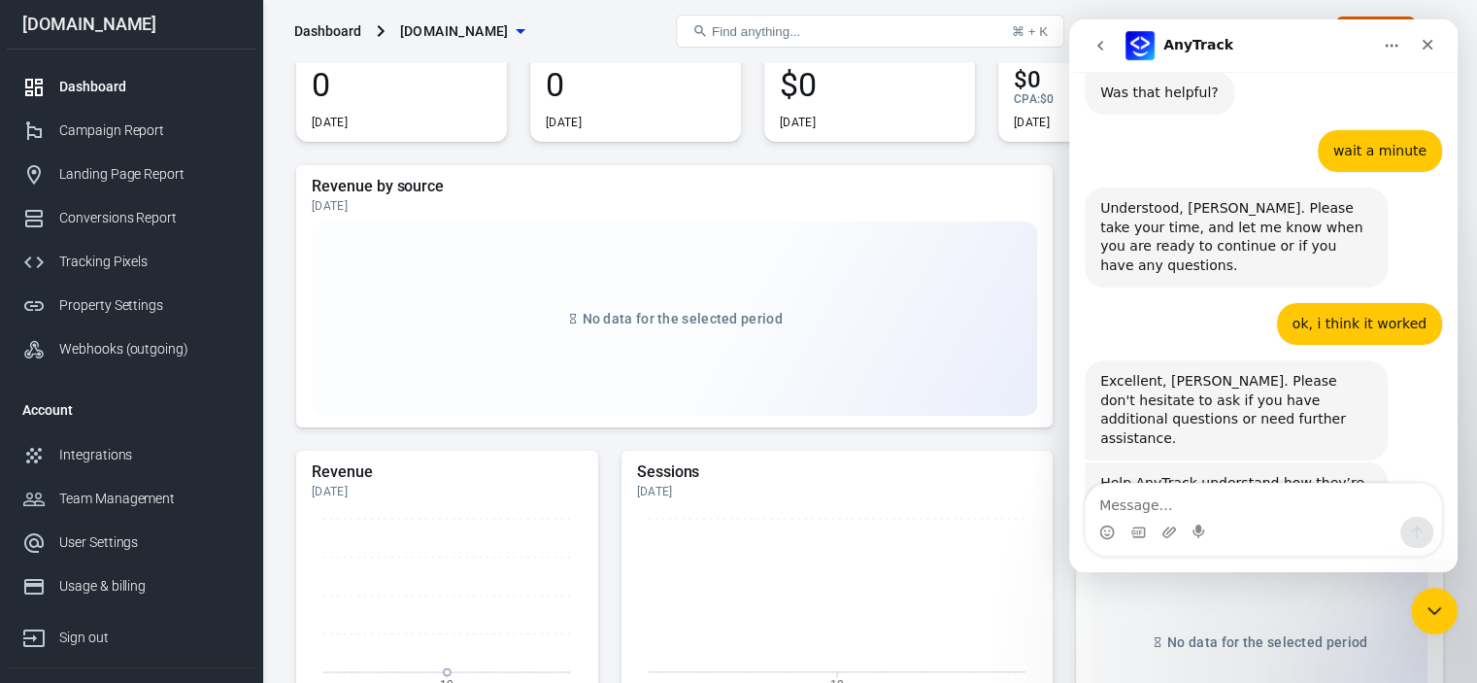
scroll to position [2685, 0]
click at [1435, 45] on icon "Close" at bounding box center [1428, 45] width 16 height 16
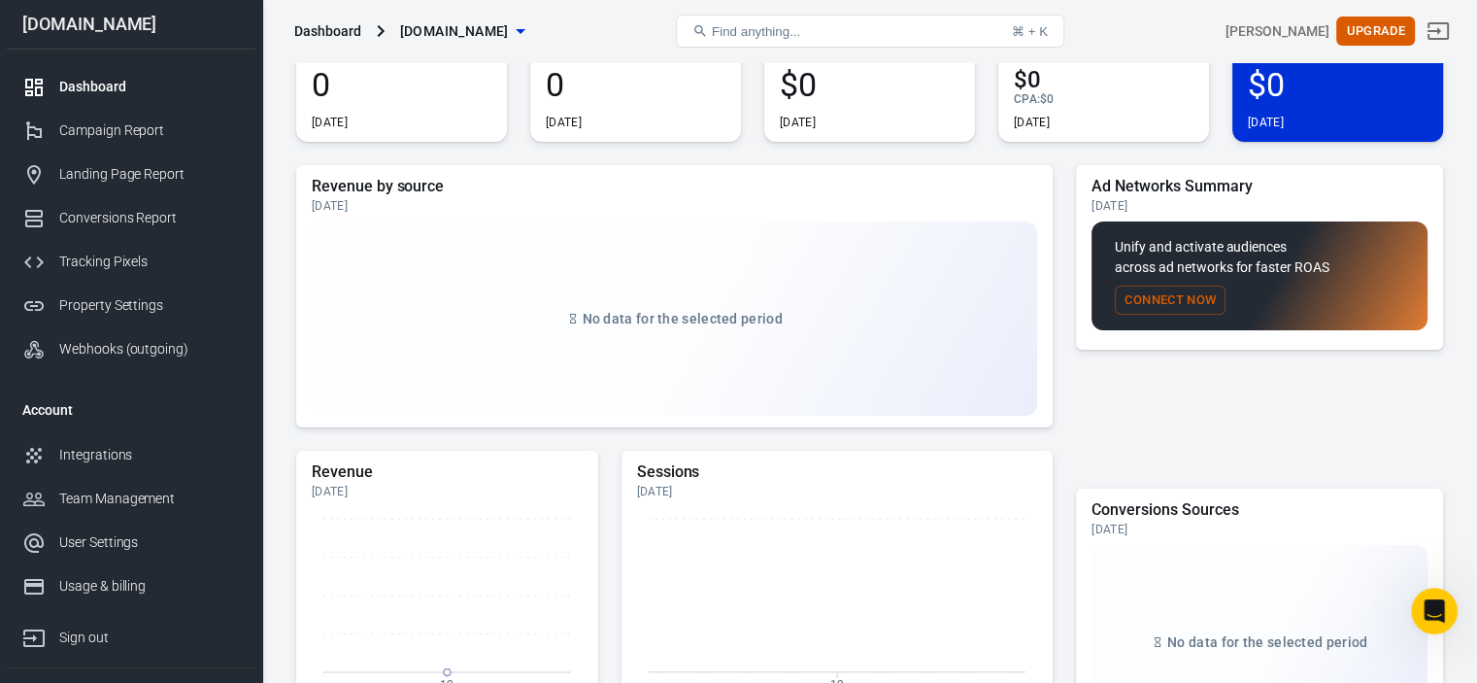
click at [98, 90] on div "Dashboard" at bounding box center [149, 87] width 181 height 20
click at [131, 123] on div "Campaign Report" at bounding box center [149, 130] width 181 height 20
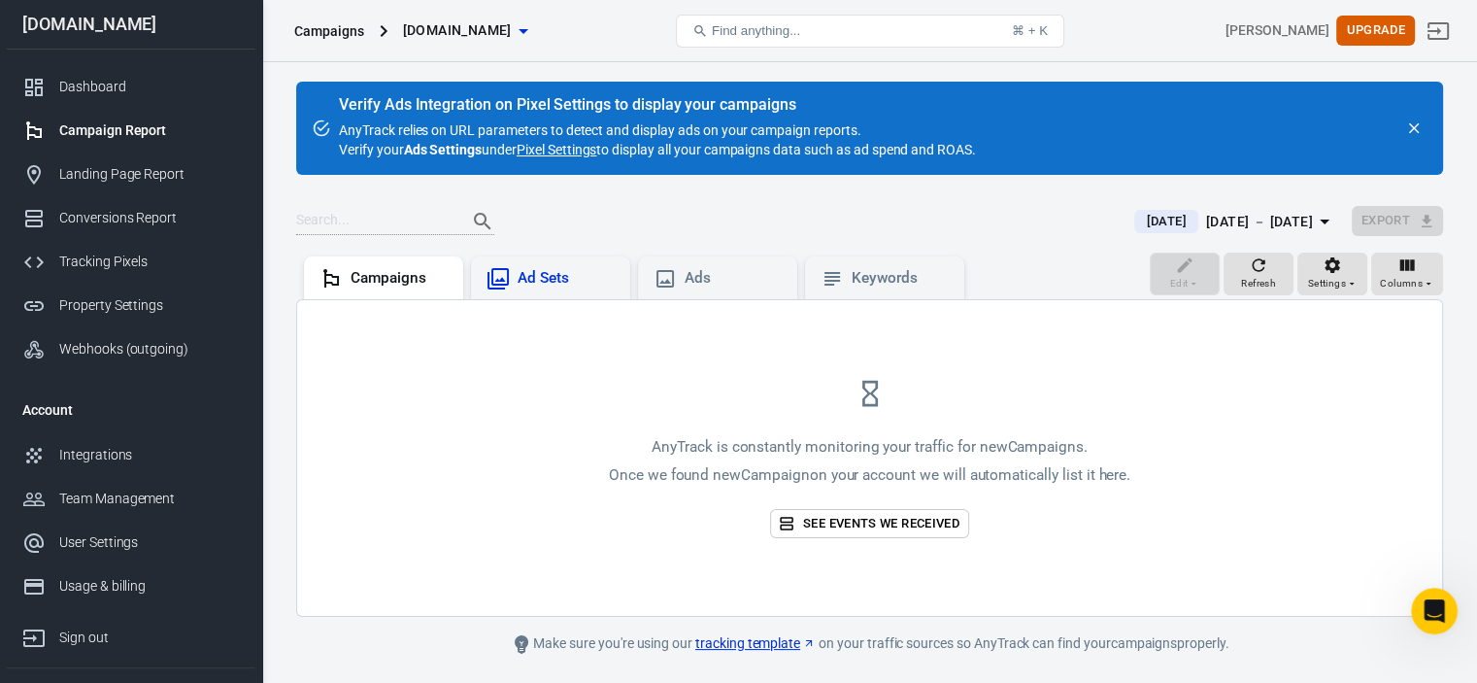
click at [546, 279] on div "Ad Sets" at bounding box center [566, 278] width 97 height 20
click at [441, 279] on div "Campaigns" at bounding box center [399, 278] width 97 height 20
click at [69, 92] on div "Dashboard" at bounding box center [149, 87] width 181 height 20
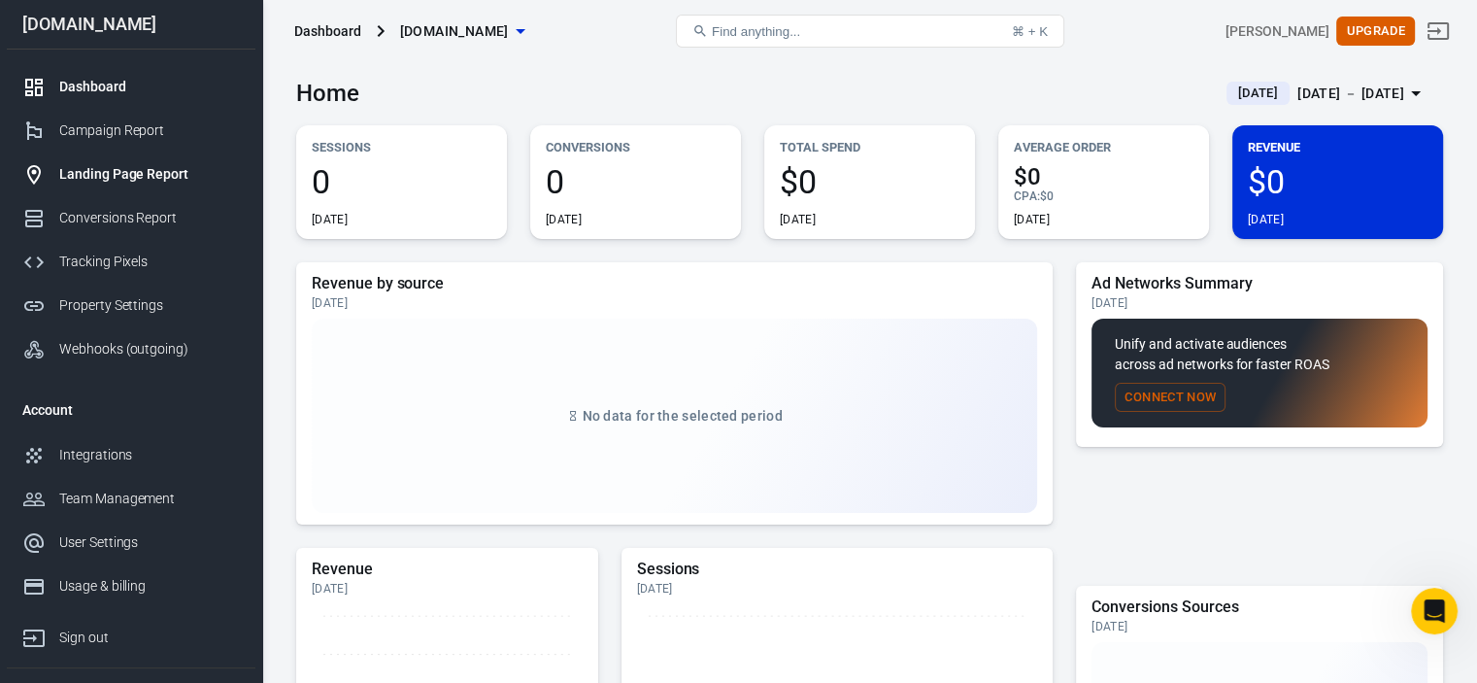
click at [170, 164] on div "Landing Page Report" at bounding box center [149, 174] width 181 height 20
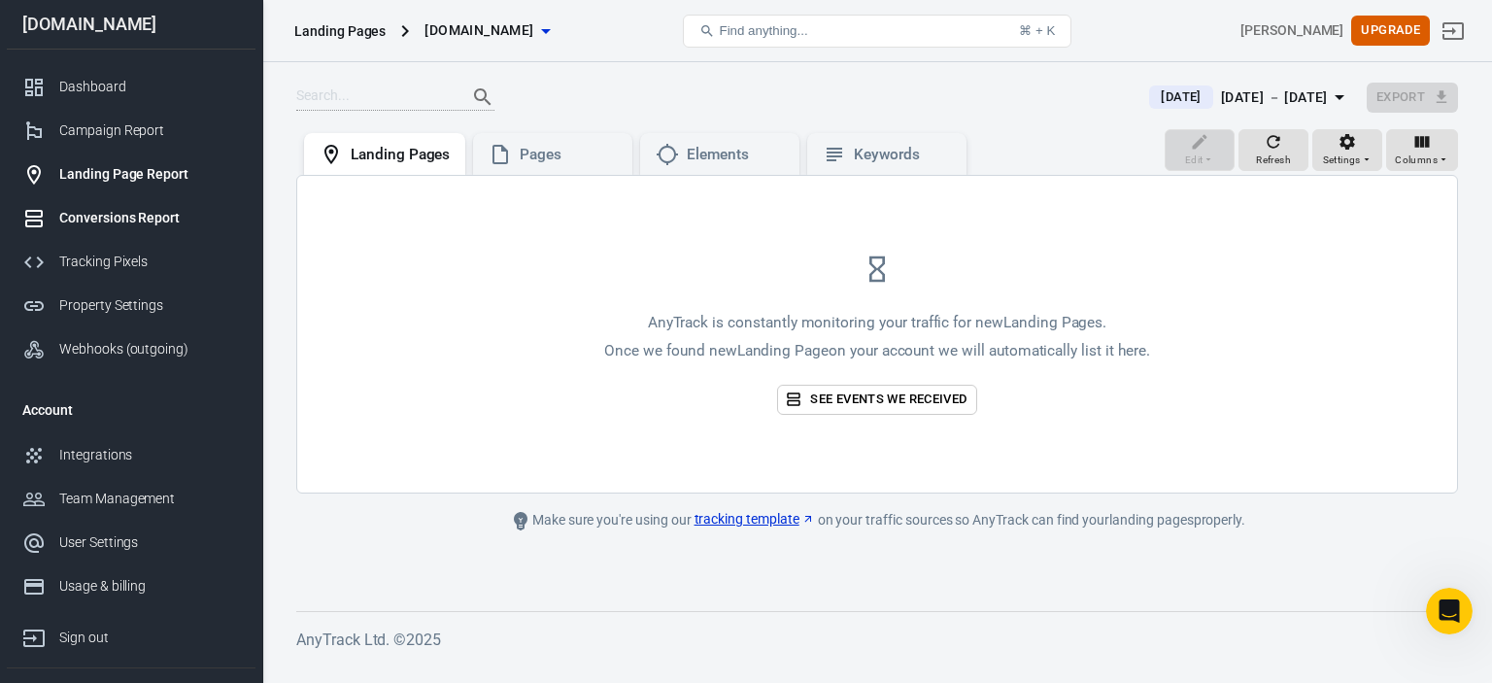
click at [137, 221] on div "Conversions Report" at bounding box center [149, 218] width 181 height 20
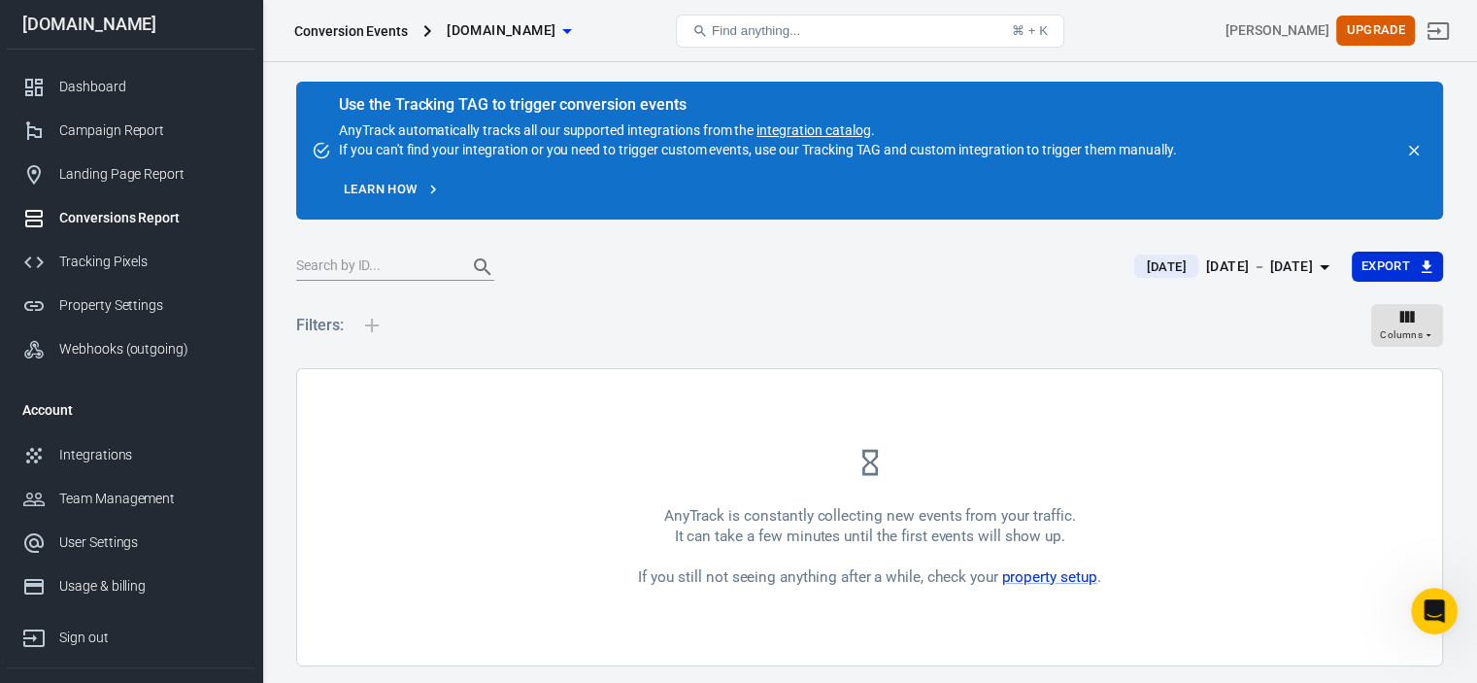
click at [402, 192] on link "Learn how" at bounding box center [392, 190] width 106 height 30
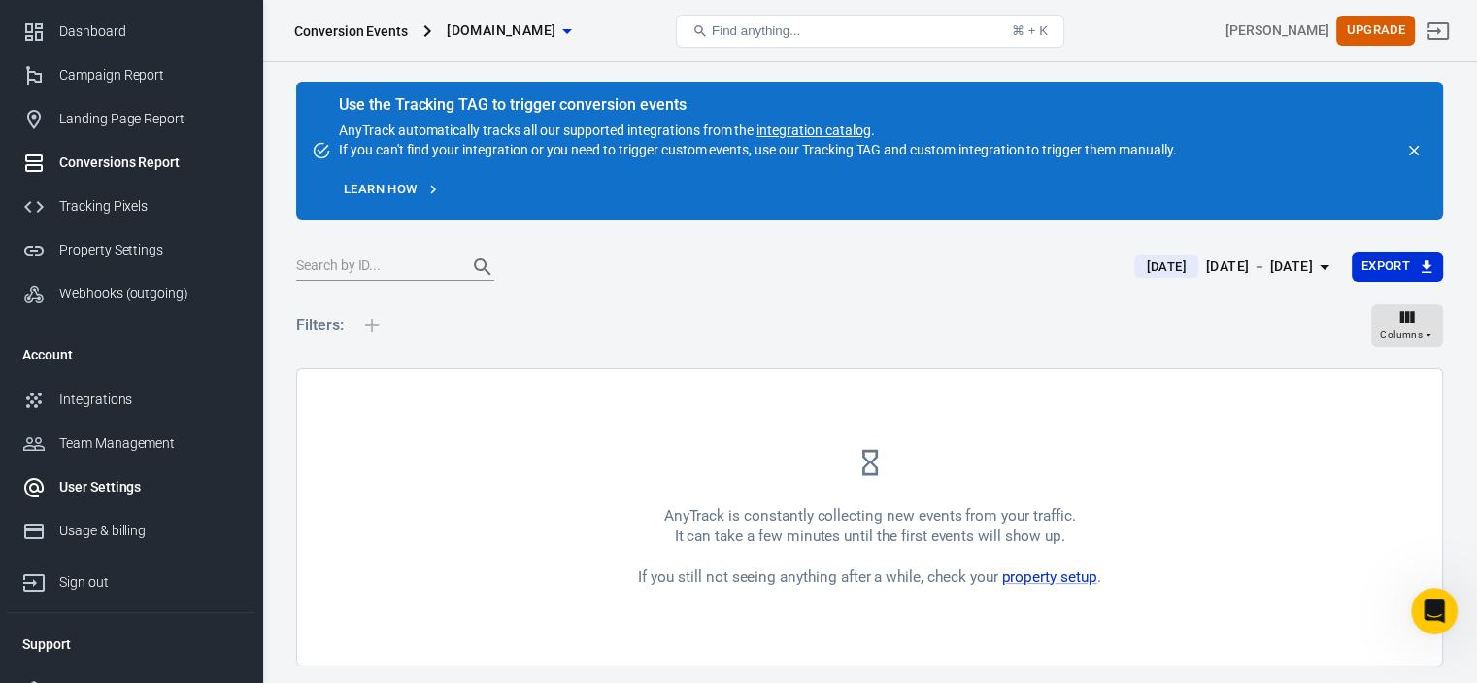
scroll to position [83, 0]
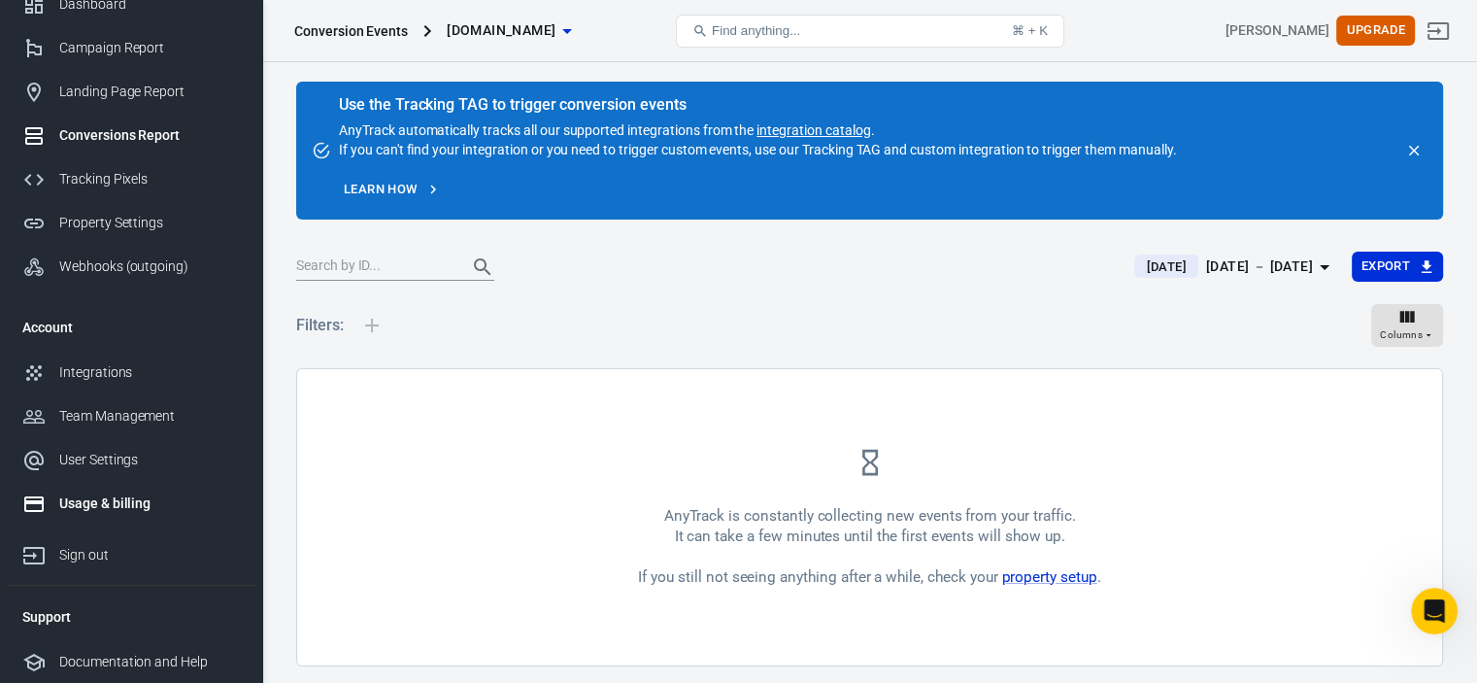
click at [106, 514] on link "Usage & billing" at bounding box center [131, 504] width 249 height 44
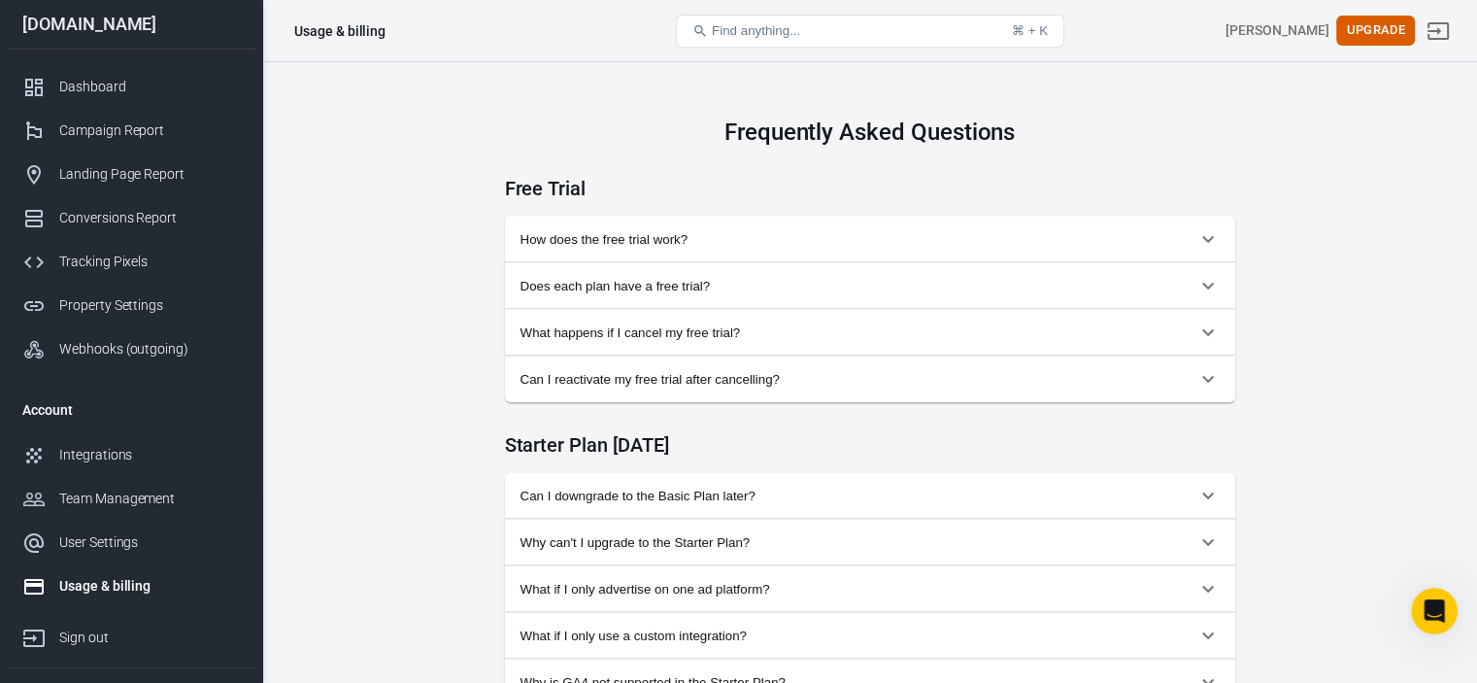
scroll to position [777, 0]
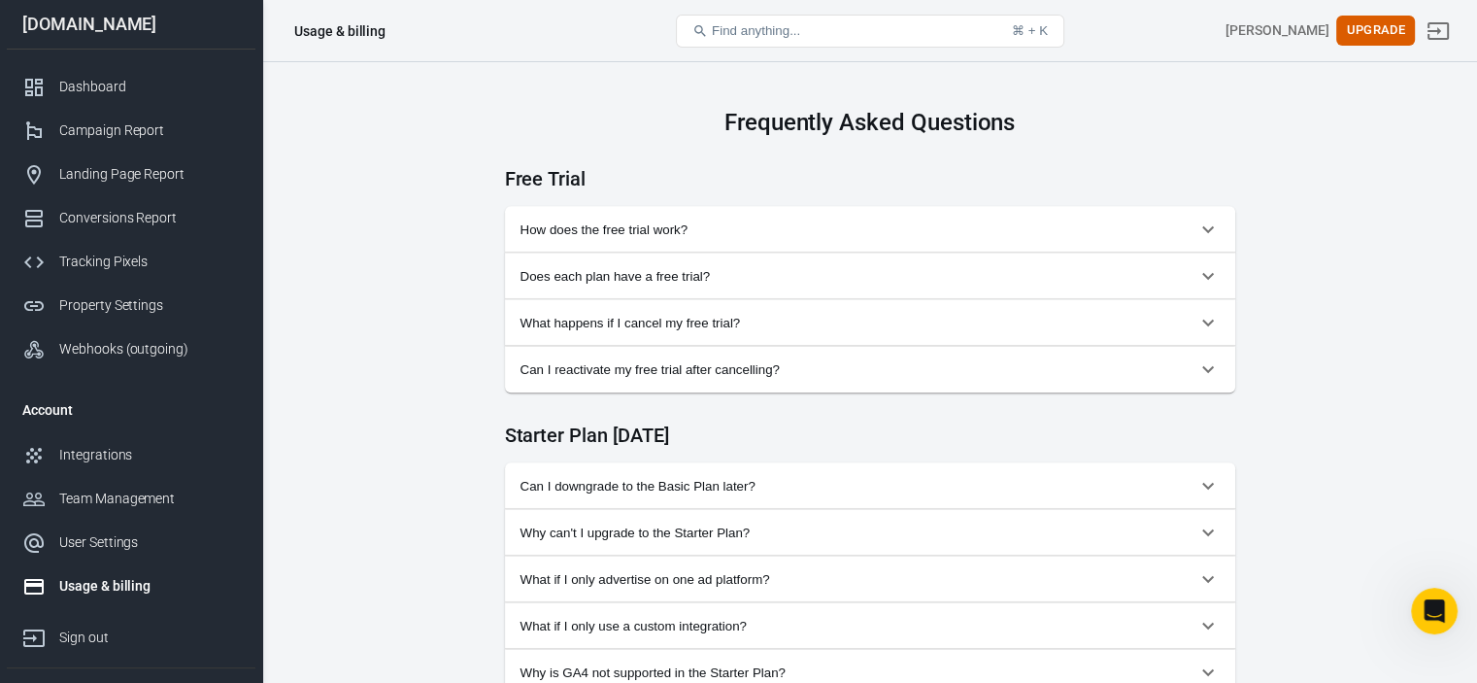
click at [642, 275] on span "Does each plan have a free trial?" at bounding box center [859, 276] width 676 height 15
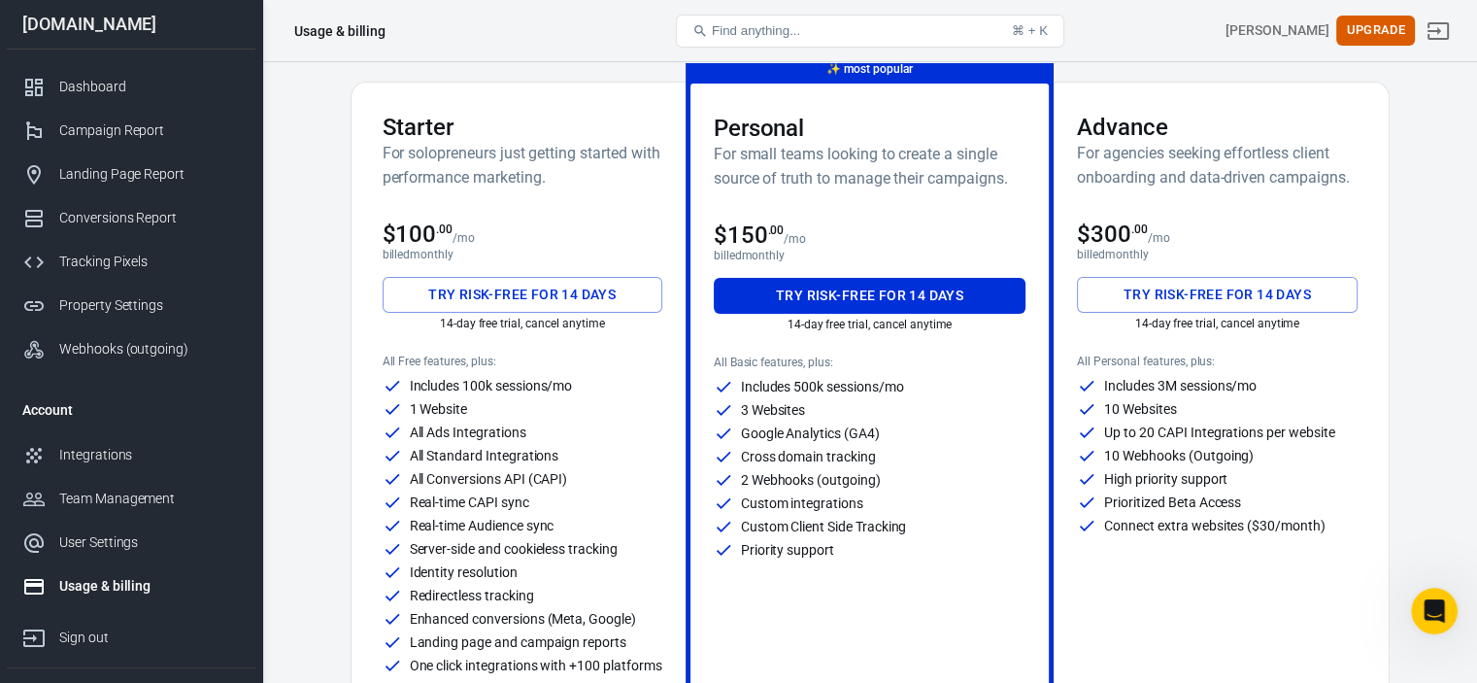
scroll to position [97, 0]
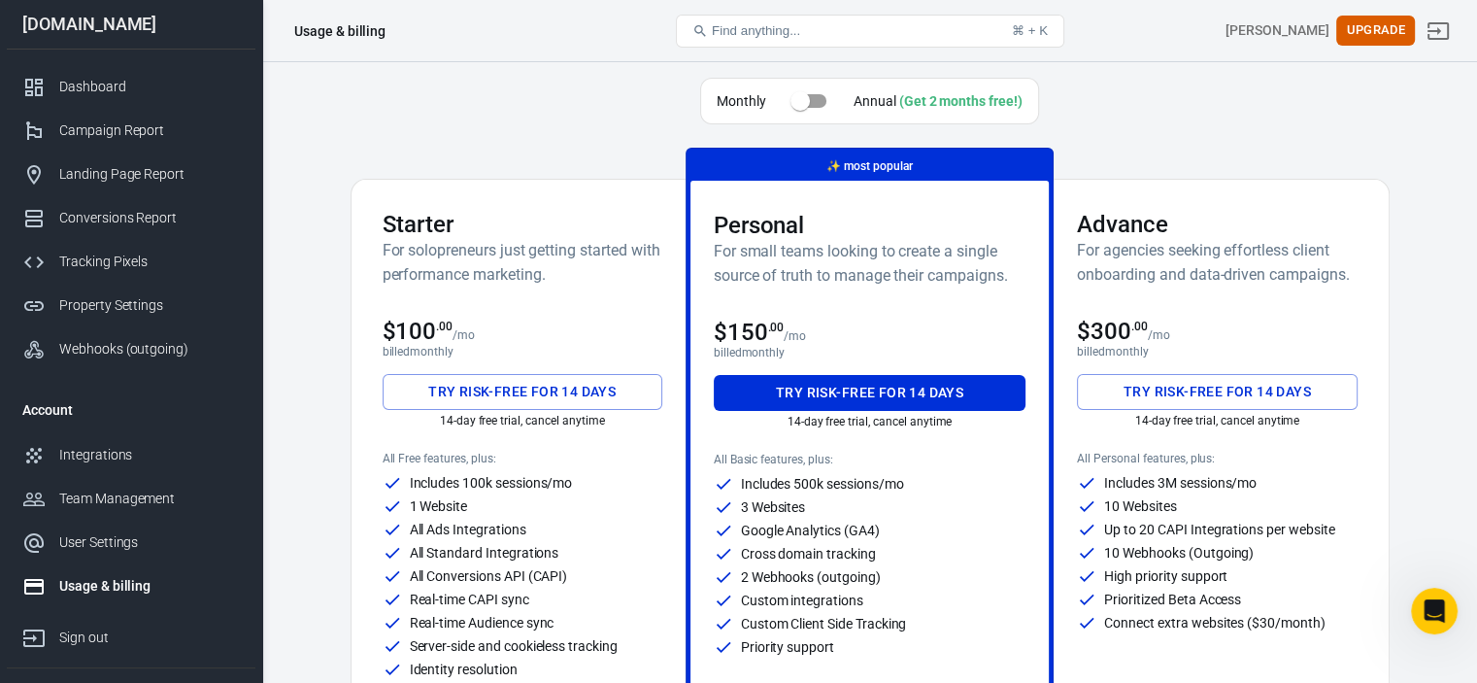
scroll to position [0, 0]
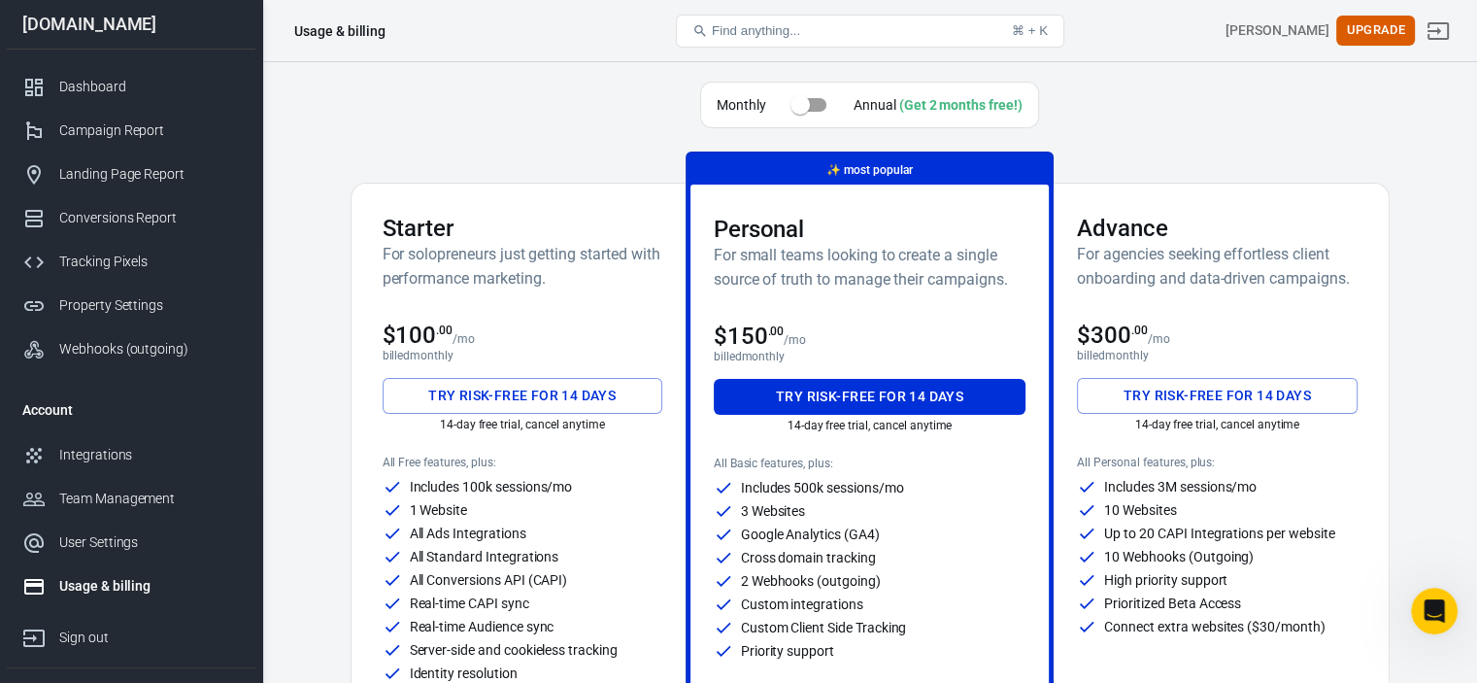
click at [377, 148] on div "Monthly Annual (Get 2 months free!) Starter For solopreneurs just getting start…" at bounding box center [870, 445] width 1039 height 727
click at [478, 107] on div "Monthly Annual (Get 2 months free!)" at bounding box center [870, 109] width 1039 height 54
click at [111, 543] on div "User Settings" at bounding box center [149, 542] width 181 height 20
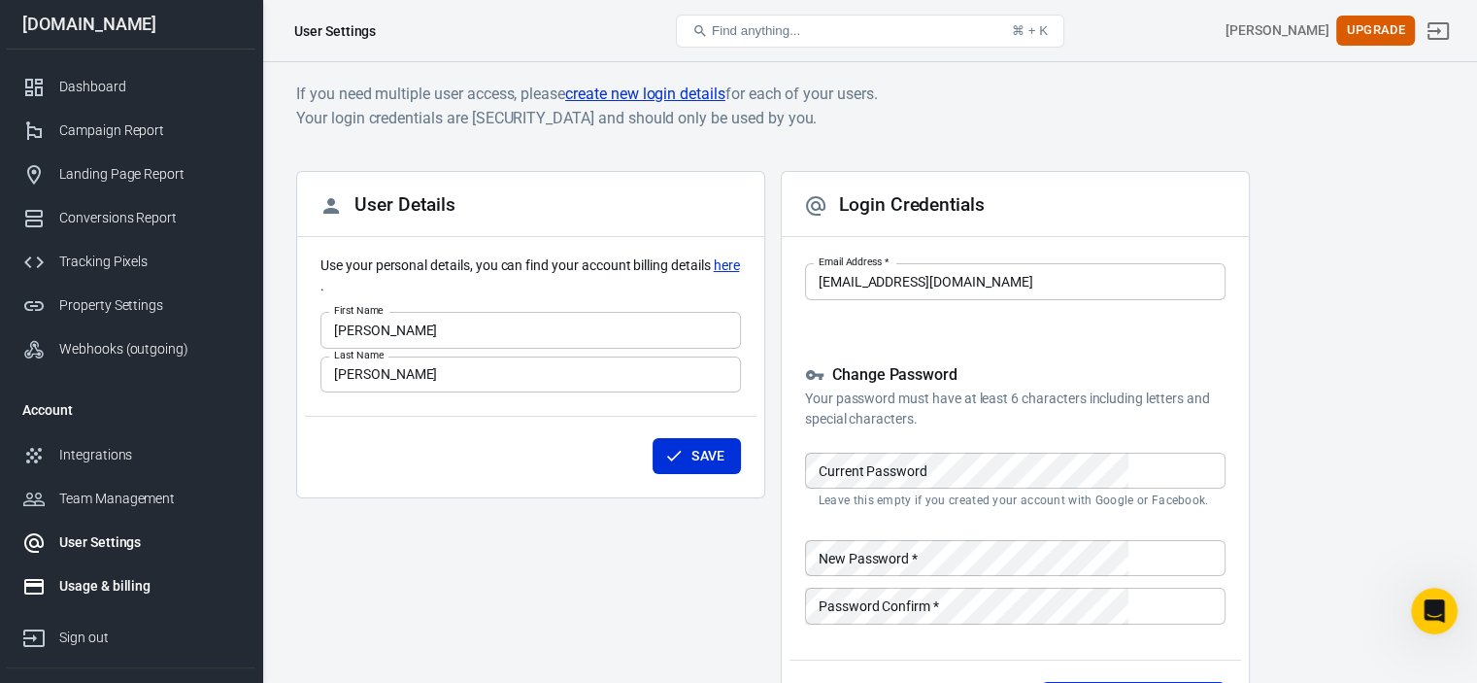
click at [114, 579] on div "Usage & billing" at bounding box center [149, 586] width 181 height 20
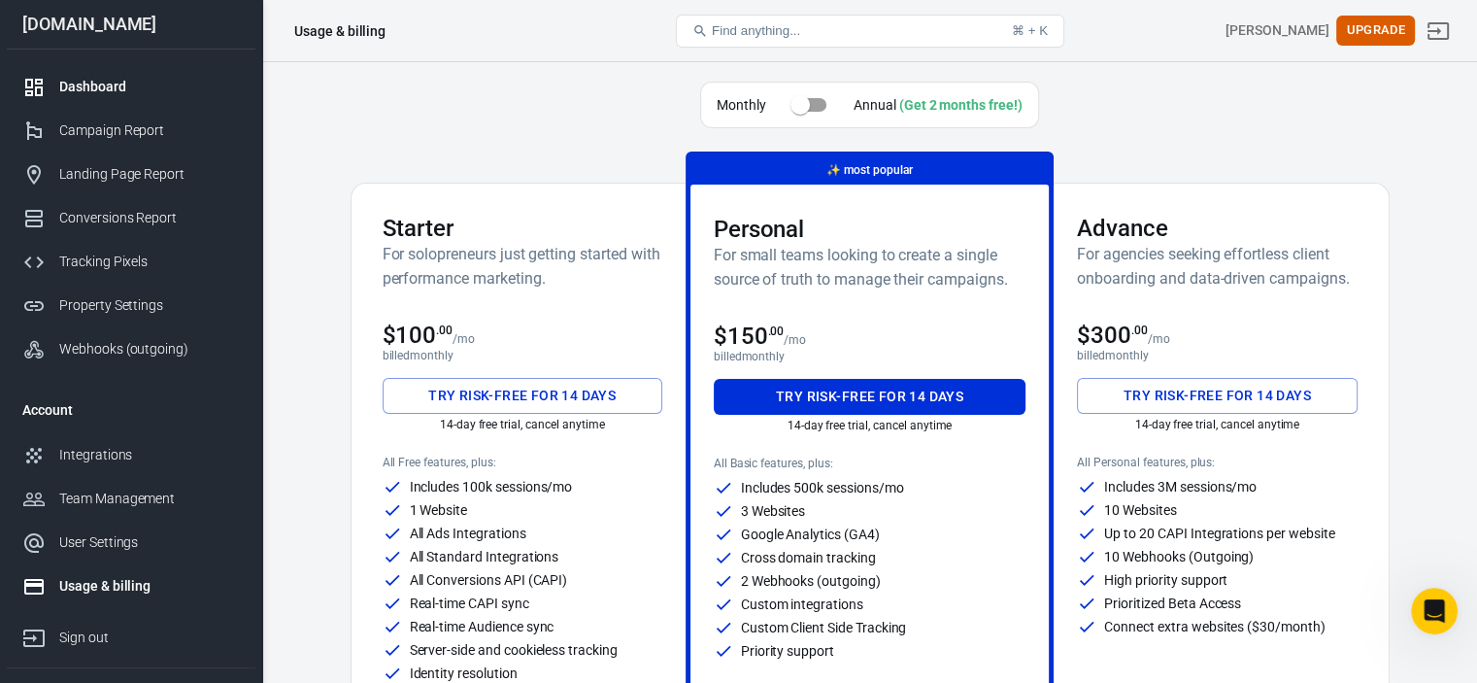
click at [137, 92] on div "Dashboard" at bounding box center [149, 87] width 181 height 20
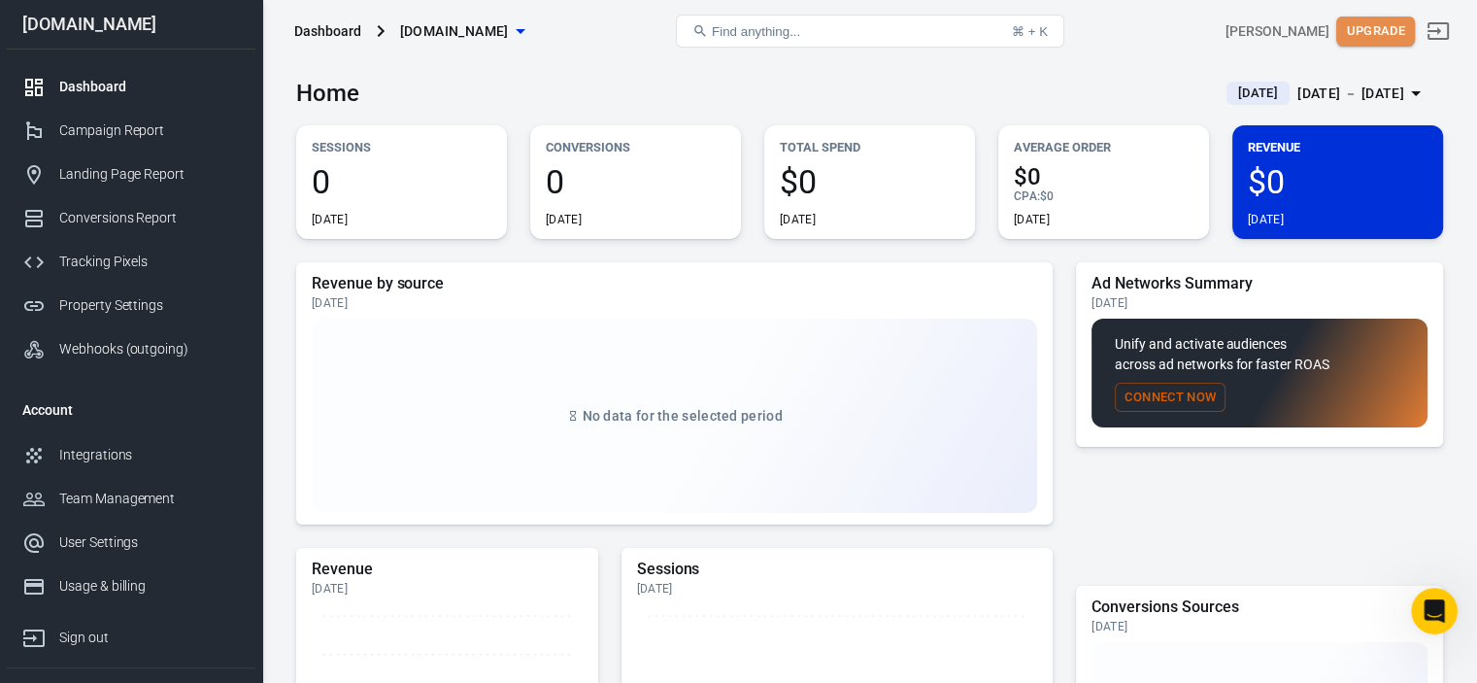
click at [1375, 35] on button "Upgrade" at bounding box center [1376, 32] width 79 height 30
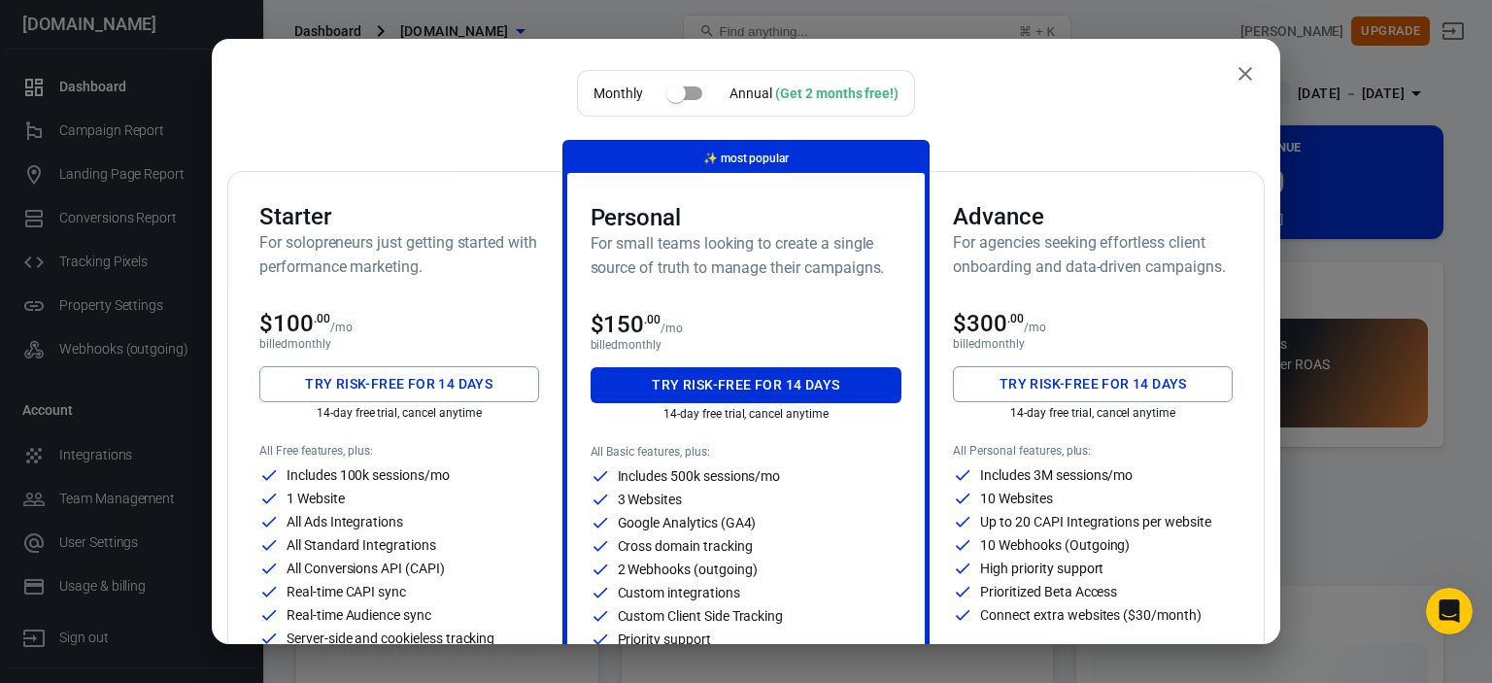
click at [432, 121] on div "Monthly Annual (Get 2 months free!)" at bounding box center [745, 97] width 1037 height 54
click at [1238, 69] on icon "close" at bounding box center [1245, 74] width 14 height 14
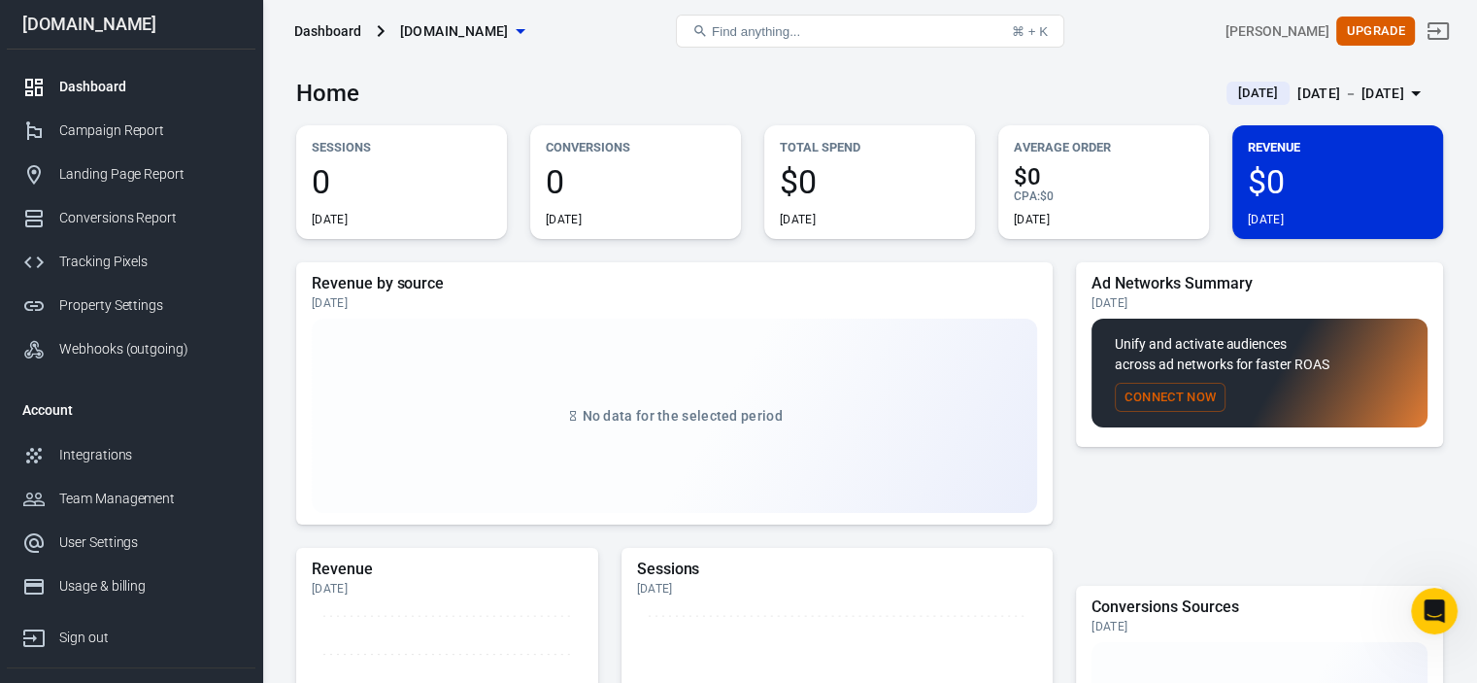
click at [117, 89] on div "Dashboard" at bounding box center [149, 87] width 181 height 20
click at [533, 81] on div "Home Today Sep 12 － Sep 12, 2025" at bounding box center [869, 86] width 1147 height 48
click at [1081, 51] on div "Stanisław Opaliński Upgrade" at bounding box center [1263, 31] width 382 height 47
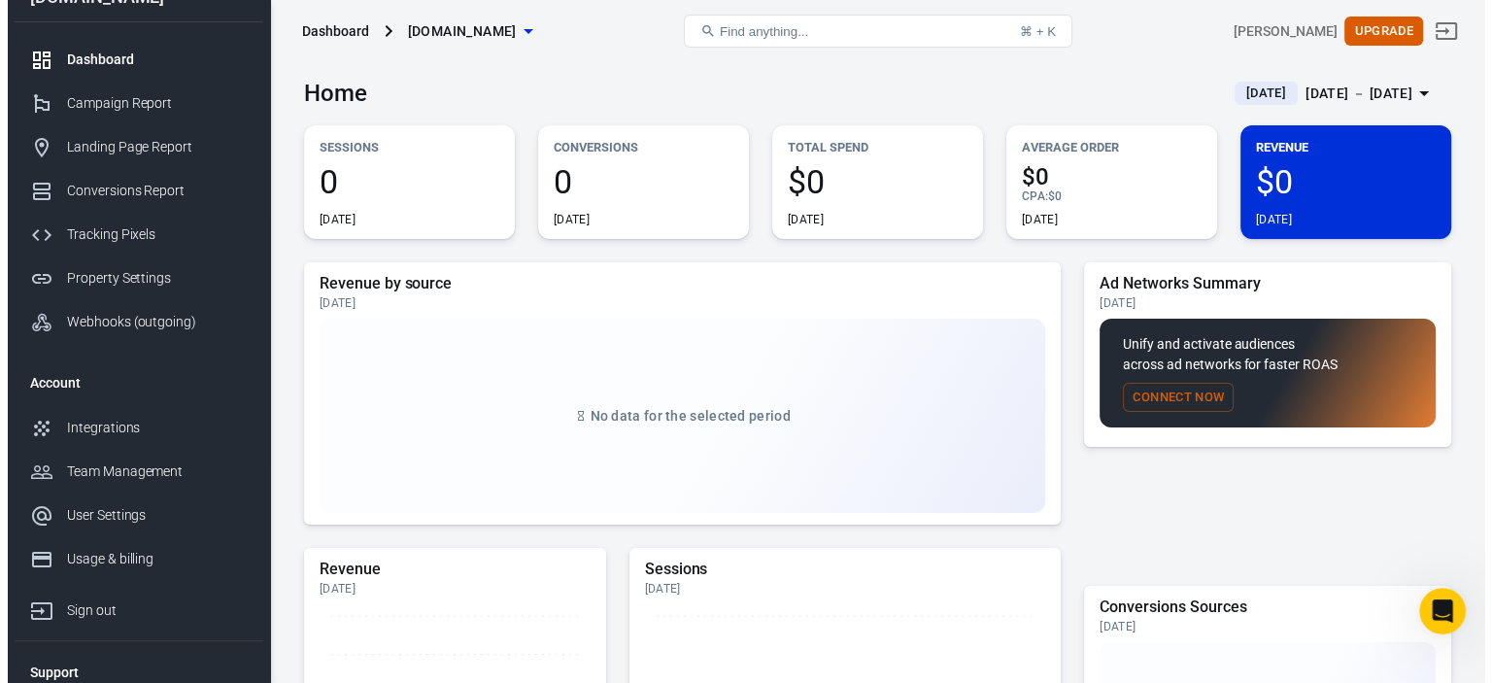
scroll to position [12, 0]
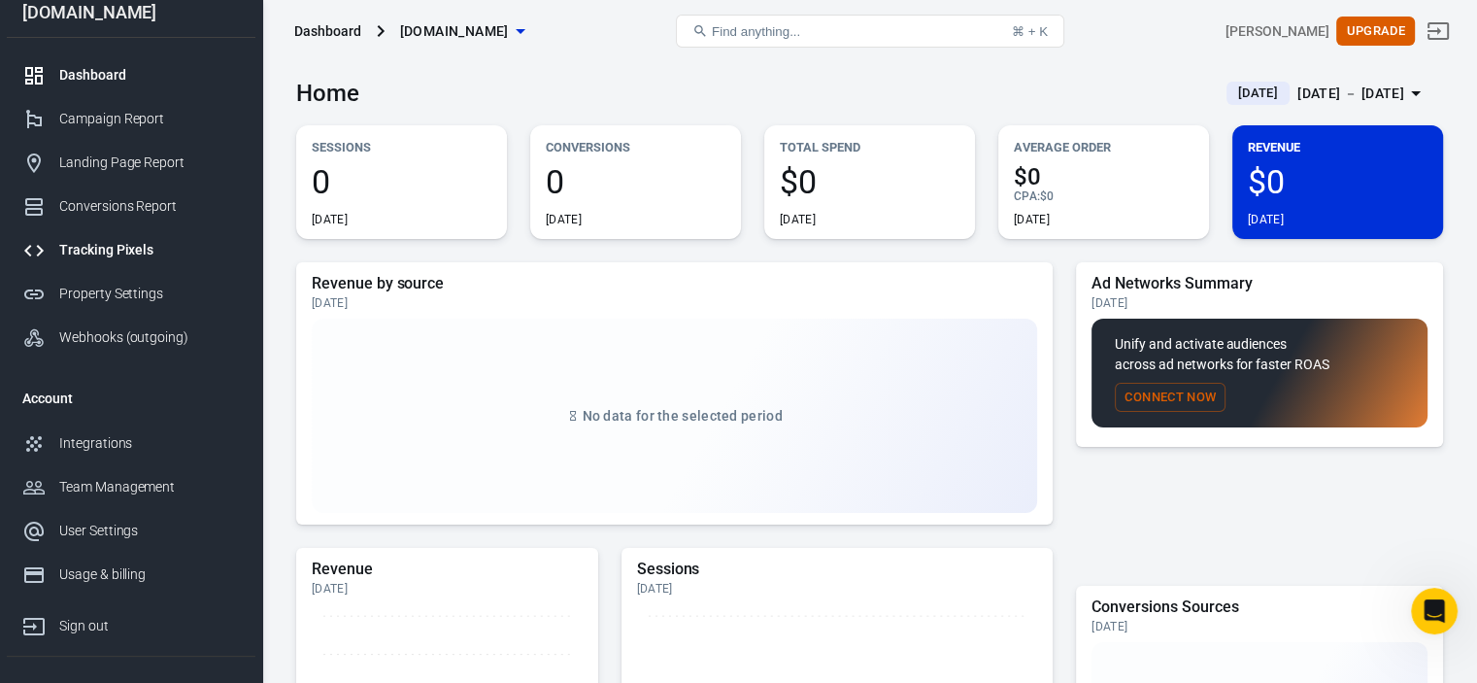
click at [159, 259] on div "Tracking Pixels" at bounding box center [149, 250] width 181 height 20
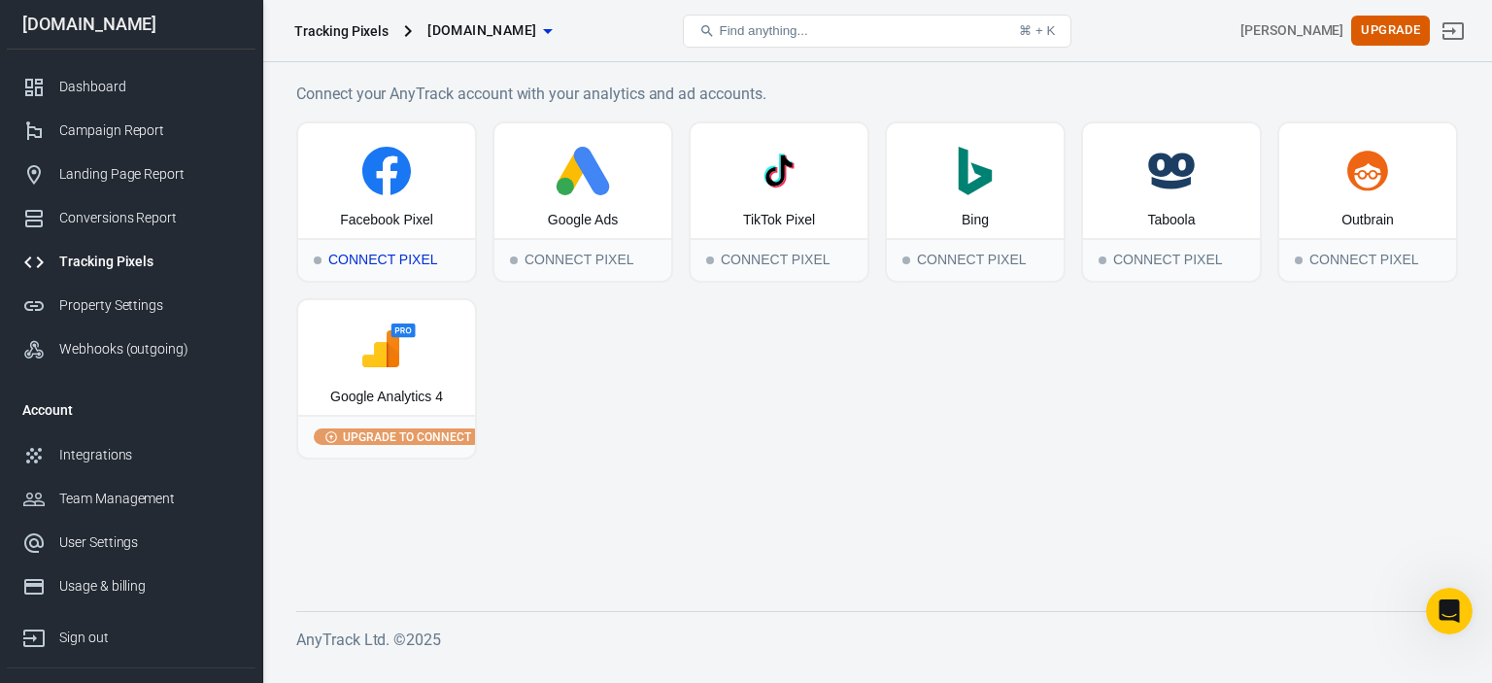
click at [402, 193] on icon at bounding box center [386, 171] width 161 height 49
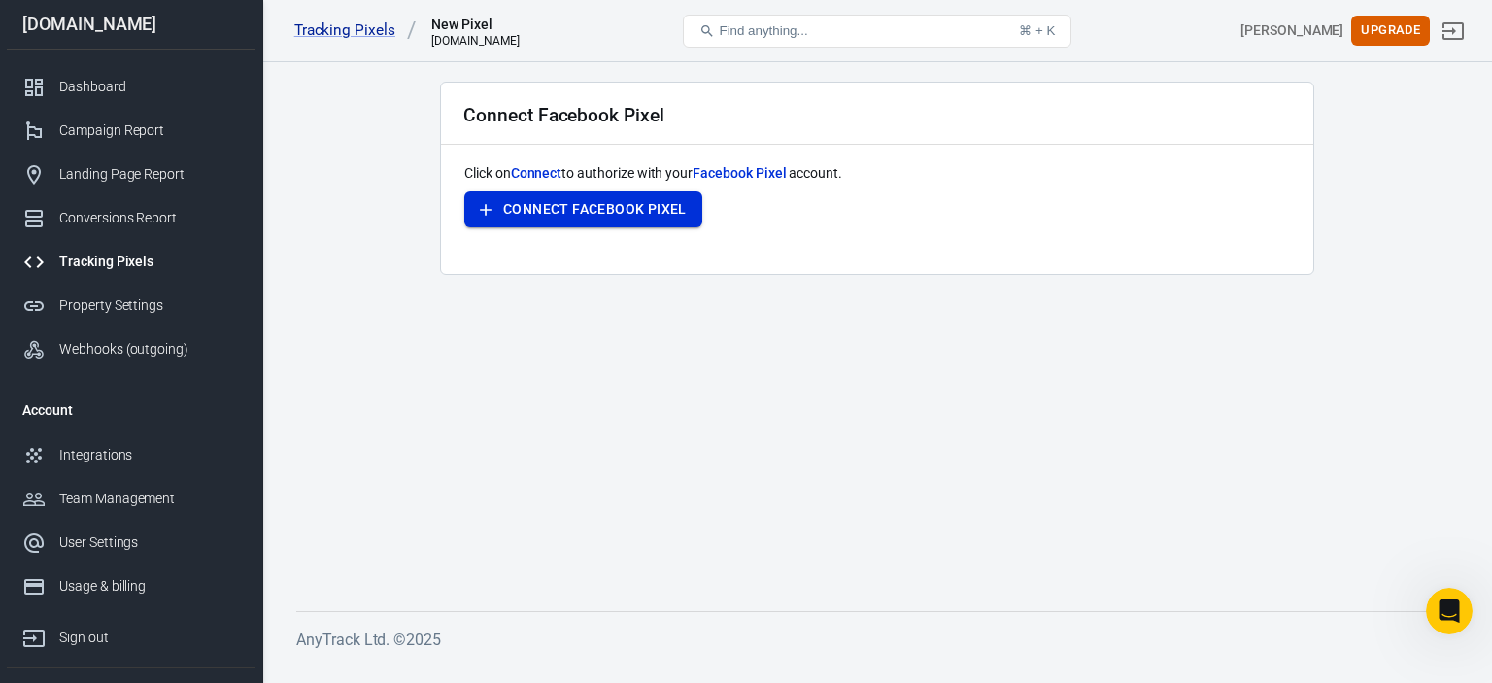
click at [672, 198] on button "Connect Facebook Pixel" at bounding box center [583, 209] width 238 height 36
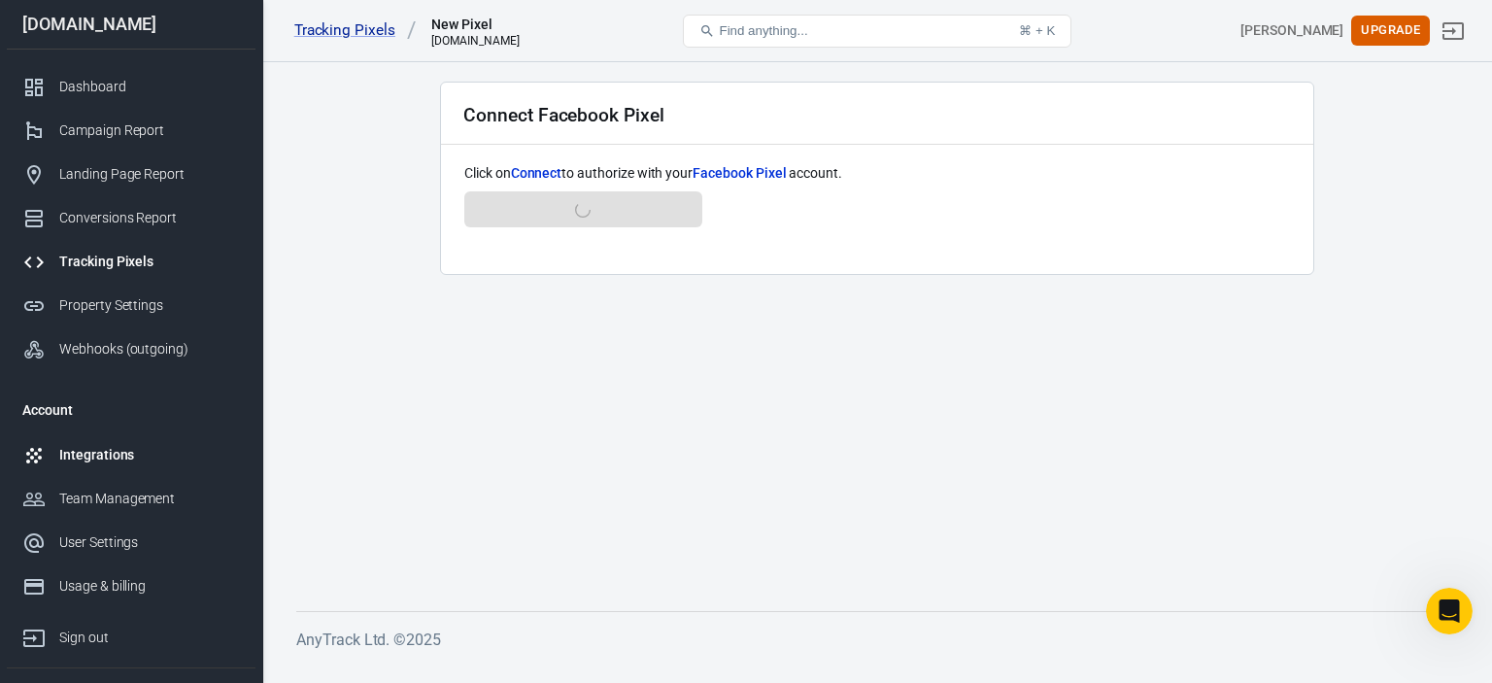
click at [131, 453] on div "Integrations" at bounding box center [149, 455] width 181 height 20
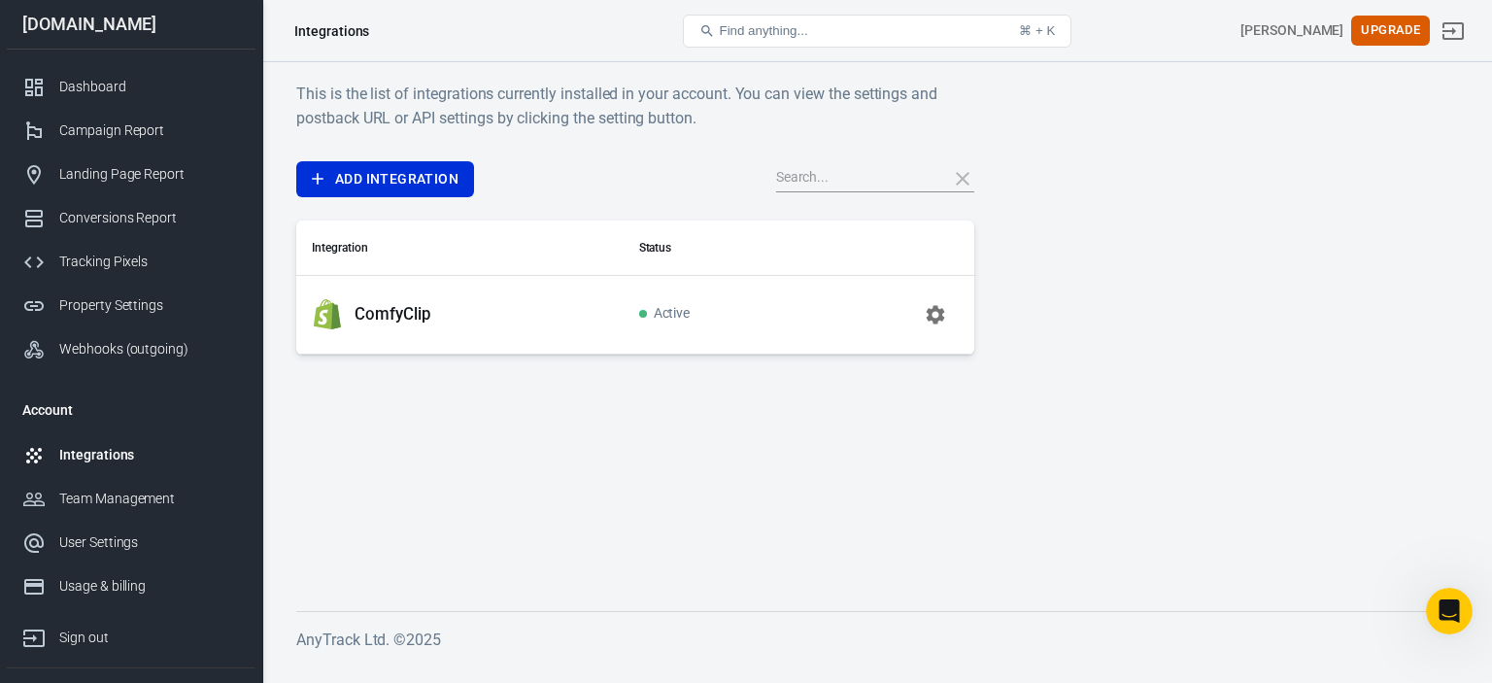
click at [929, 303] on icon "button" at bounding box center [935, 314] width 23 height 23
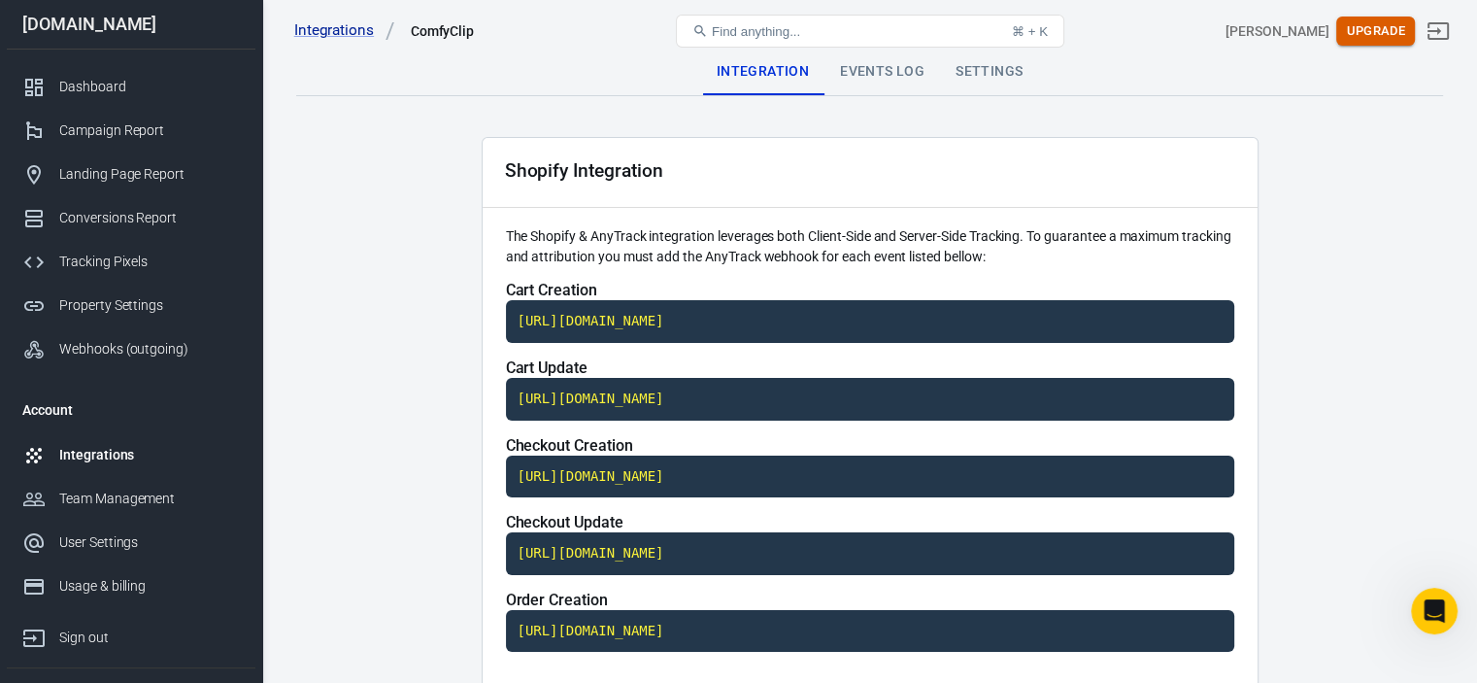
click at [1391, 18] on button "Upgrade" at bounding box center [1376, 32] width 79 height 30
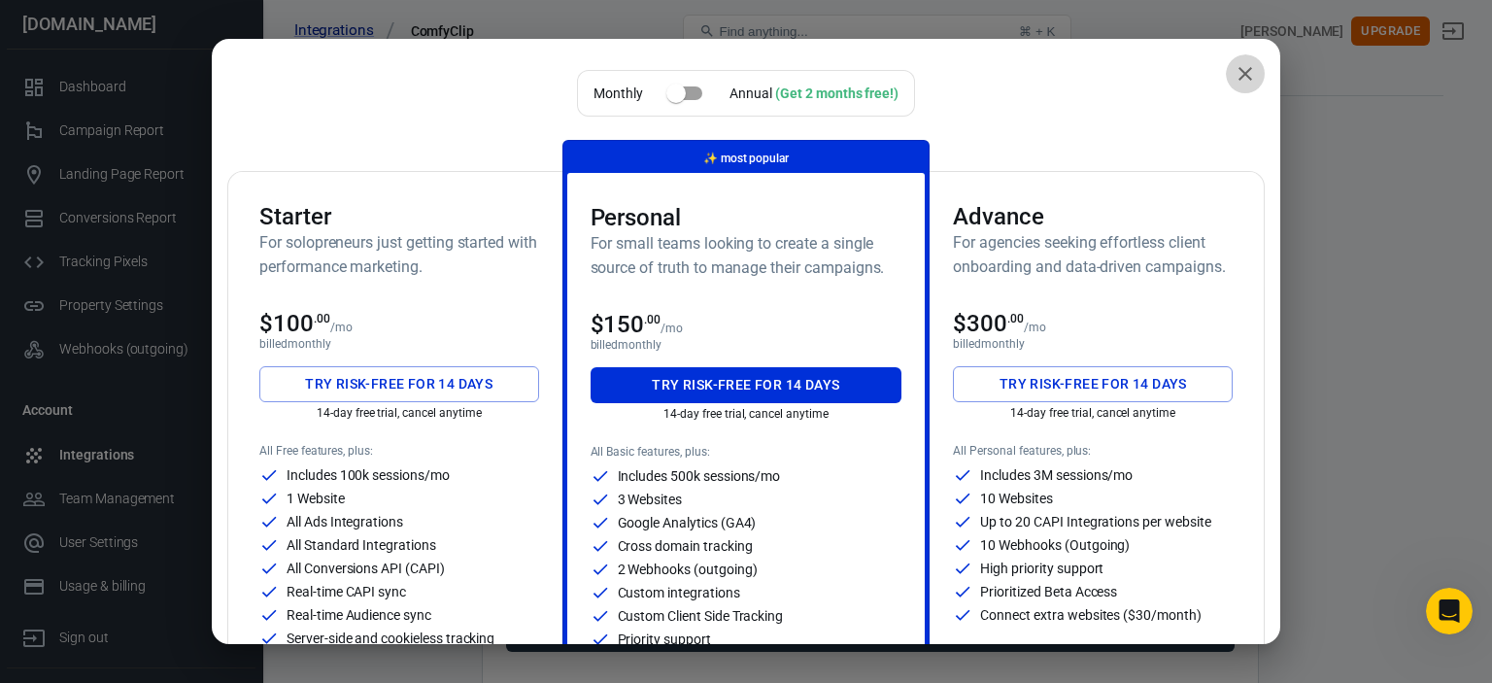
click at [1238, 77] on icon "close" at bounding box center [1245, 73] width 23 height 23
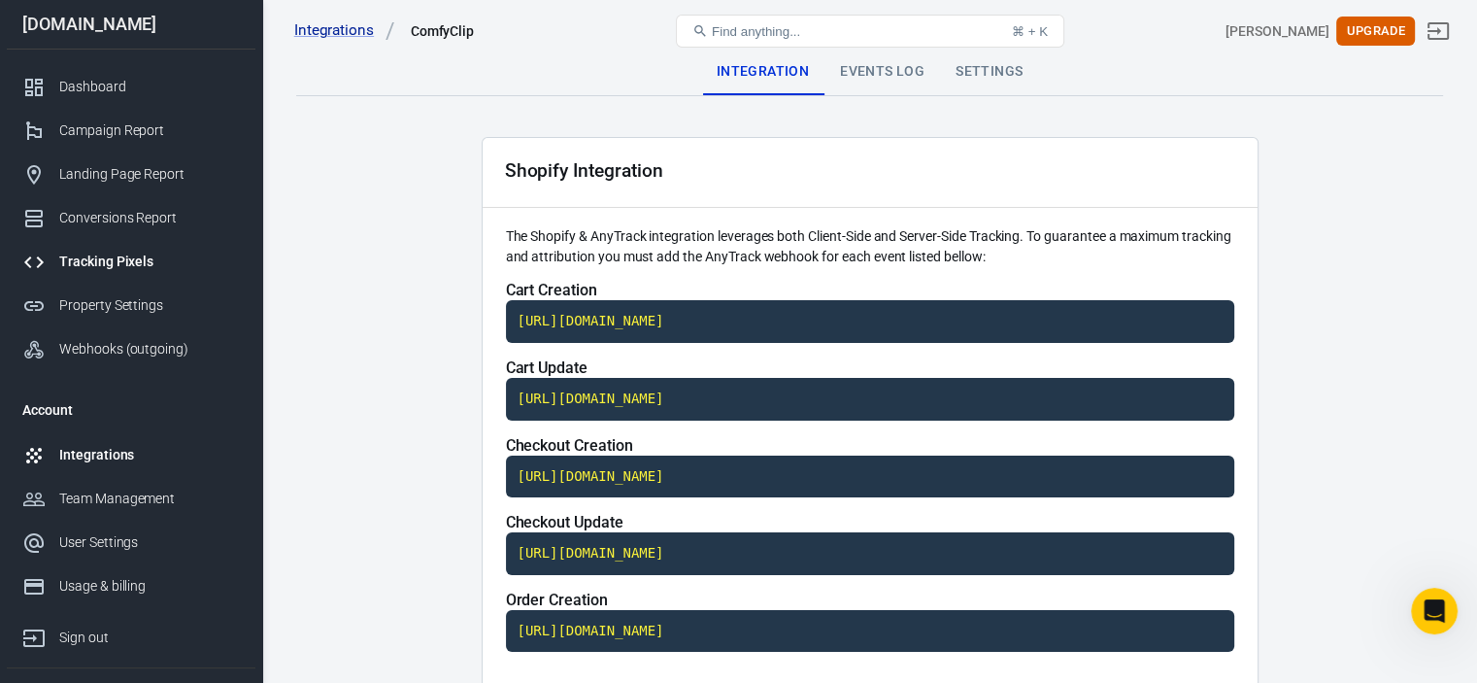
click at [135, 267] on div "Tracking Pixels" at bounding box center [149, 262] width 181 height 20
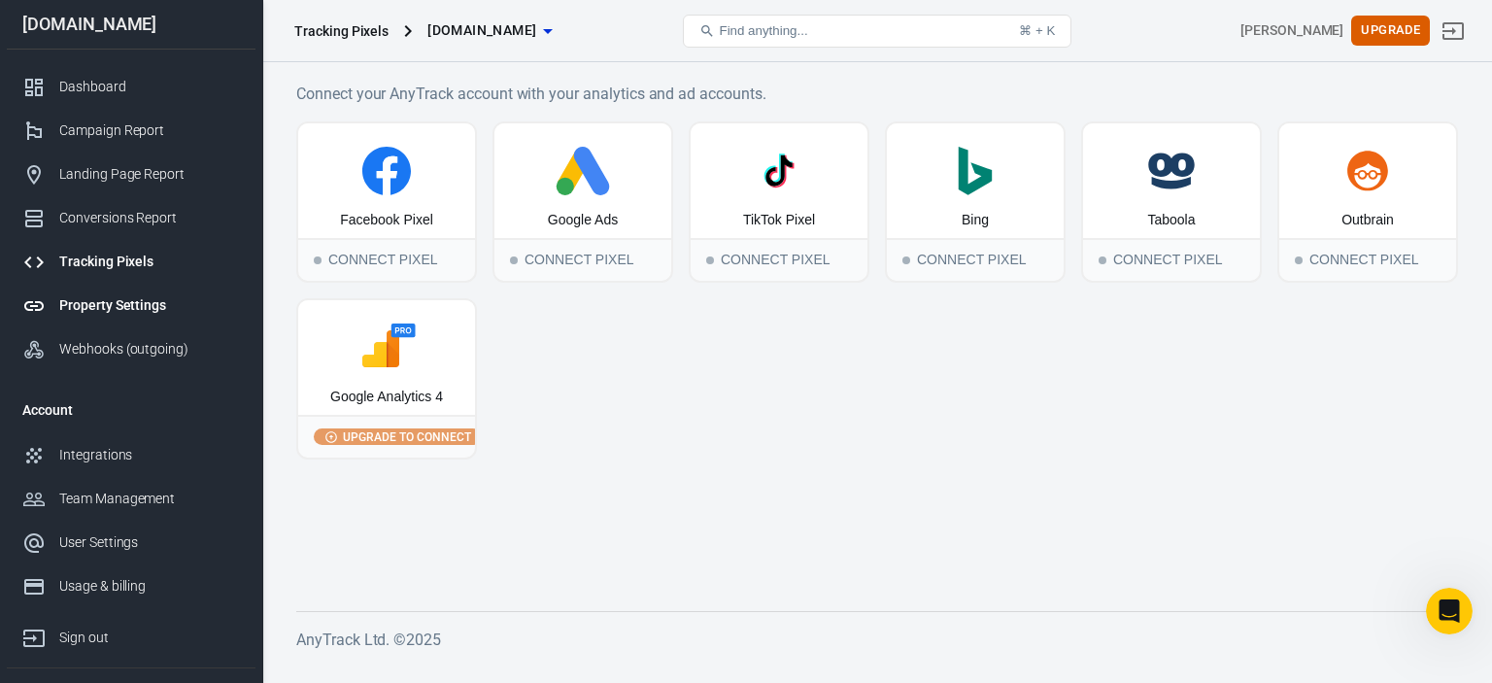
click at [121, 290] on link "Property Settings" at bounding box center [131, 306] width 249 height 44
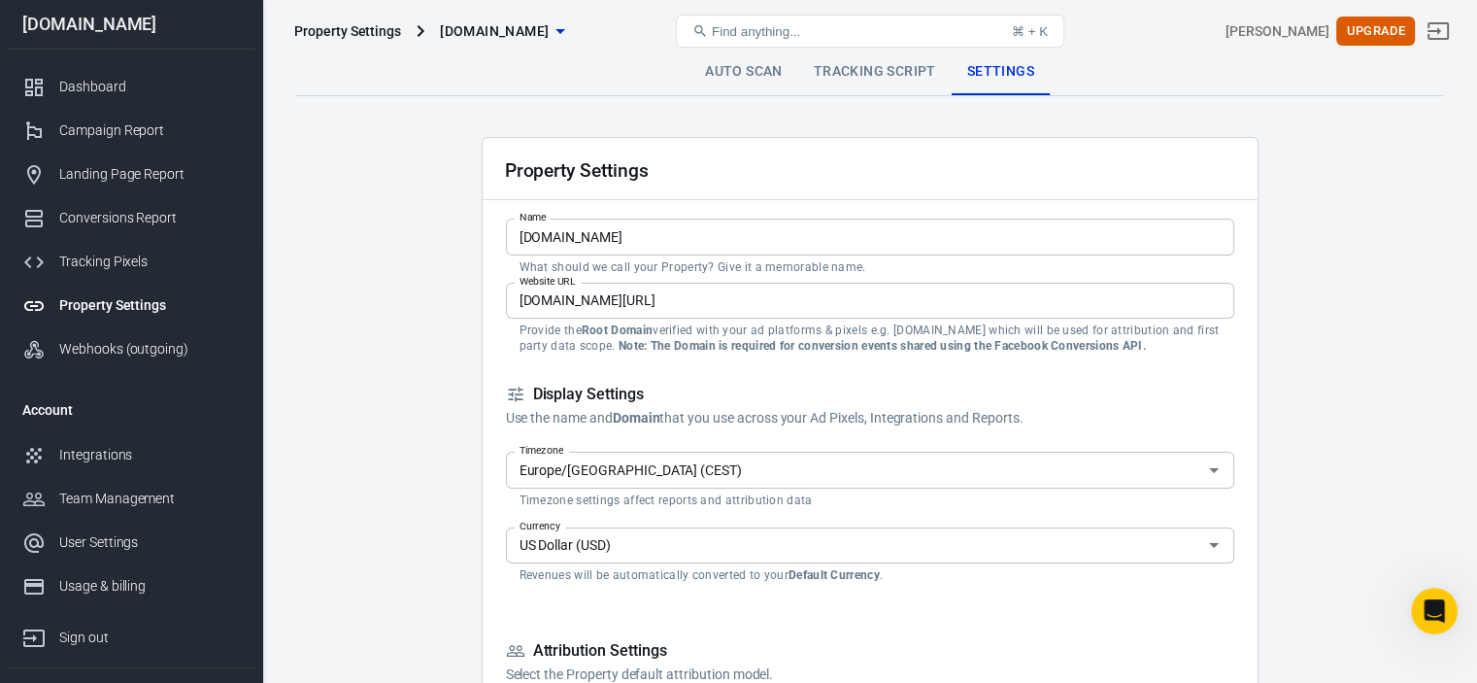
click at [858, 73] on link "Tracking Script" at bounding box center [874, 72] width 153 height 47
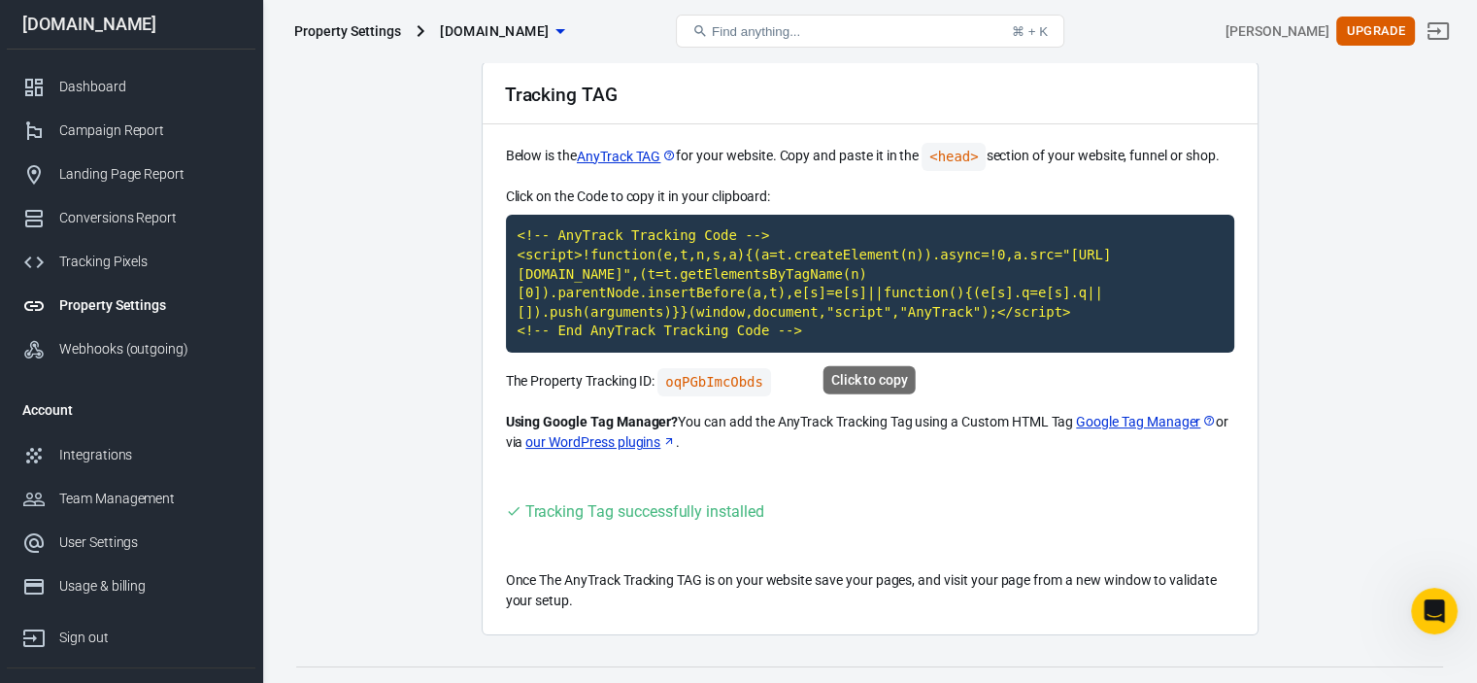
scroll to position [97, 0]
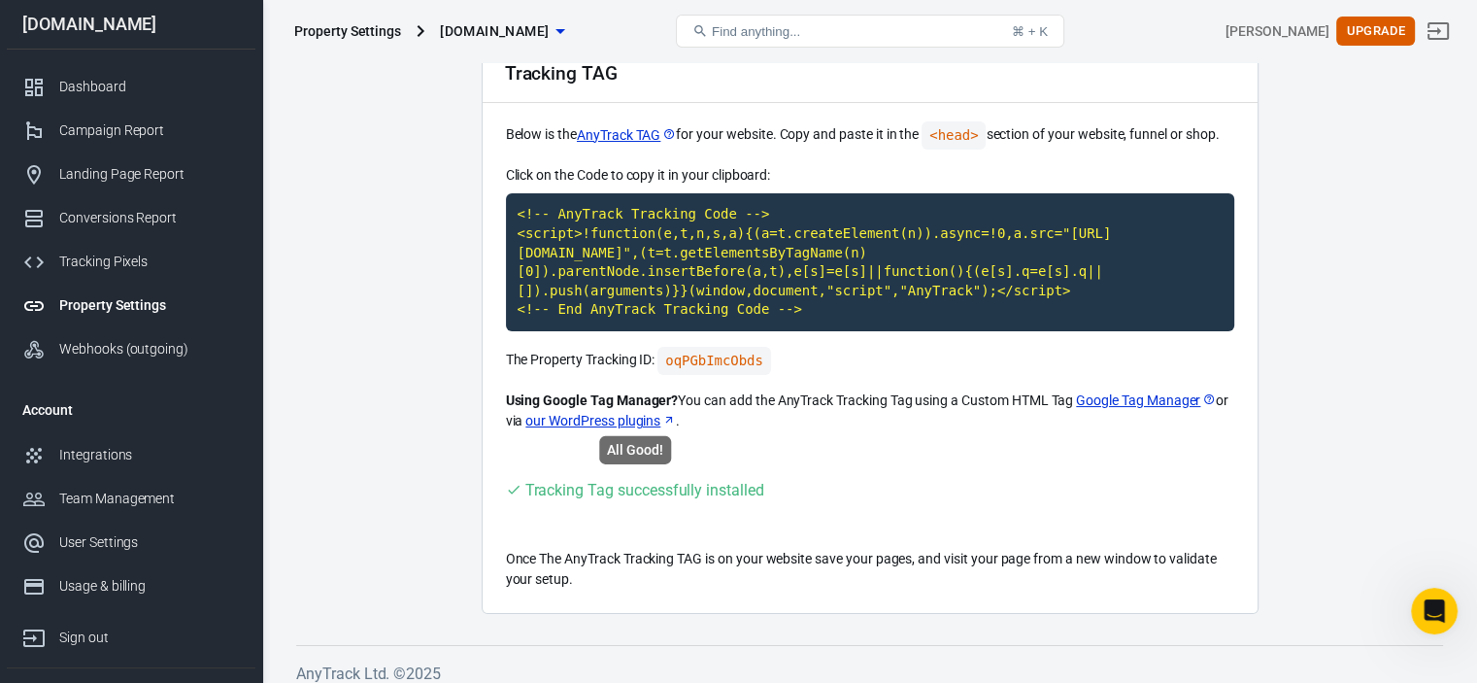
click at [721, 484] on div "Tracking Tag successfully installed" at bounding box center [644, 490] width 239 height 24
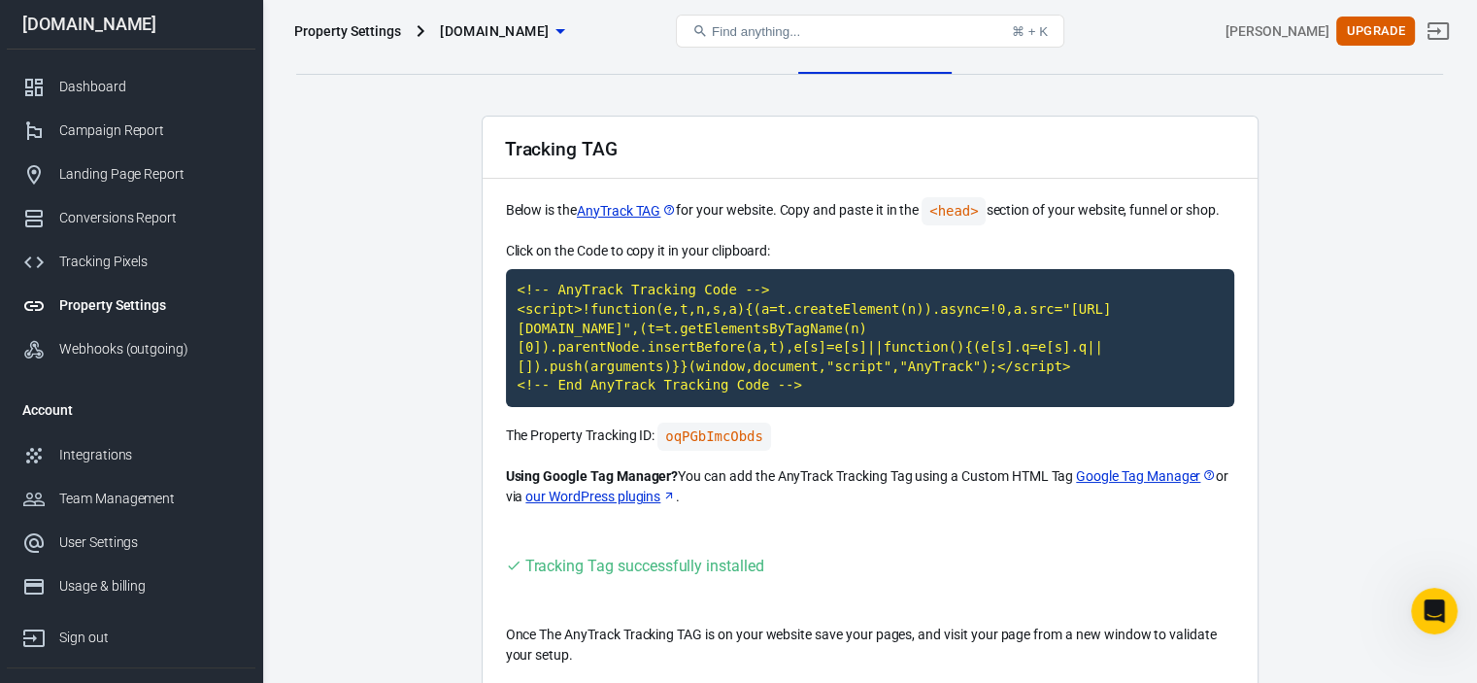
scroll to position [0, 0]
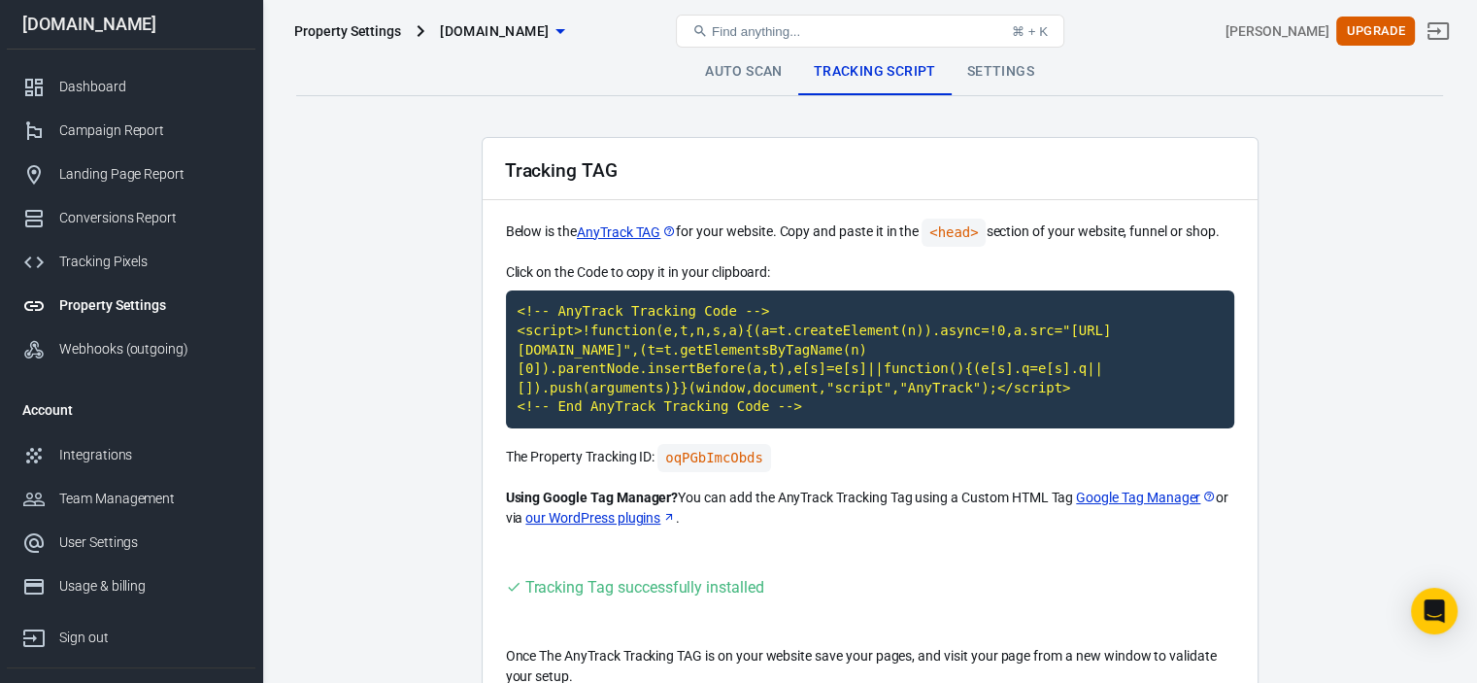
click at [852, 594] on div "Tracking Tag successfully installed" at bounding box center [870, 587] width 728 height 24
click at [731, 575] on div "Tracking Tag successfully installed" at bounding box center [644, 587] width 239 height 24
click at [859, 566] on div "Tracking TAG Below is the AnyTrack TAG for your website. Copy and paste it in t…" at bounding box center [870, 424] width 777 height 574
click at [173, 465] on link "Integrations" at bounding box center [131, 455] width 249 height 44
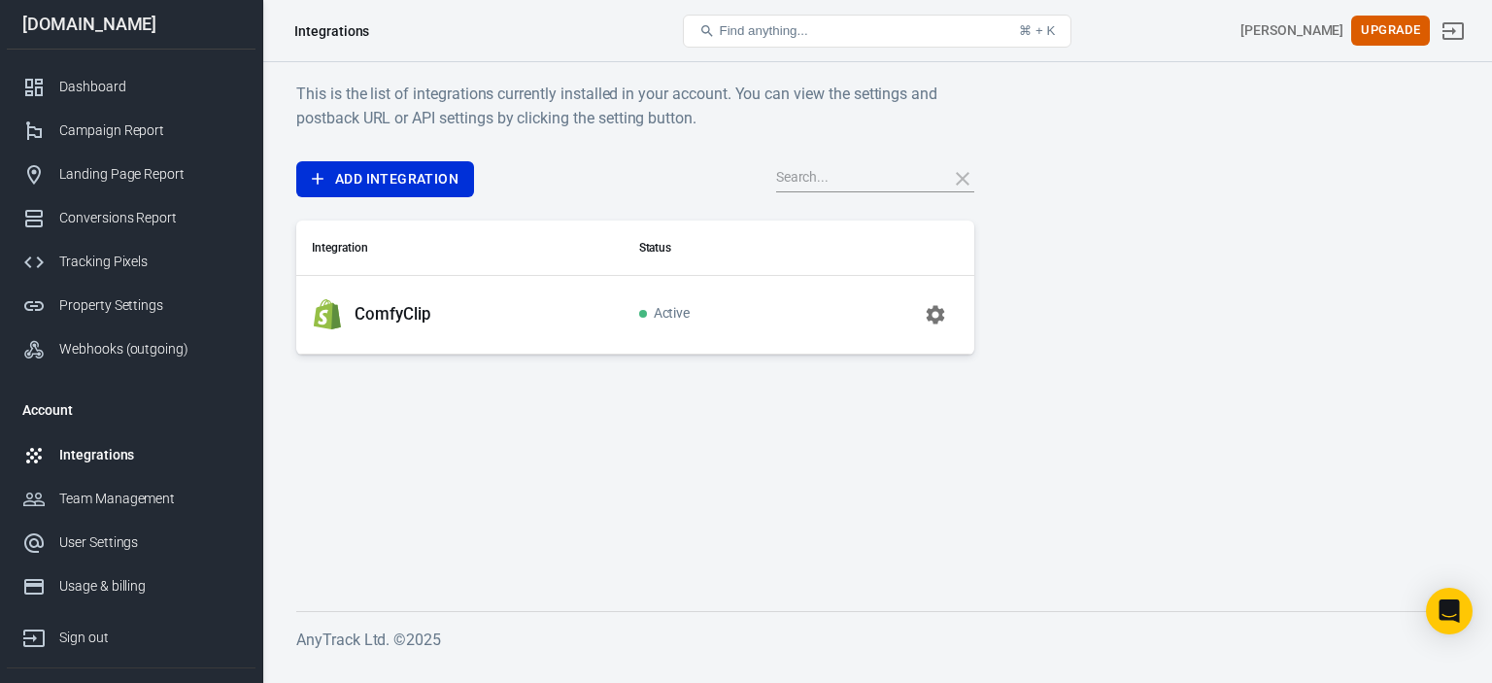
click at [929, 310] on icon "button" at bounding box center [935, 314] width 23 height 23
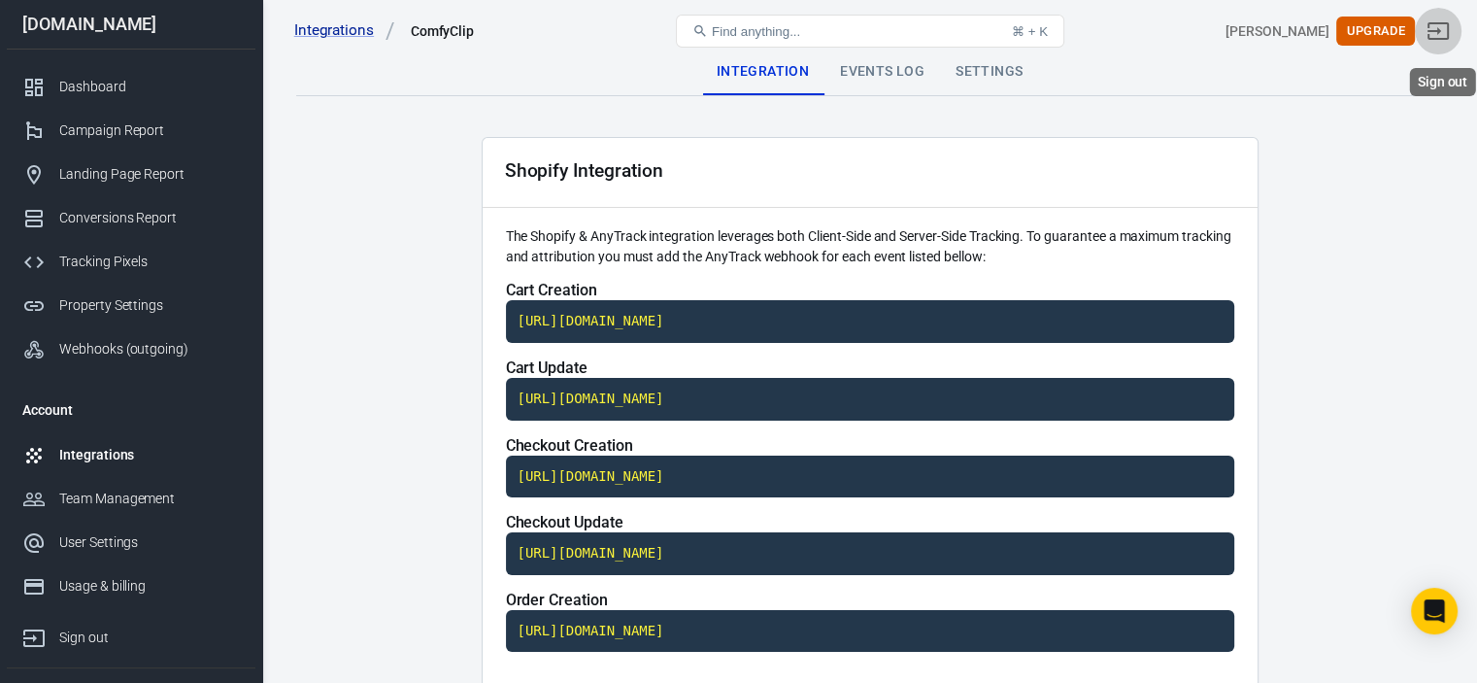
click at [1450, 26] on icon "Sign out" at bounding box center [1438, 30] width 23 height 23
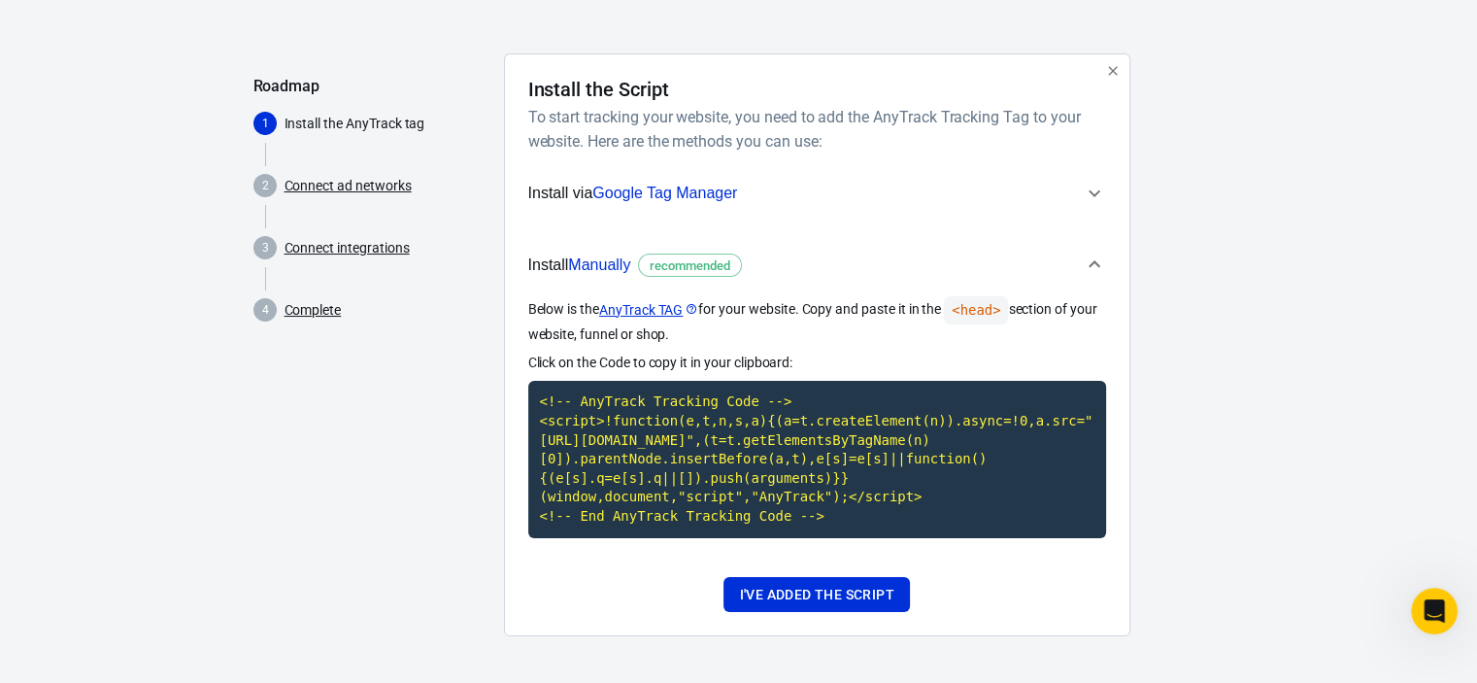
scroll to position [105, 0]
click at [370, 128] on p "Install the AnyTrack tag" at bounding box center [387, 124] width 204 height 20
click at [360, 184] on link "Connect ad networks" at bounding box center [348, 186] width 127 height 20
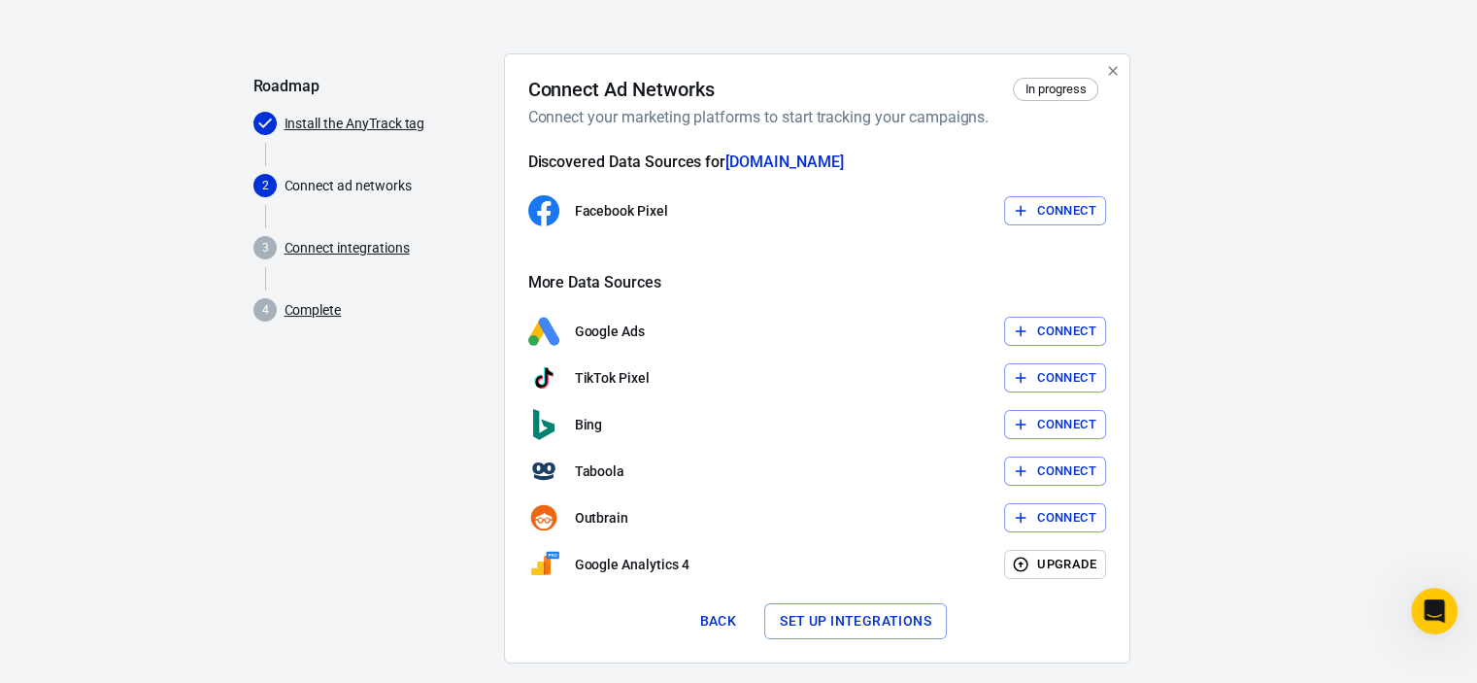
click at [394, 120] on link "Install the AnyTrack tag" at bounding box center [355, 124] width 141 height 20
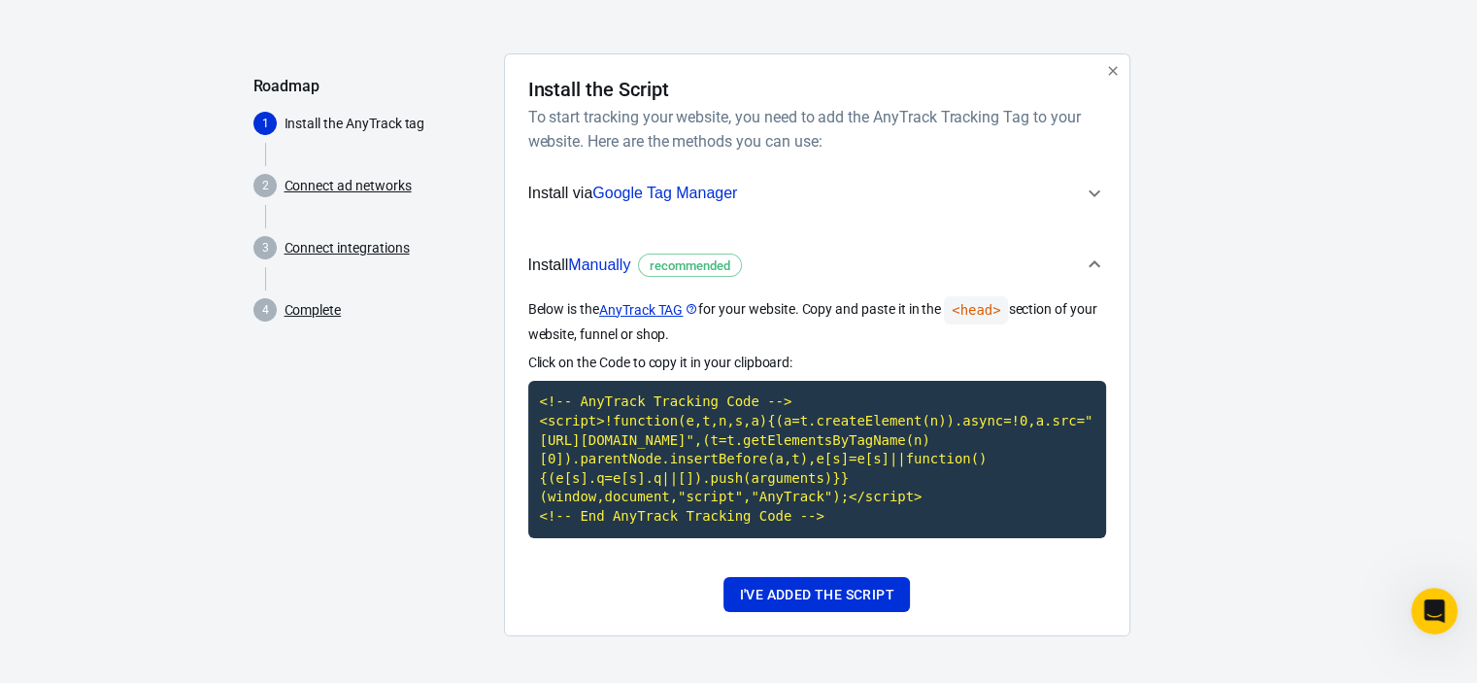
click at [390, 246] on link "Connect integrations" at bounding box center [347, 248] width 125 height 20
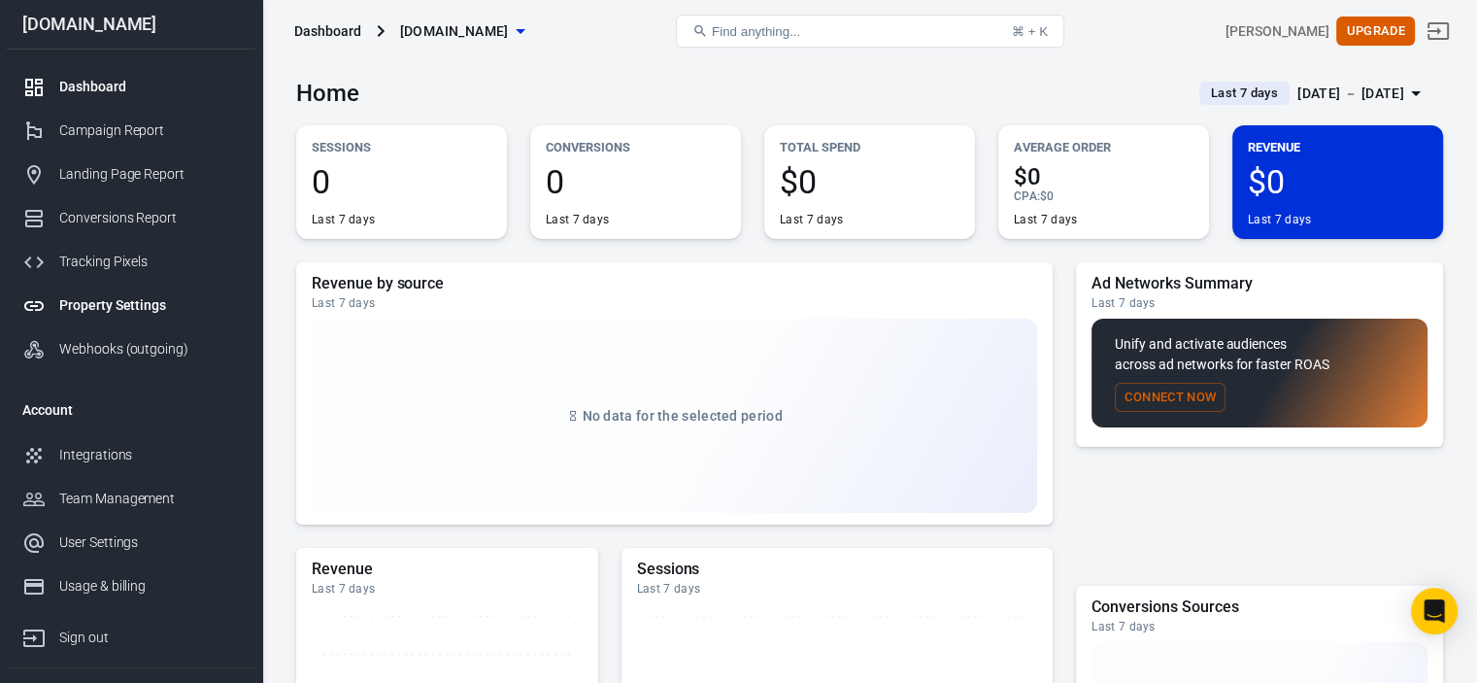
click at [128, 307] on div "Property Settings" at bounding box center [149, 305] width 181 height 20
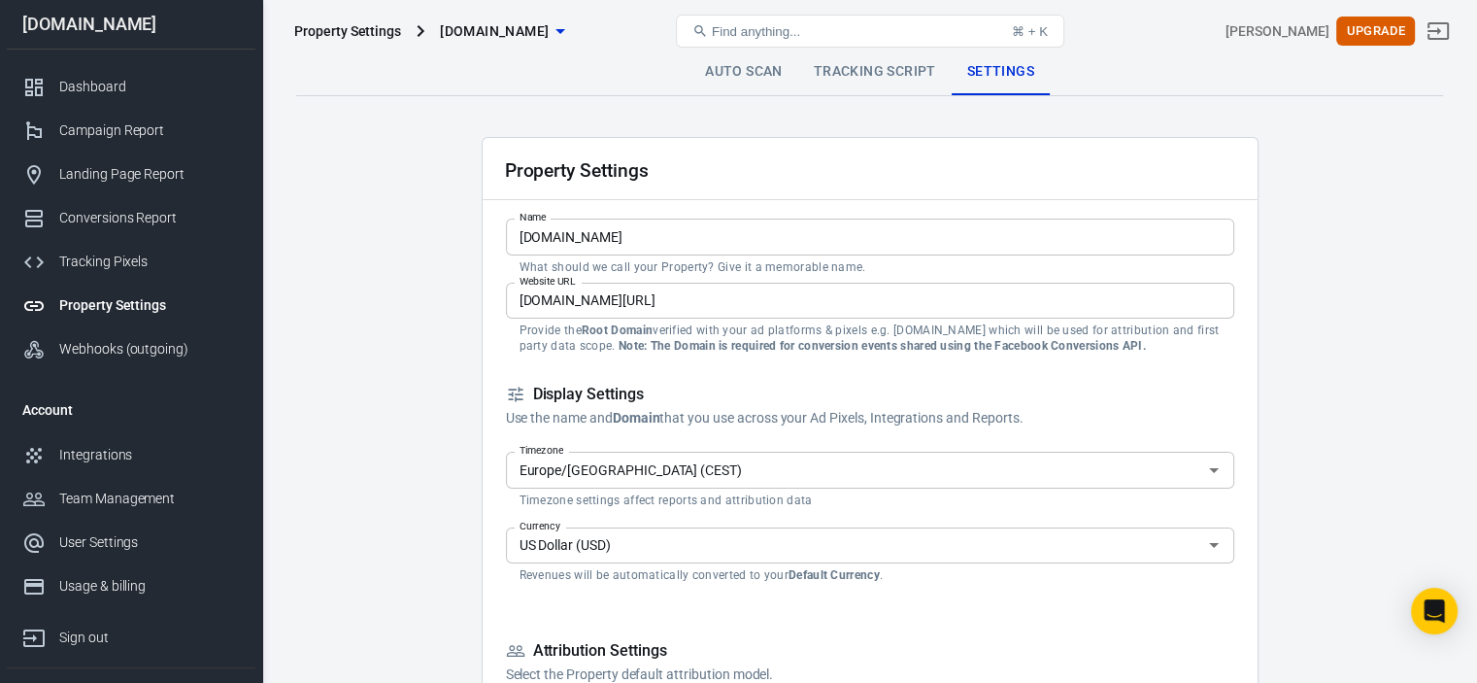
click at [884, 85] on link "Tracking Script" at bounding box center [874, 72] width 153 height 47
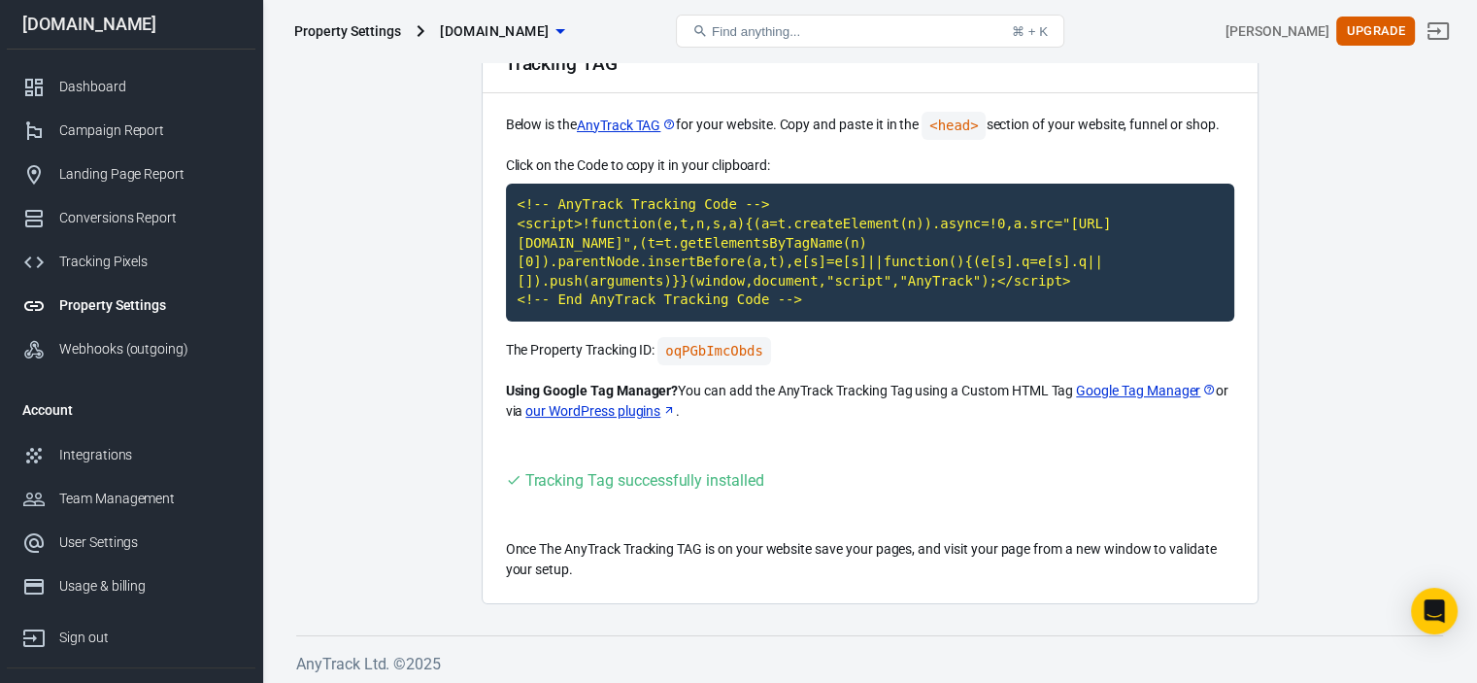
scroll to position [110, 0]
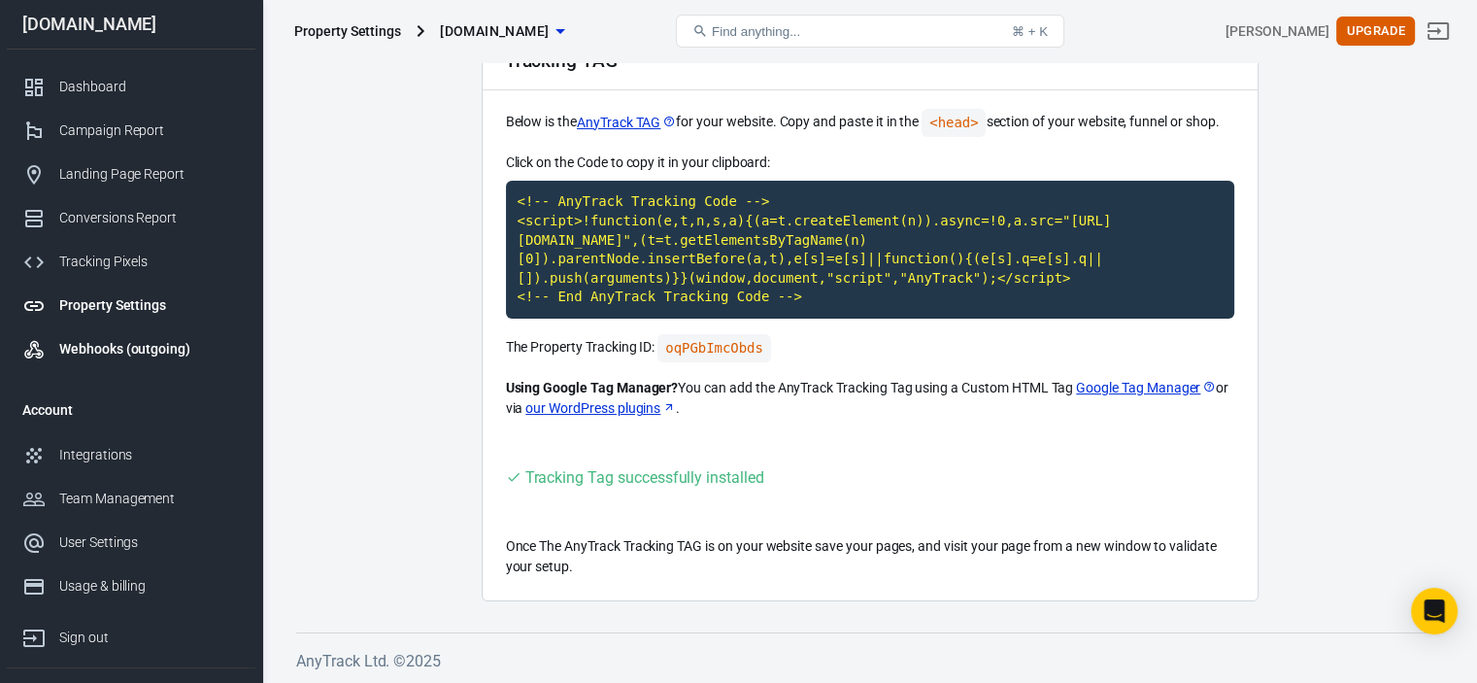
click at [131, 350] on div "Webhooks (outgoing)" at bounding box center [149, 349] width 181 height 20
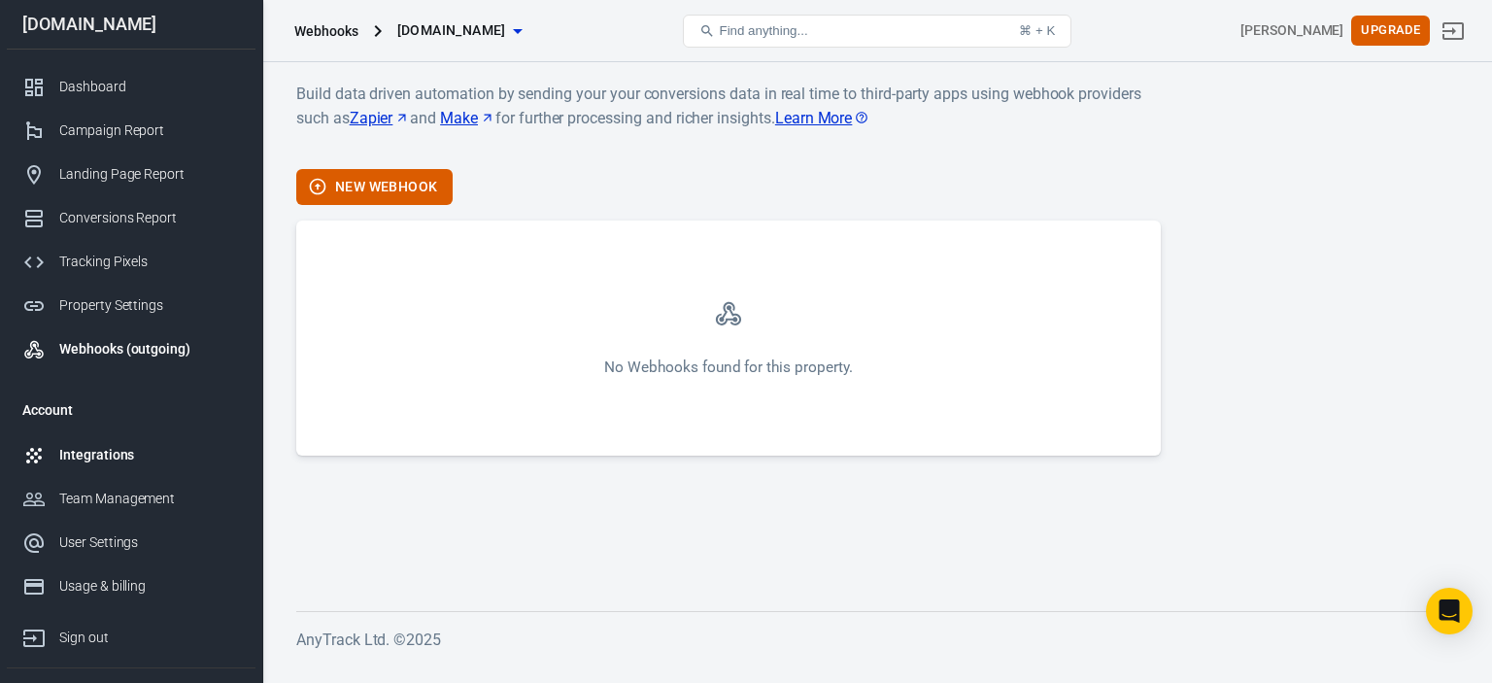
click at [108, 455] on div "Integrations" at bounding box center [149, 455] width 181 height 20
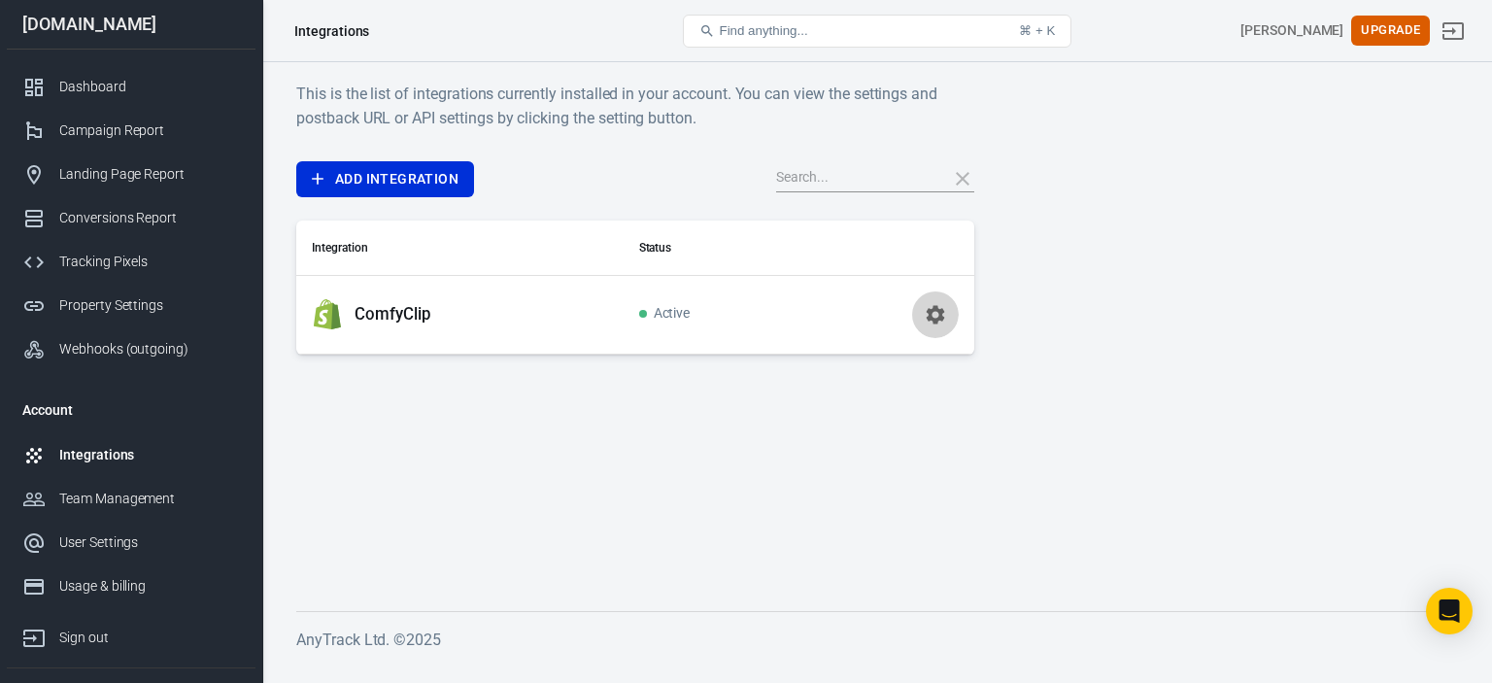
click at [937, 314] on icon "button" at bounding box center [935, 314] width 23 height 23
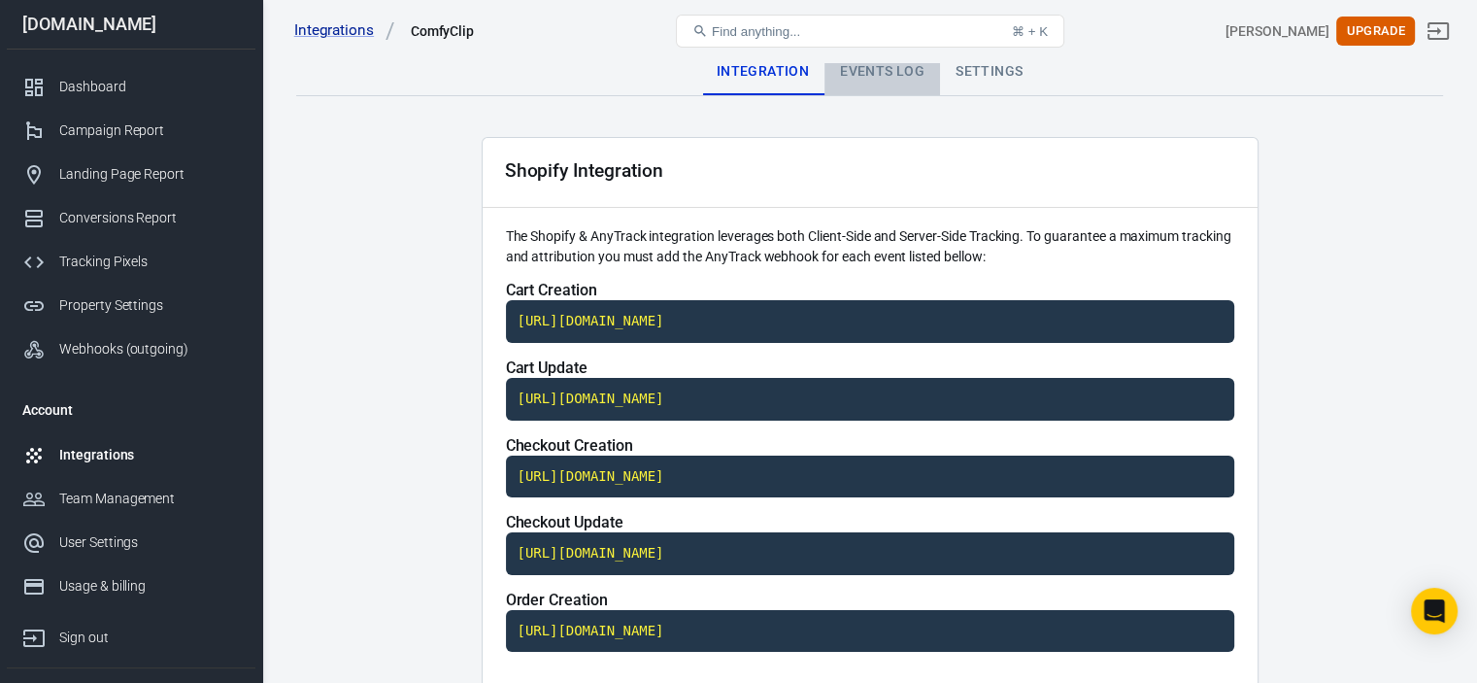
click at [893, 77] on div "Events Log" at bounding box center [883, 72] width 116 height 47
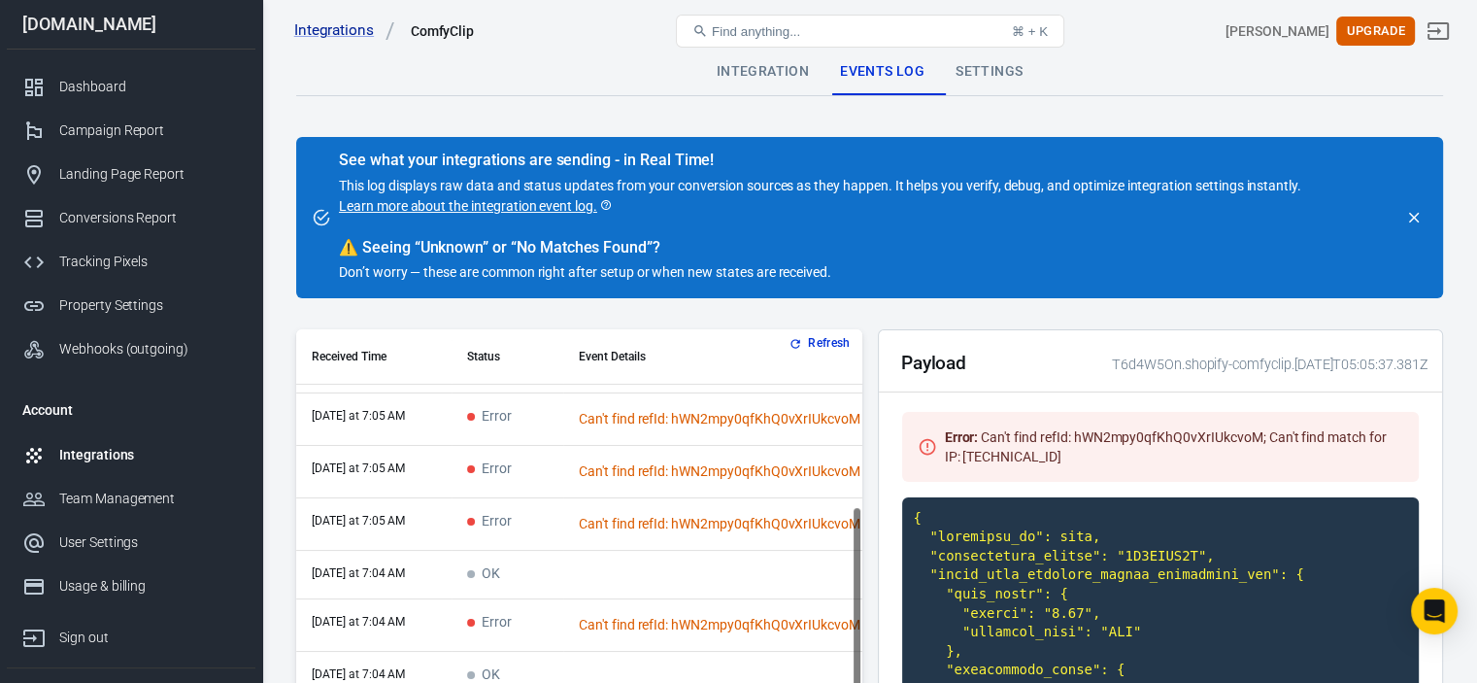
click at [1007, 67] on div "Settings" at bounding box center [989, 72] width 98 height 47
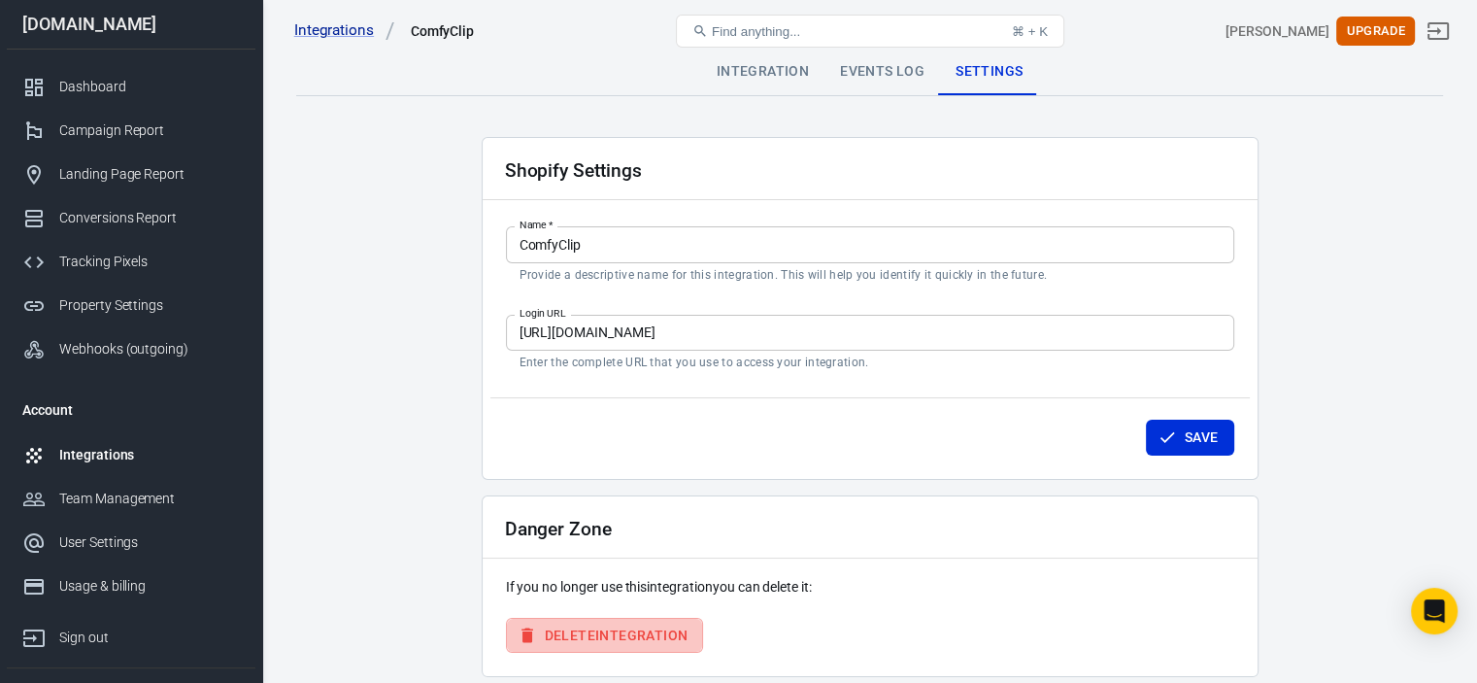
click at [606, 632] on button "Delete Integration" at bounding box center [605, 636] width 198 height 36
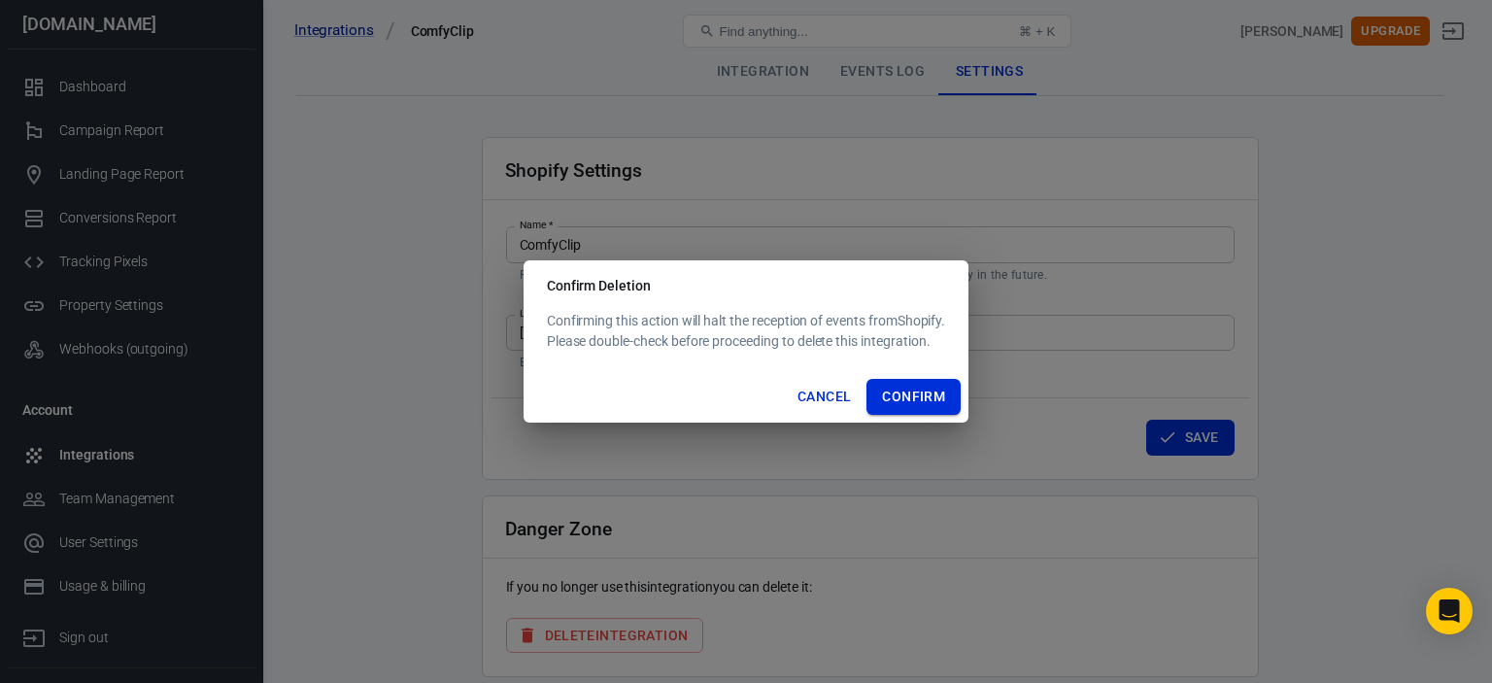
click at [919, 411] on button "Confirm" at bounding box center [913, 397] width 94 height 36
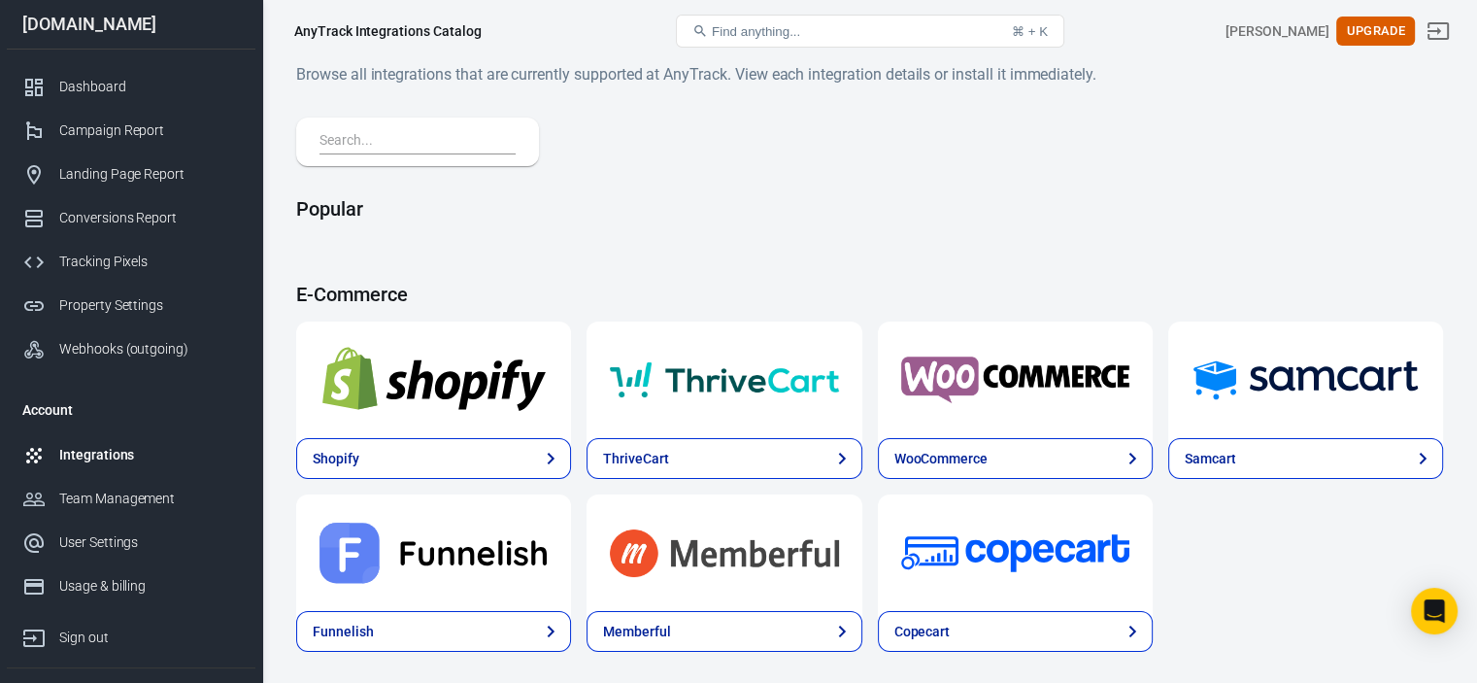
click at [121, 446] on div "Integrations" at bounding box center [149, 455] width 181 height 20
click at [119, 491] on div "Team Management" at bounding box center [149, 499] width 181 height 20
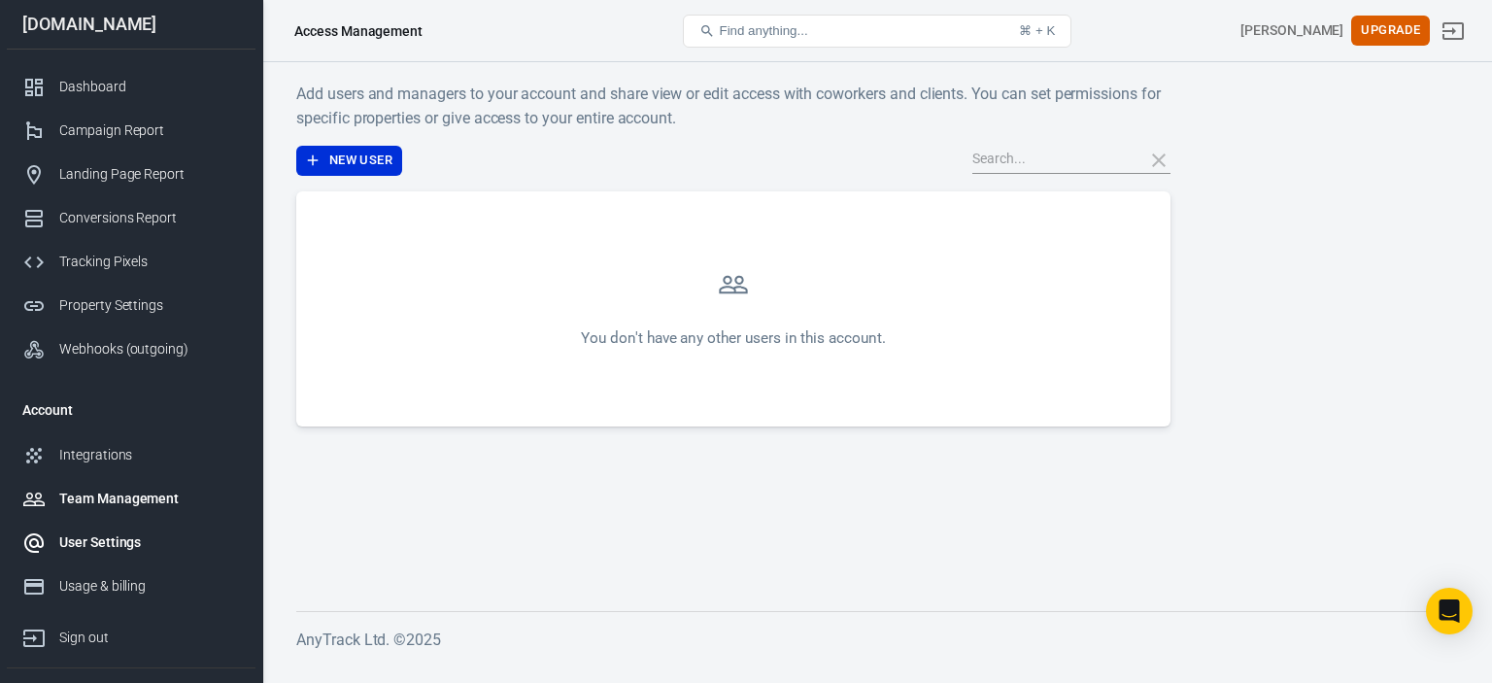
click at [115, 532] on div "User Settings" at bounding box center [149, 542] width 181 height 20
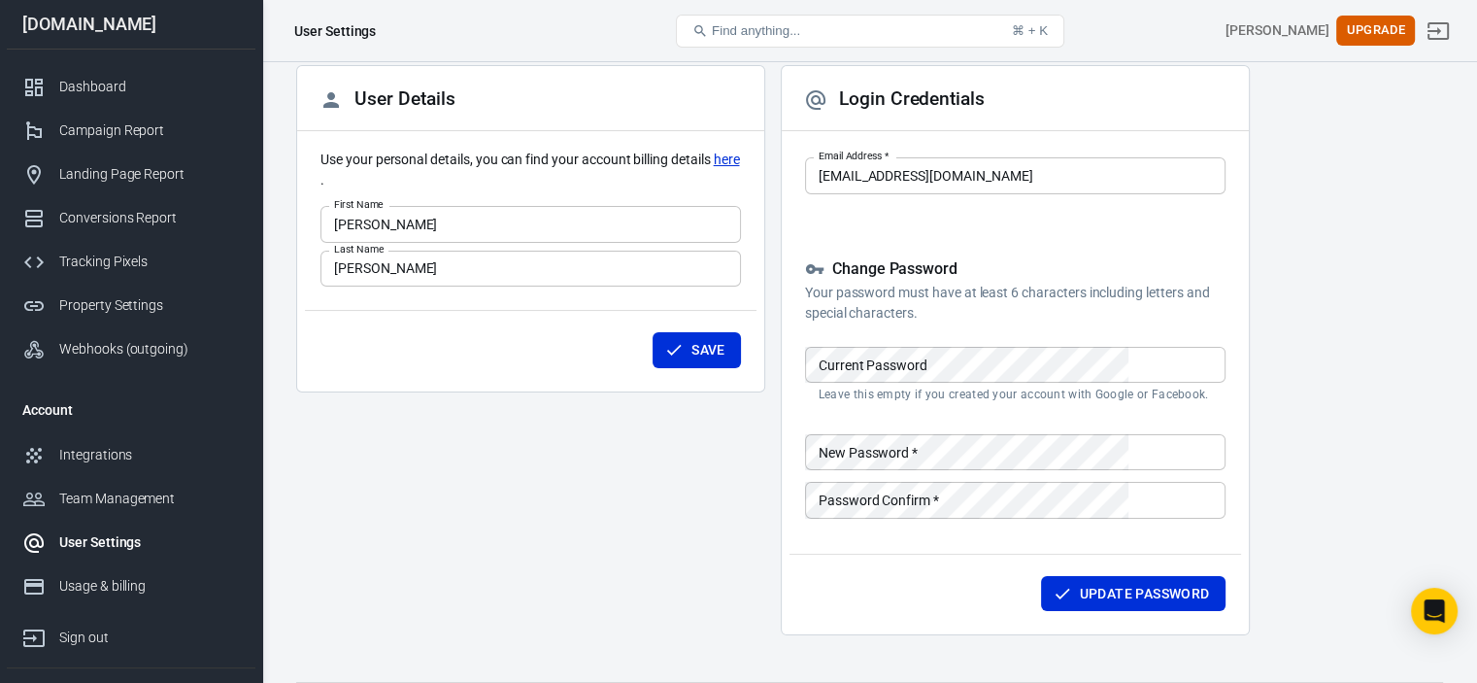
scroll to position [172, 0]
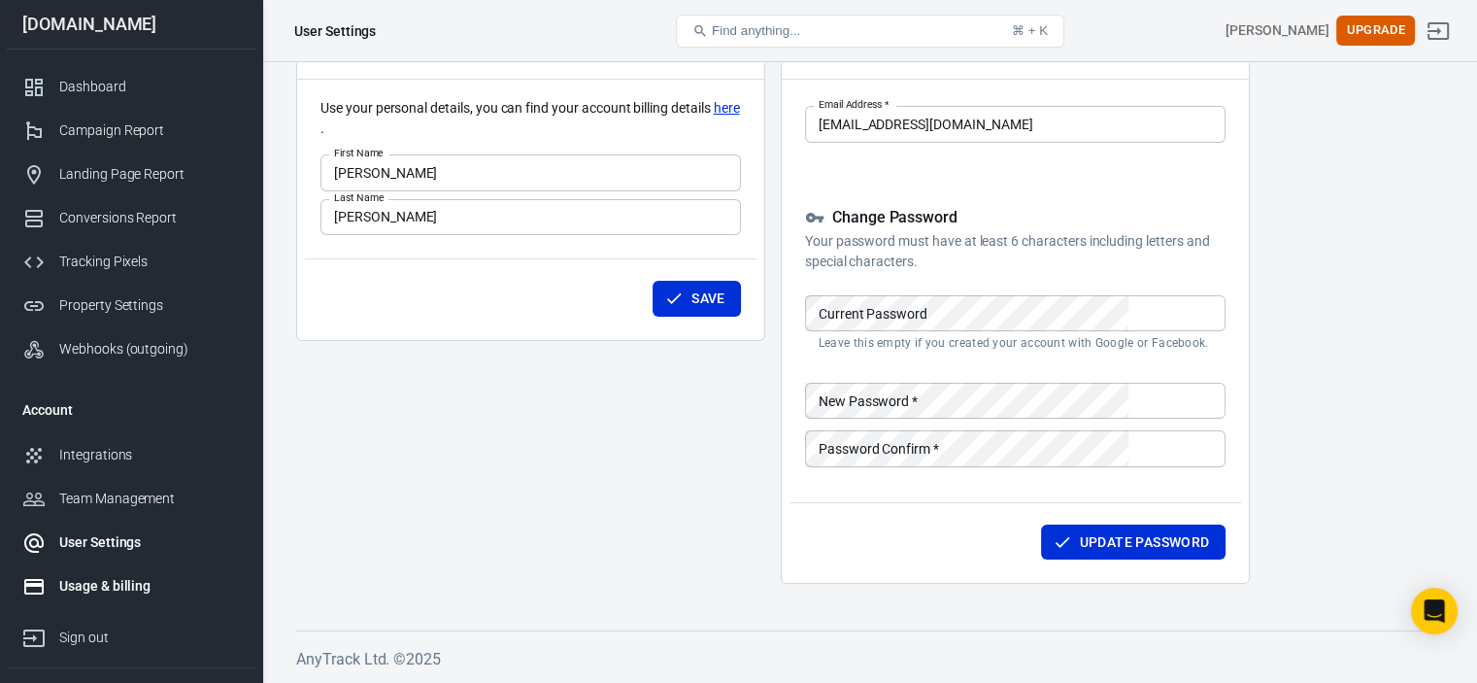
click at [85, 574] on link "Usage & billing" at bounding box center [131, 586] width 249 height 44
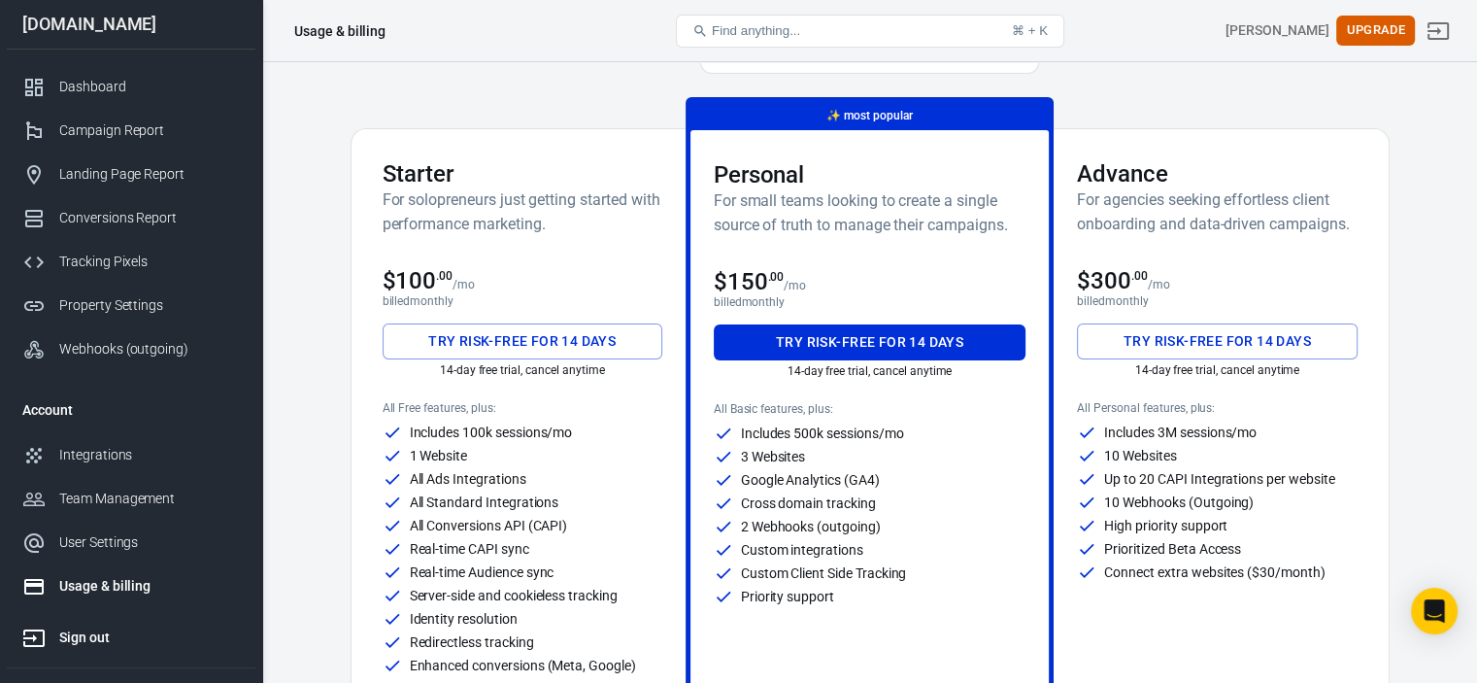
scroll to position [172, 0]
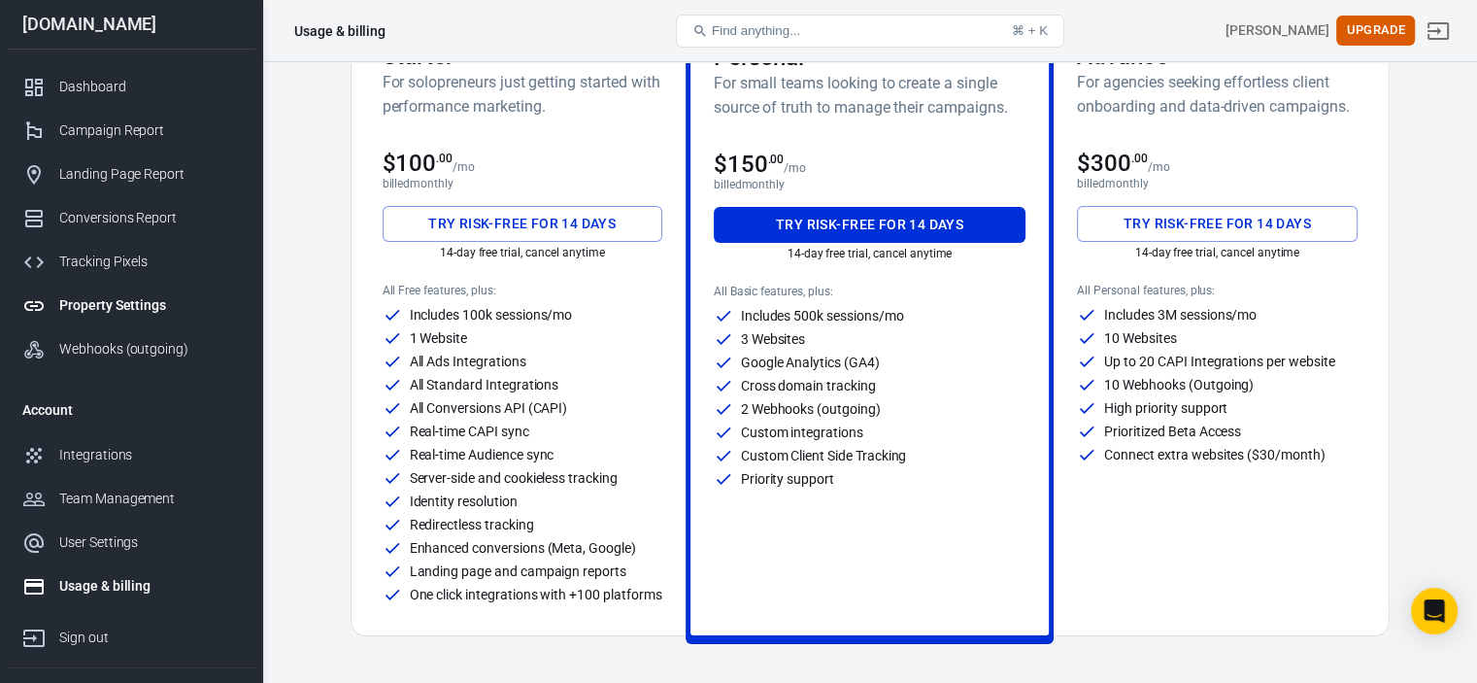
click at [143, 314] on div "Property Settings" at bounding box center [149, 305] width 181 height 20
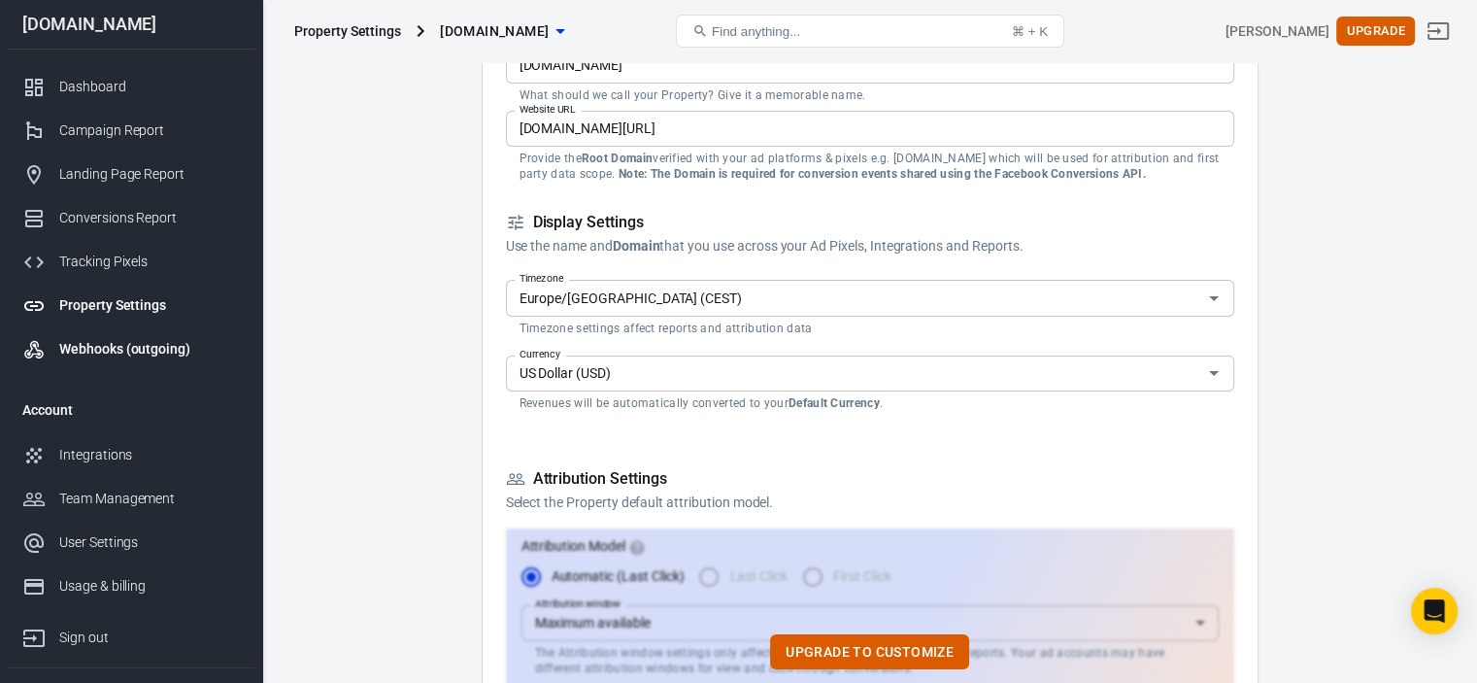
click at [132, 349] on div "Webhooks (outgoing)" at bounding box center [149, 349] width 181 height 20
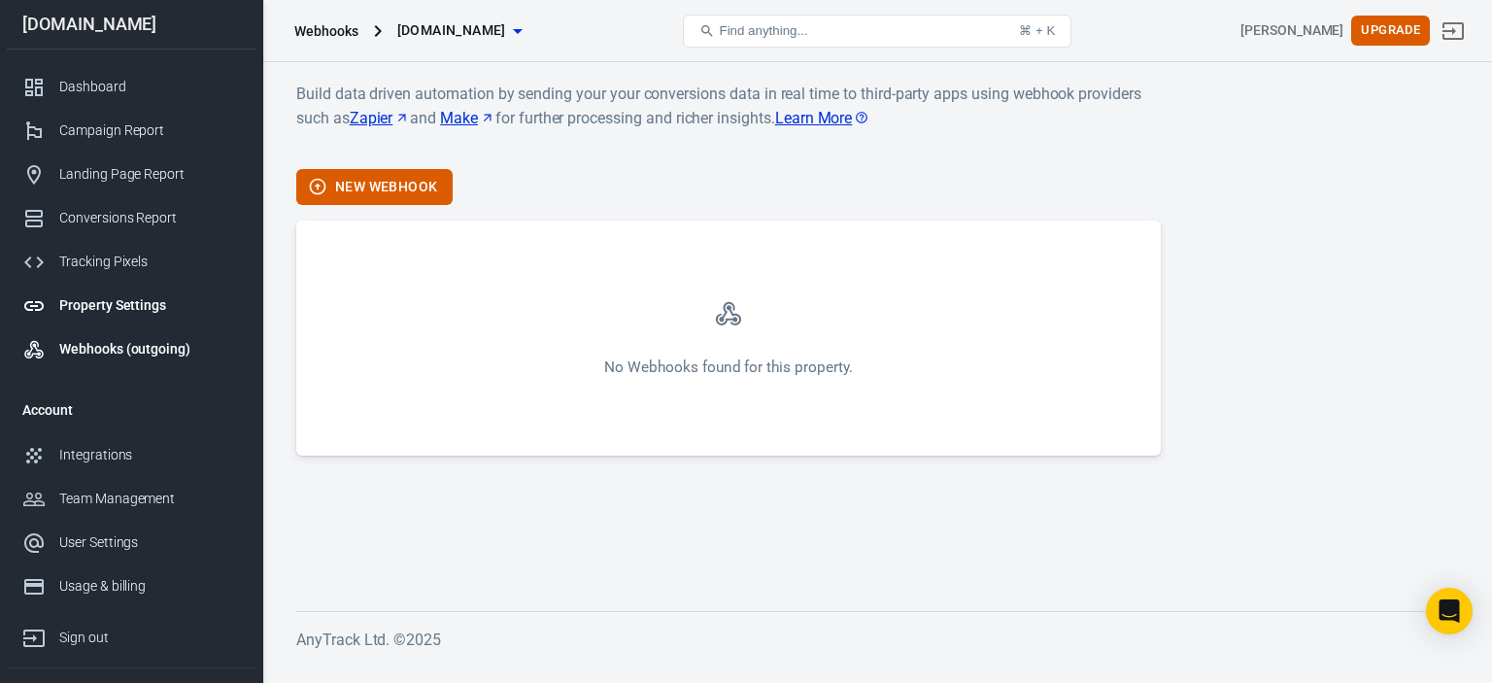
click at [128, 306] on div "Property Settings" at bounding box center [149, 305] width 181 height 20
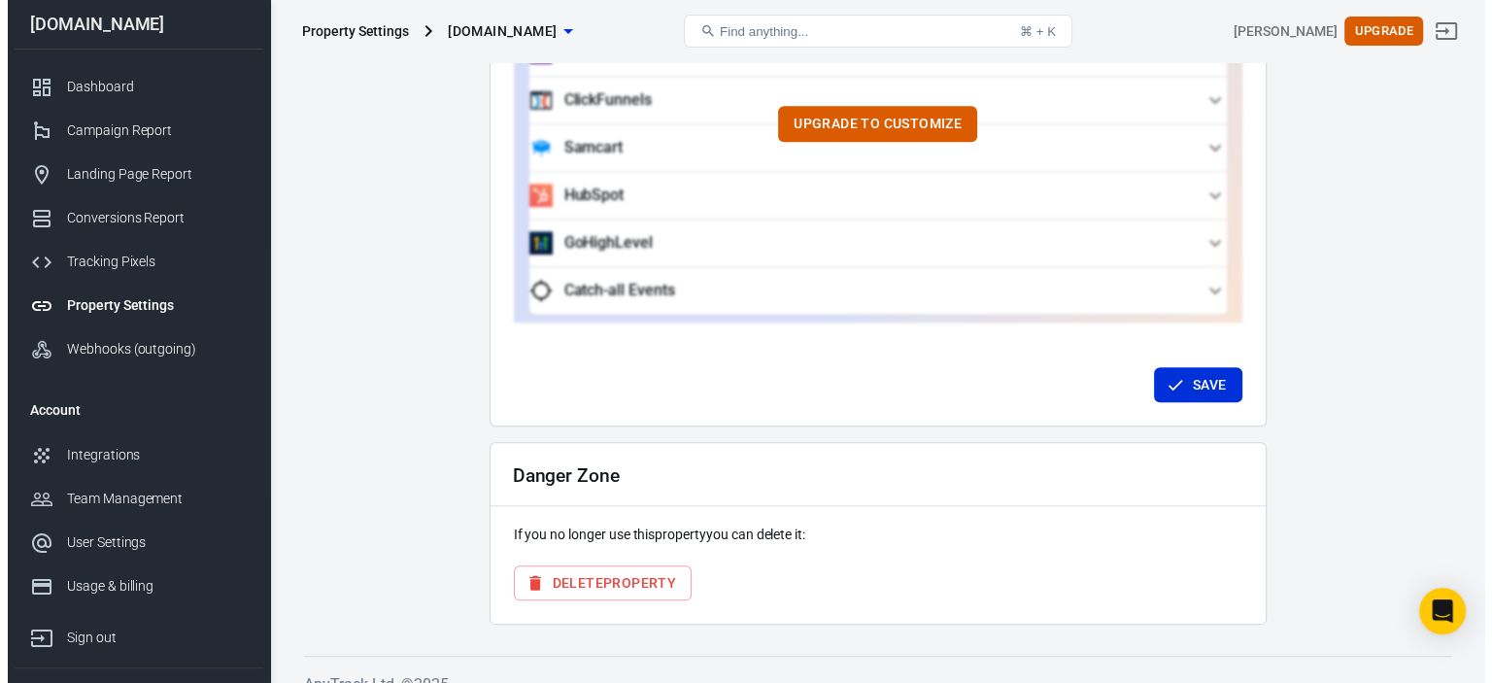
scroll to position [1950, 0]
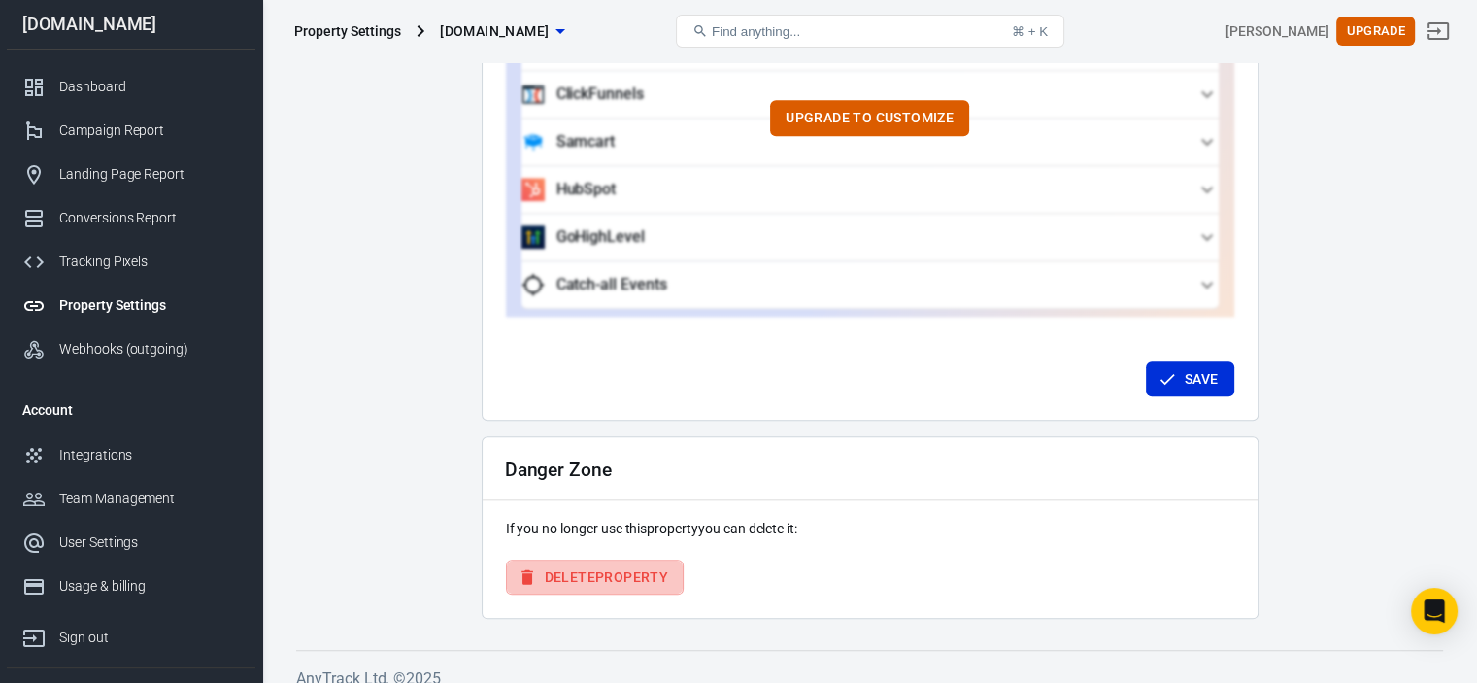
click at [619, 559] on button "Delete Property" at bounding box center [595, 577] width 179 height 36
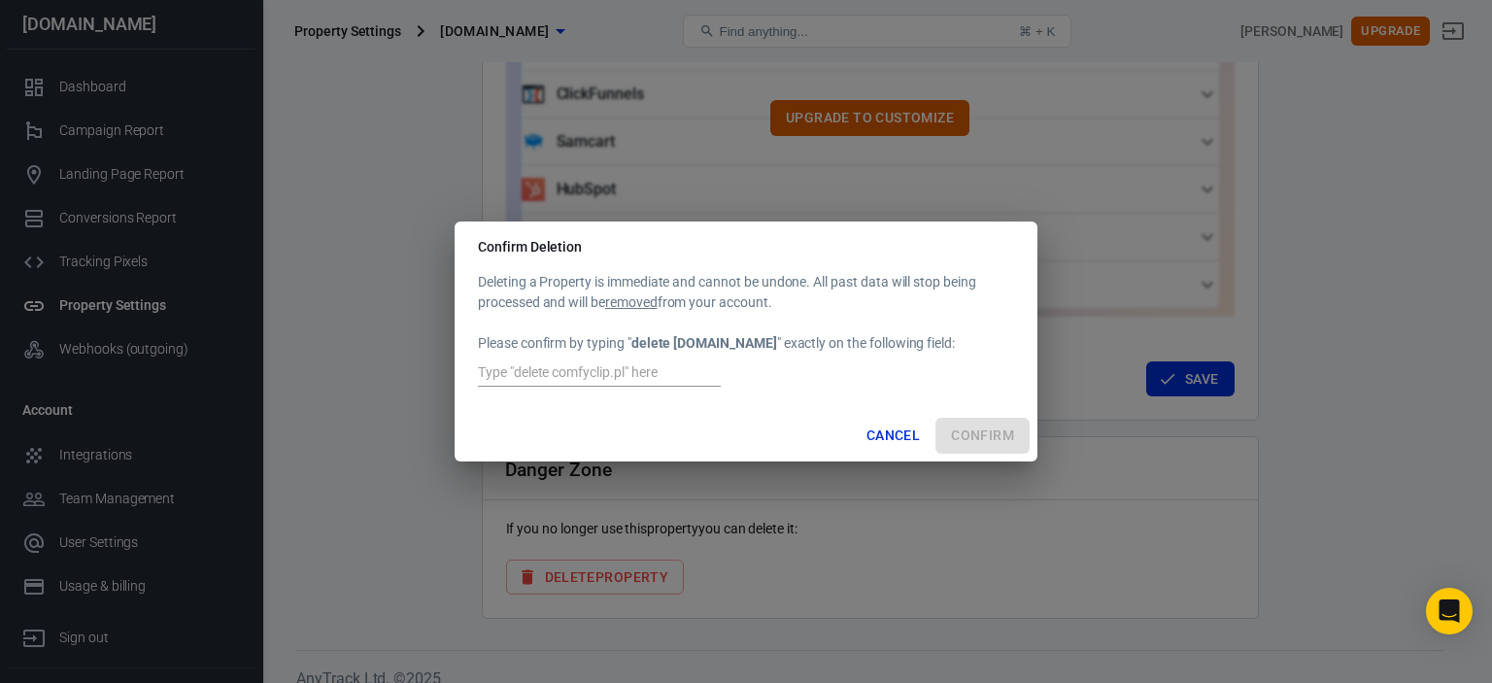
click at [594, 368] on input "text" at bounding box center [599, 373] width 243 height 25
type input "delete [DOMAIN_NAME]"
click at [981, 429] on button "Confirm" at bounding box center [982, 436] width 94 height 36
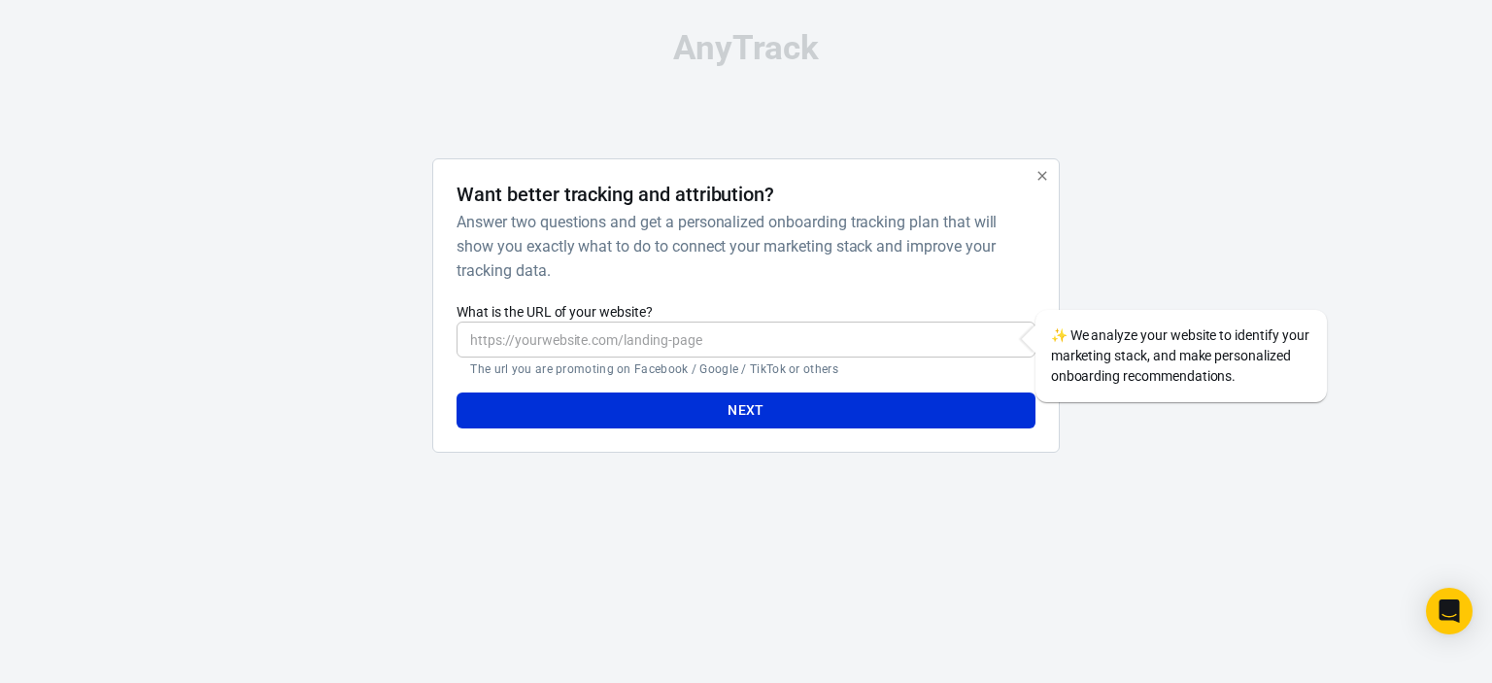
click at [1039, 174] on icon "button" at bounding box center [1041, 175] width 9 height 9
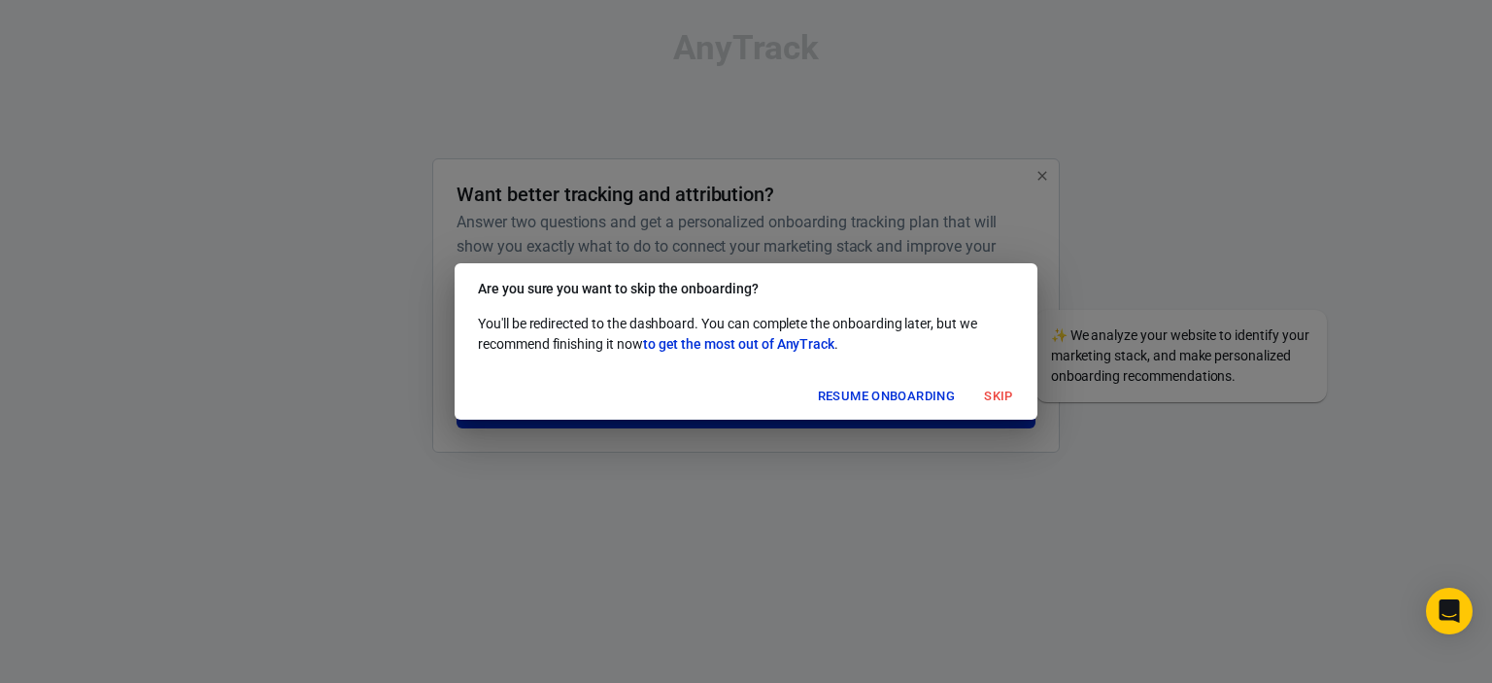
click at [1131, 201] on div "Are you sure you want to skip the onboarding? You'll be redirected to the dashb…" at bounding box center [746, 341] width 1492 height 683
